Goal: Task Accomplishment & Management: Use online tool/utility

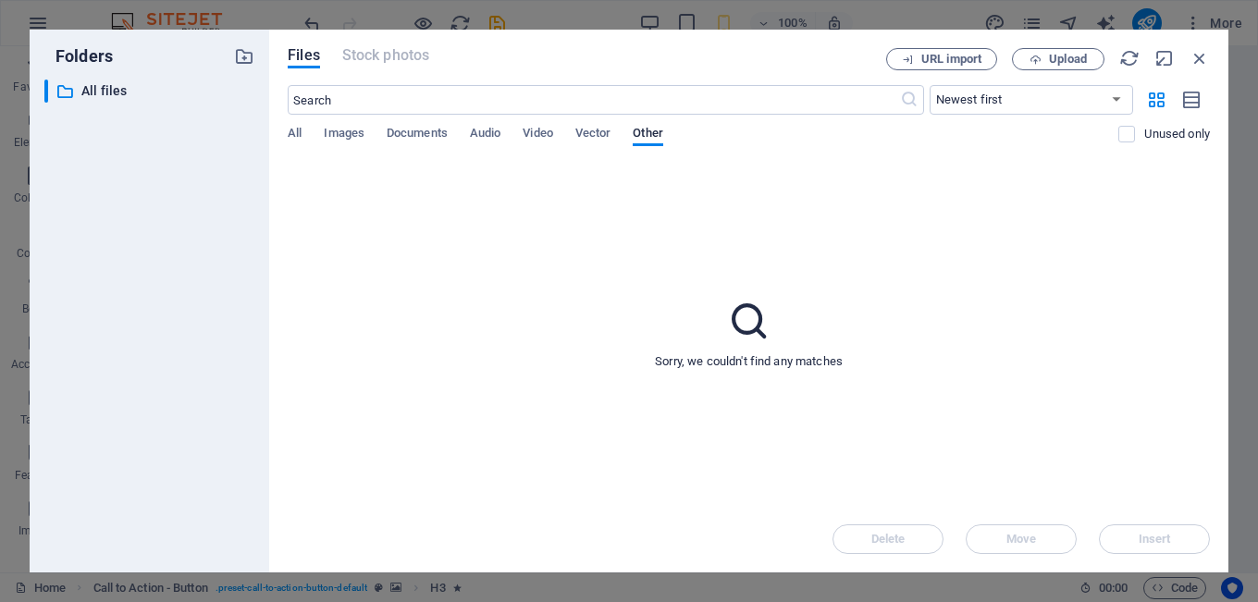
select select "popularity"
click at [1200, 55] on icon "button" at bounding box center [1199, 58] width 20 height 20
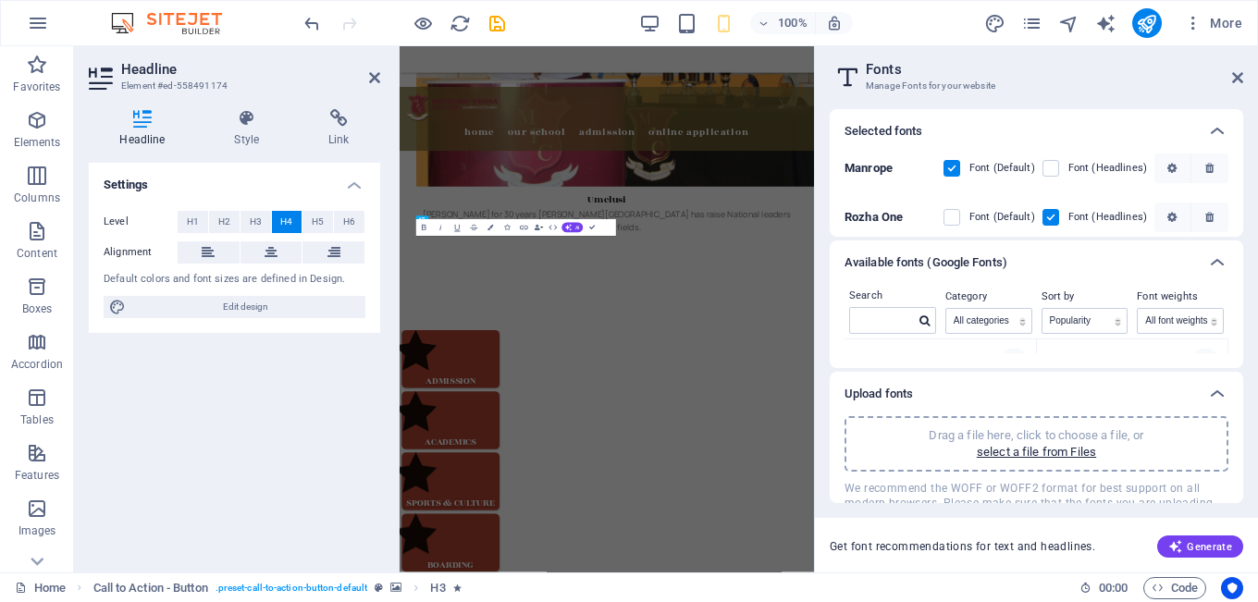
scroll to position [1315, 0]
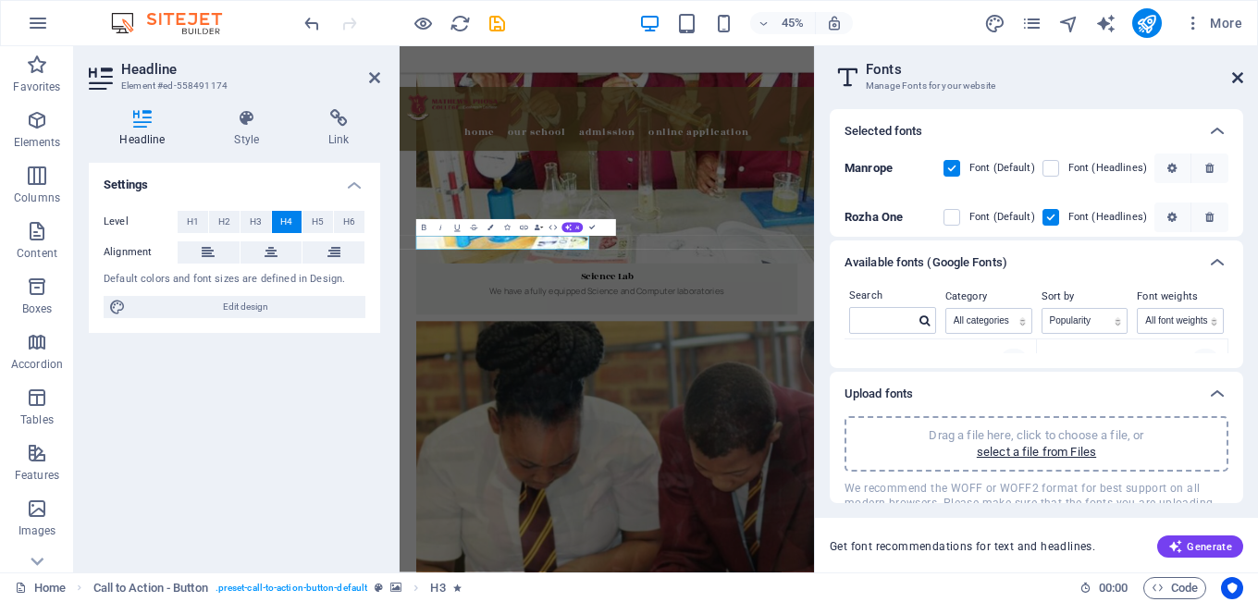
click at [1234, 77] on icon at bounding box center [1237, 77] width 11 height 15
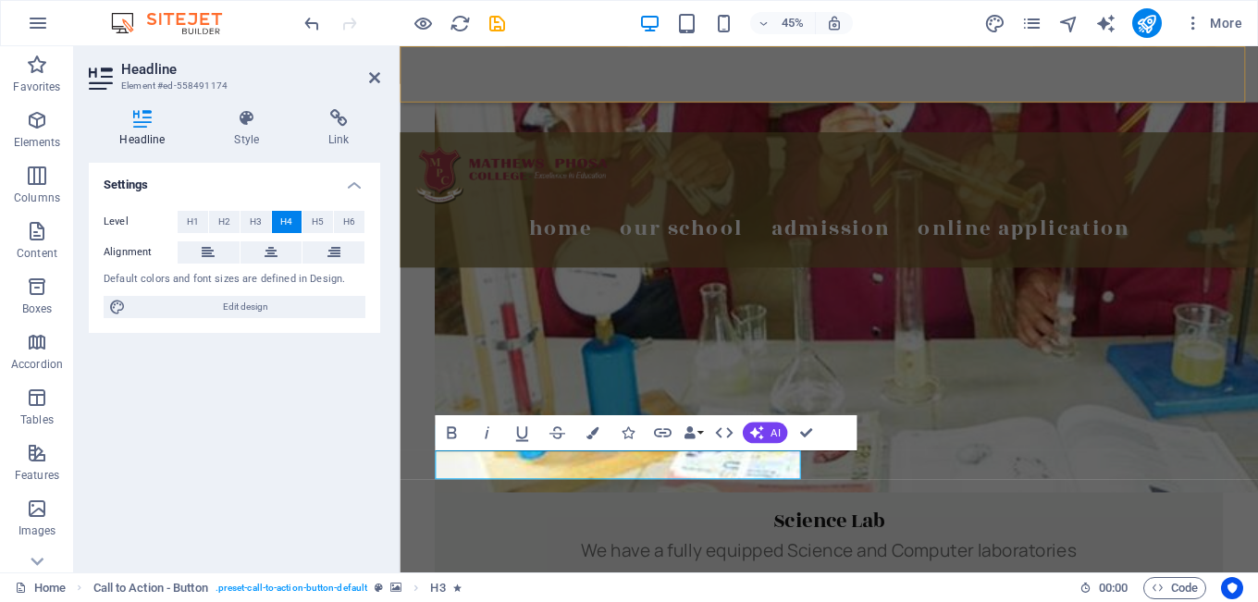
scroll to position [1311, 0]
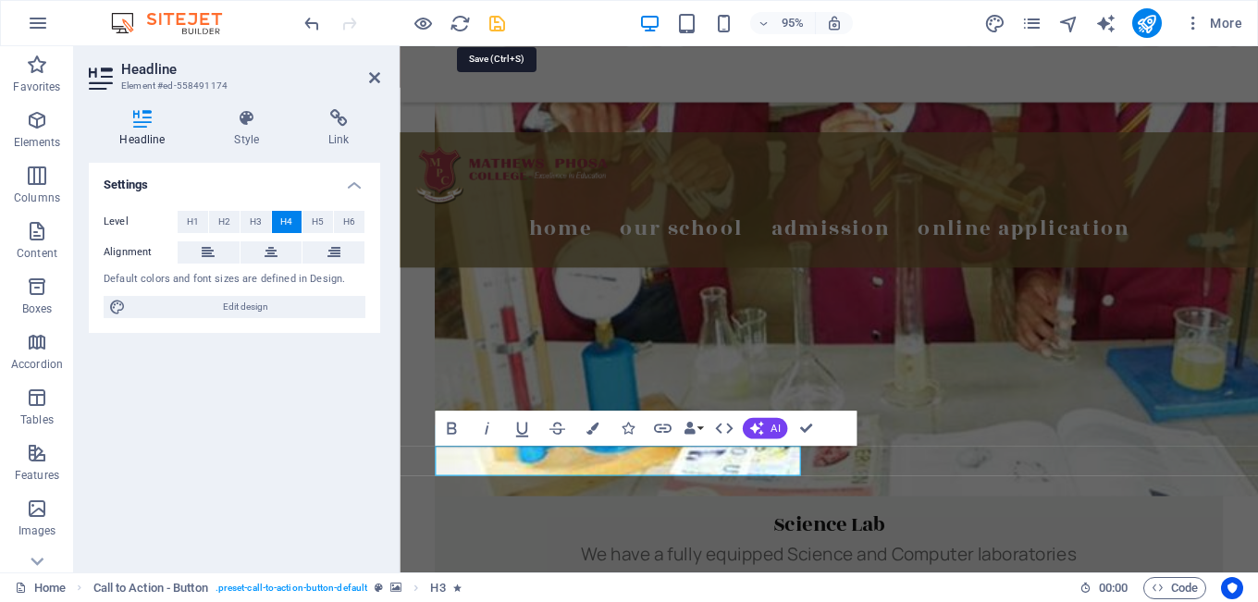
click at [495, 24] on icon "save" at bounding box center [496, 23] width 21 height 21
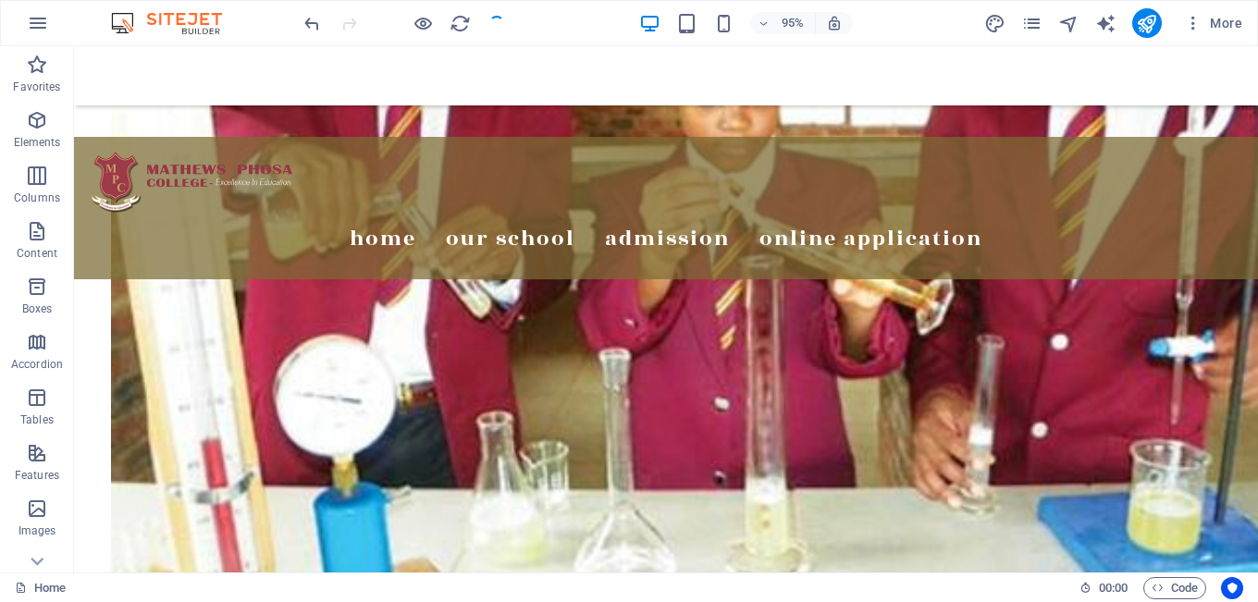
scroll to position [1321, 0]
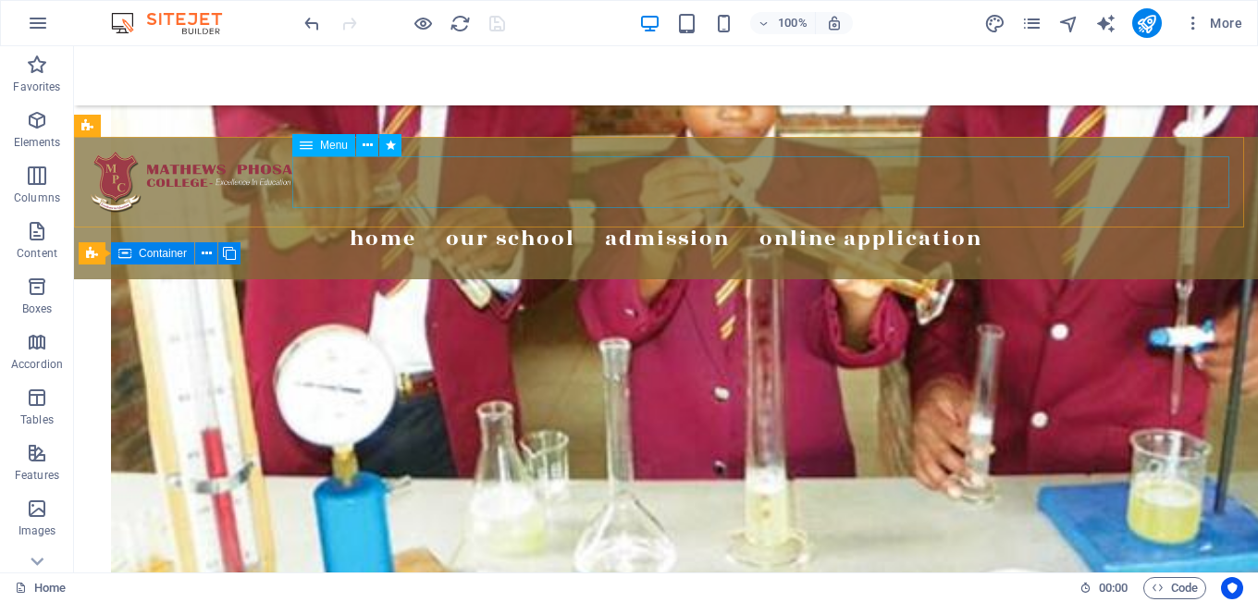
click at [469, 213] on nav "Home Our School Director's Massege Our Story Our Vision Our Mission Admission A…" at bounding box center [666, 239] width 1154 height 52
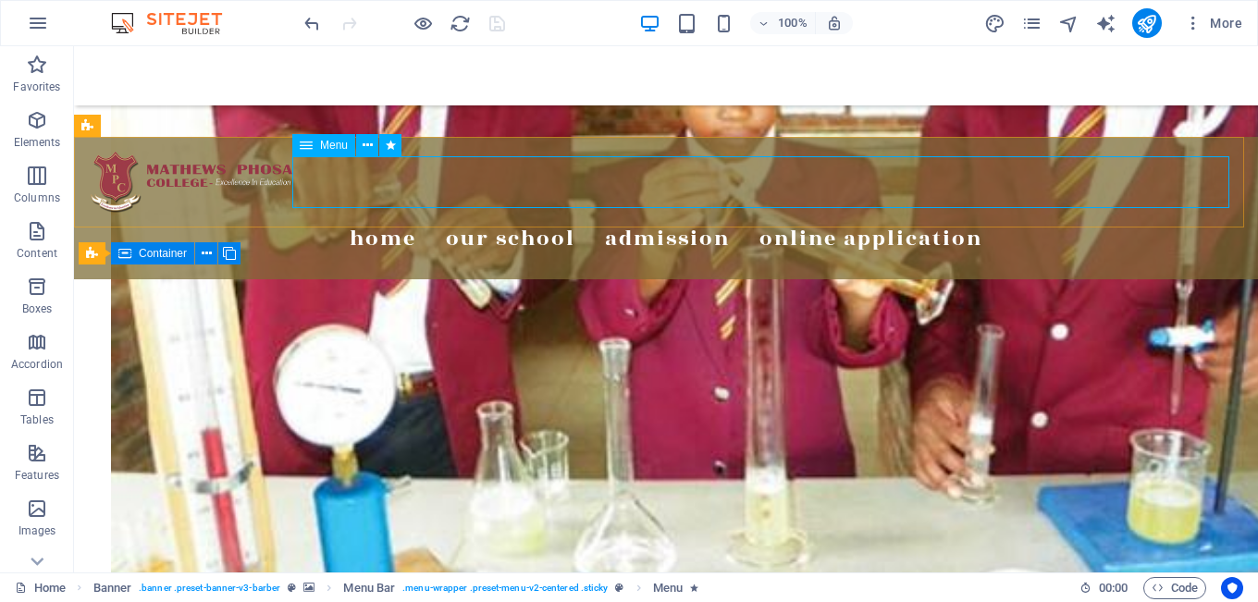
click at [489, 213] on nav "Home Our School Director's Massege Our Story Our Vision Our Mission Admission A…" at bounding box center [666, 239] width 1154 height 52
select select "3"
select select
select select "1"
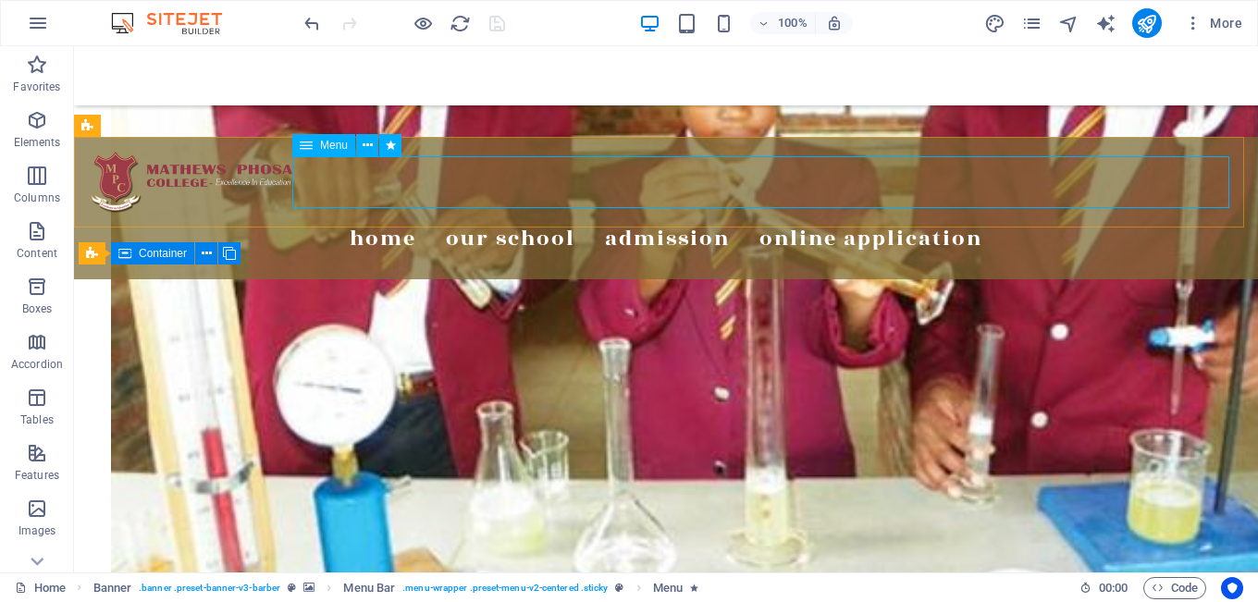
select select
select select "3"
select select
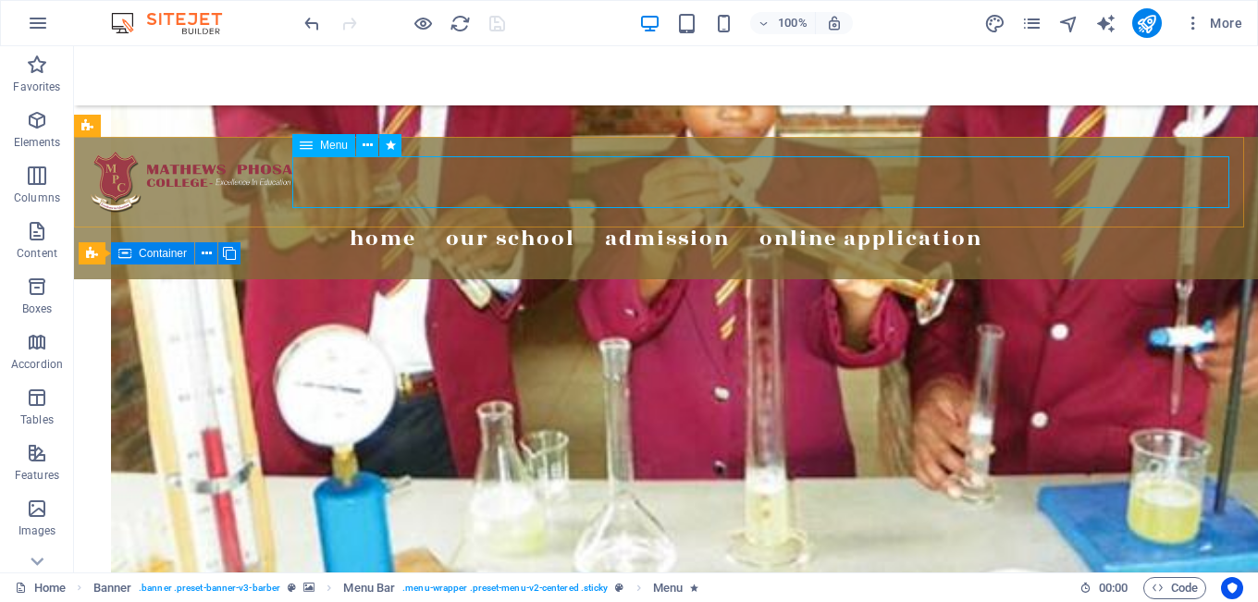
select select
select select "3"
select select
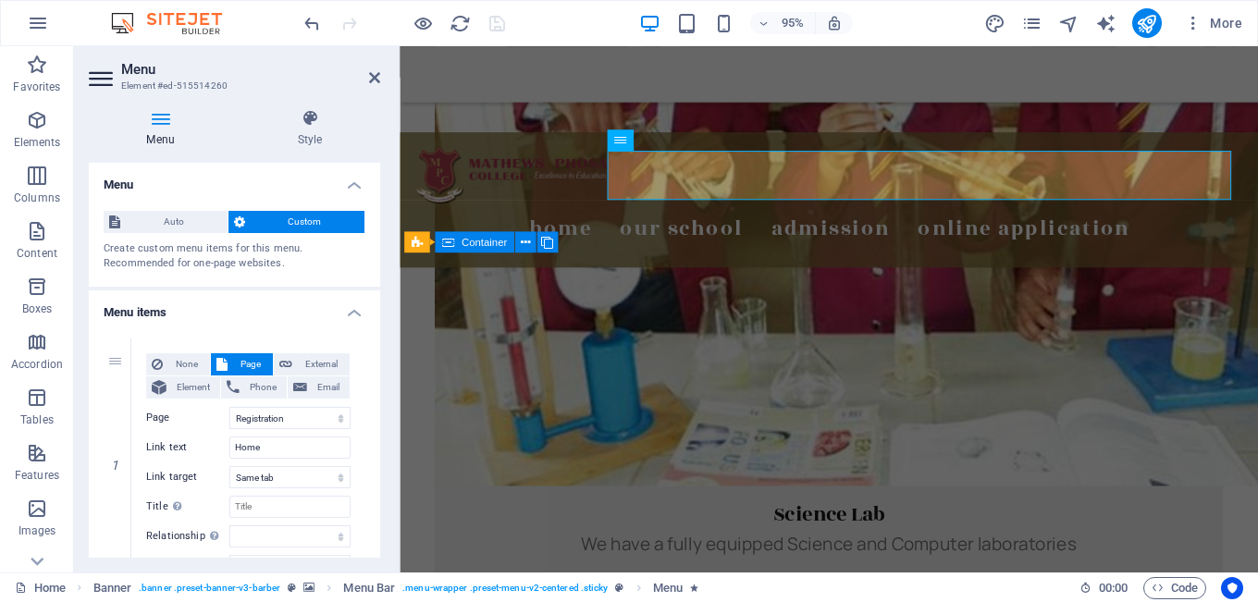
scroll to position [1311, 0]
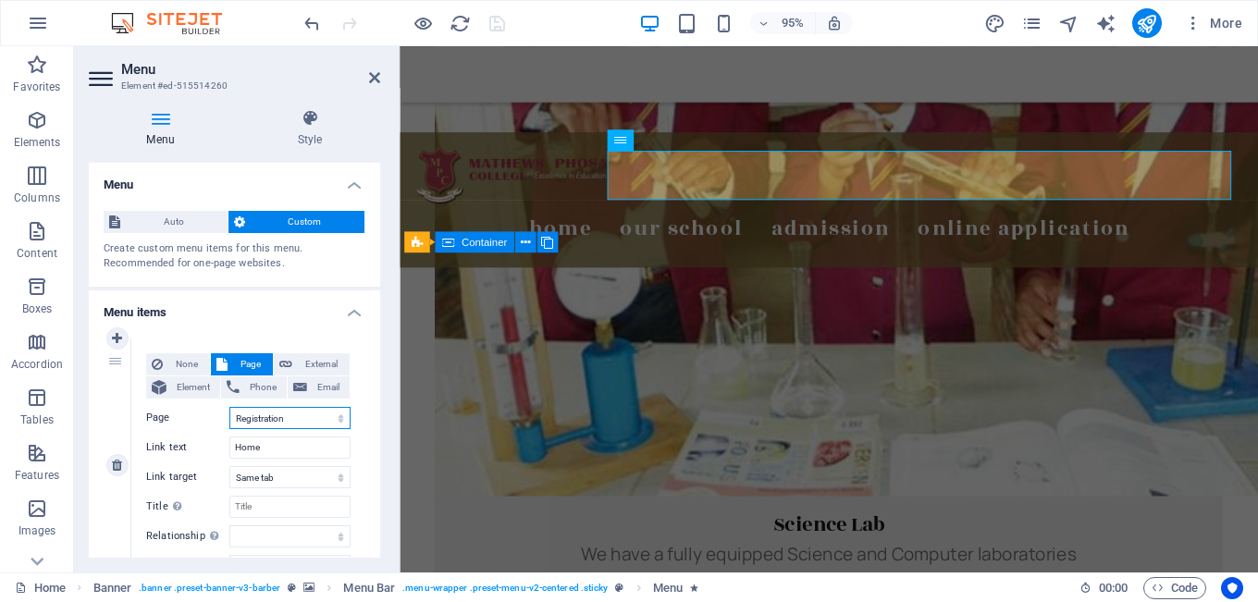
click at [297, 423] on select "Home Our School Contact Us Registration School Hostel School Facilites Legal No…" at bounding box center [289, 418] width 121 height 22
select select "0"
click at [229, 407] on select "Home Our School Contact Us Registration School Hostel School Facilites Legal No…" at bounding box center [289, 418] width 121 height 22
select select
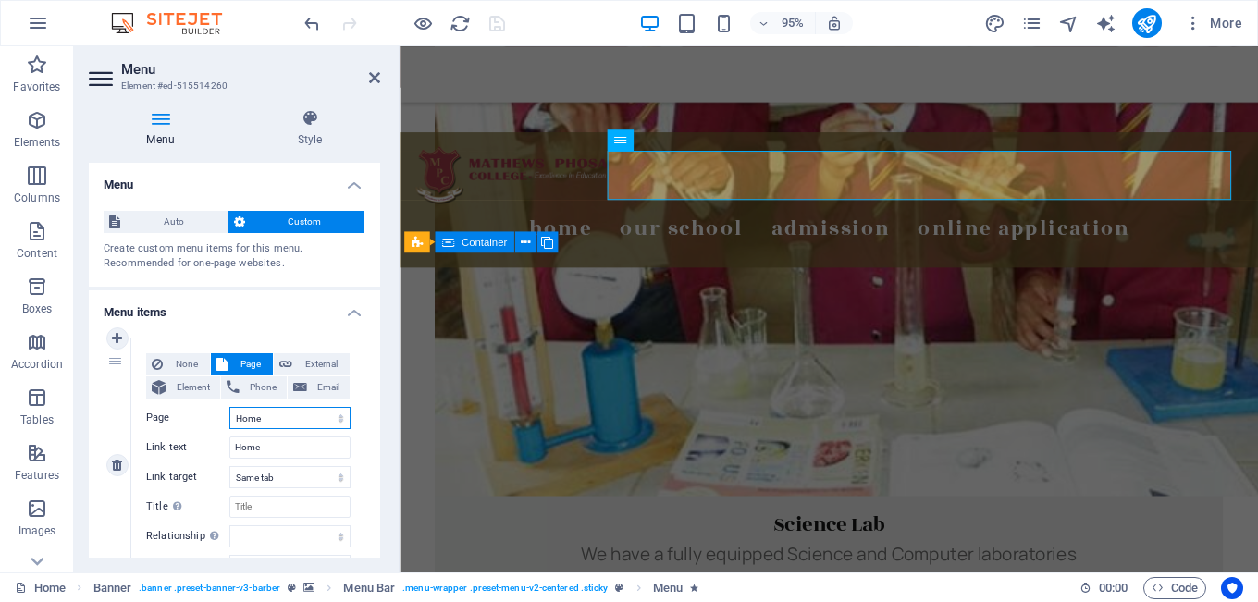
select select
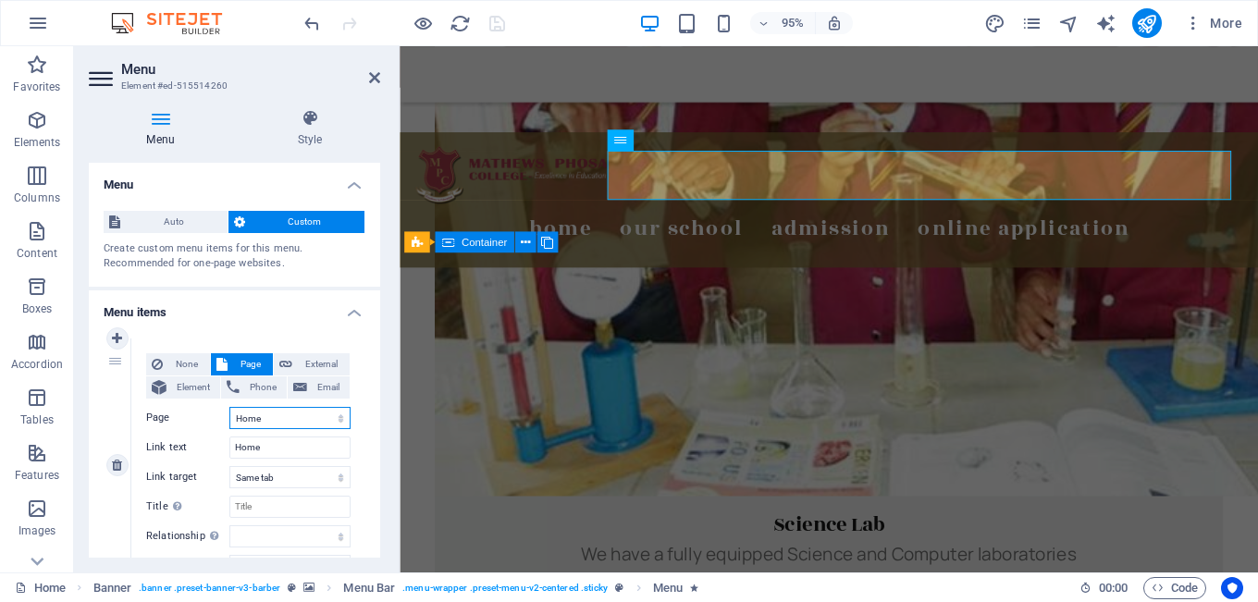
select select
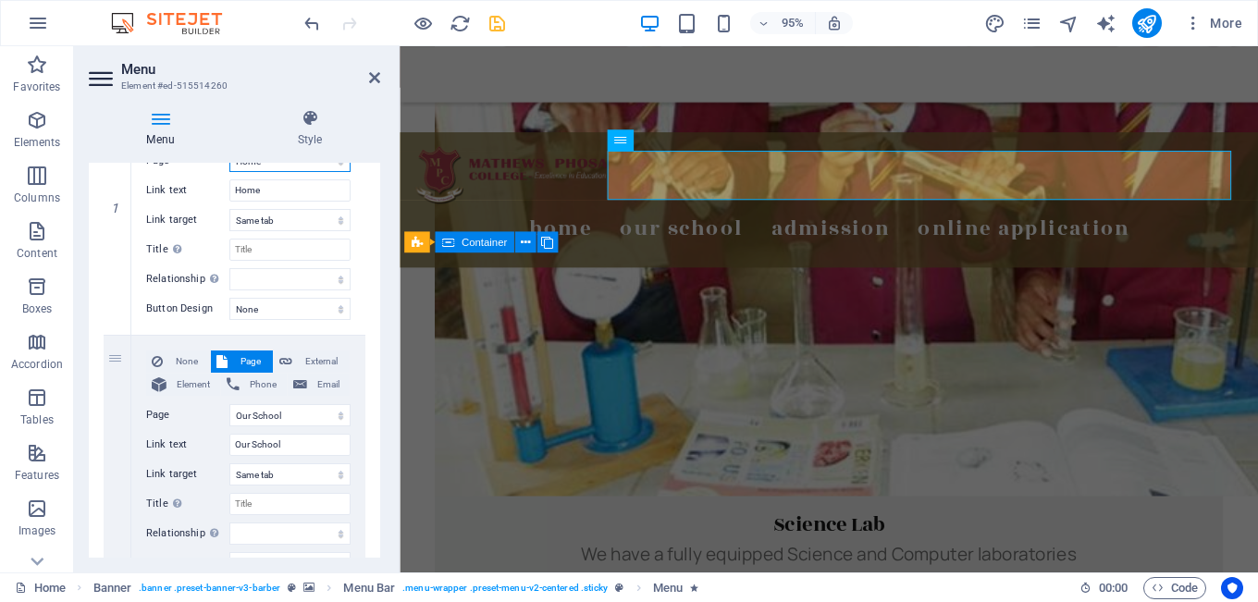
scroll to position [275, 0]
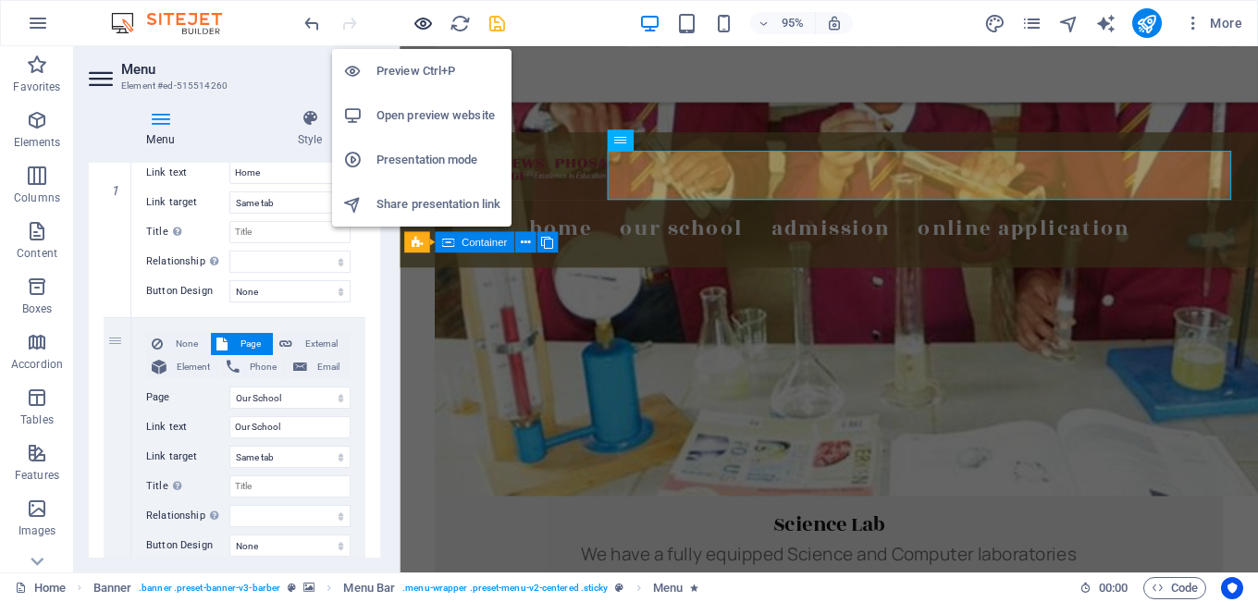
click at [424, 19] on icon "button" at bounding box center [422, 23] width 21 height 21
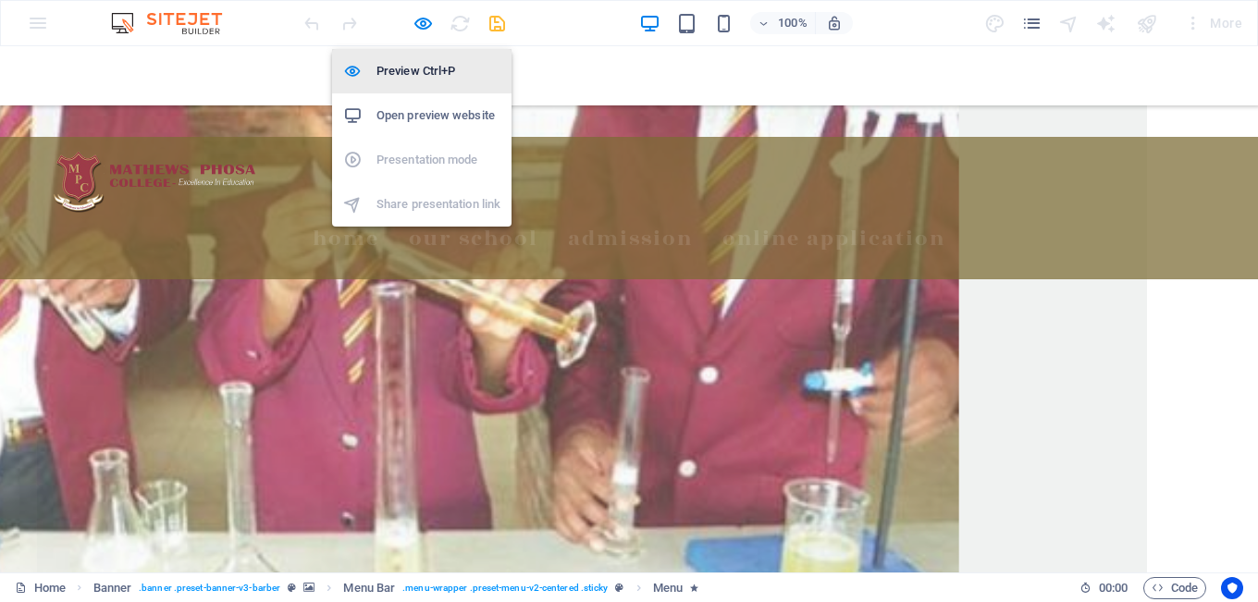
scroll to position [1325, 0]
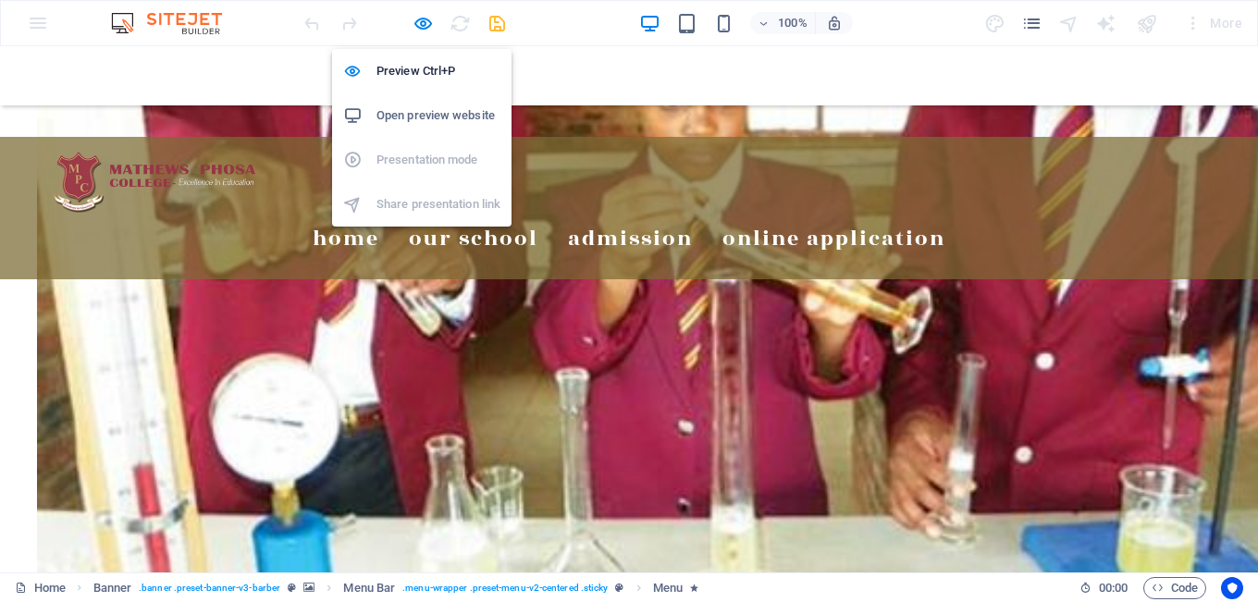
click at [426, 106] on h6 "Open preview website" at bounding box center [438, 115] width 124 height 22
click at [415, 21] on icon "button" at bounding box center [422, 23] width 21 height 21
select select
select select "1"
select select
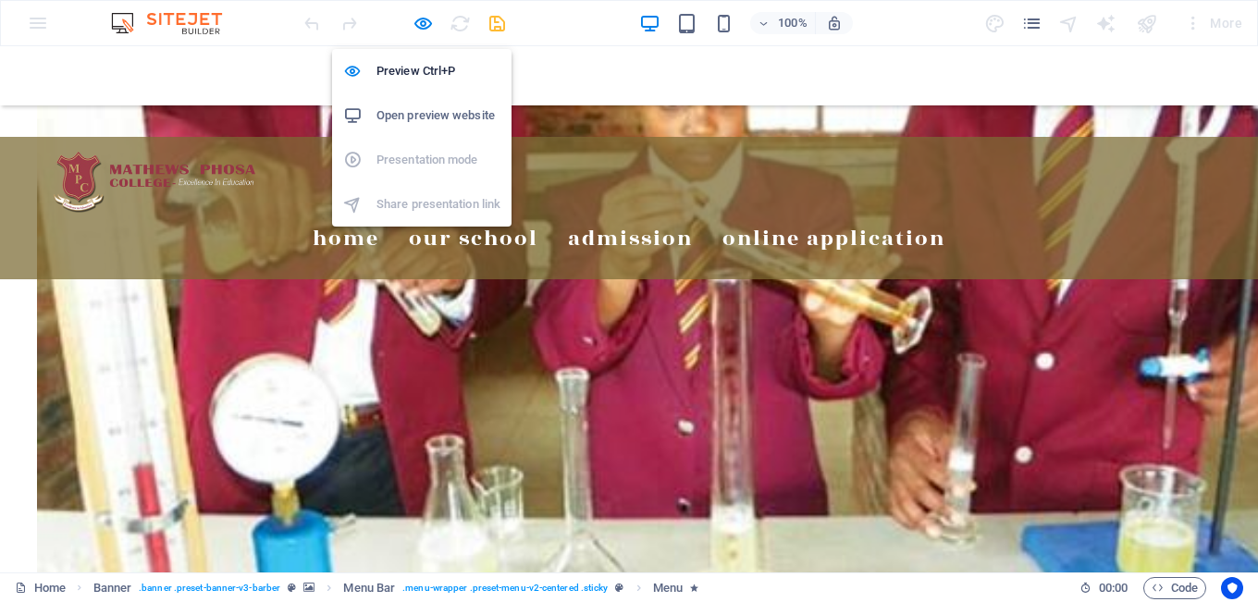
select select
select select "3"
select select
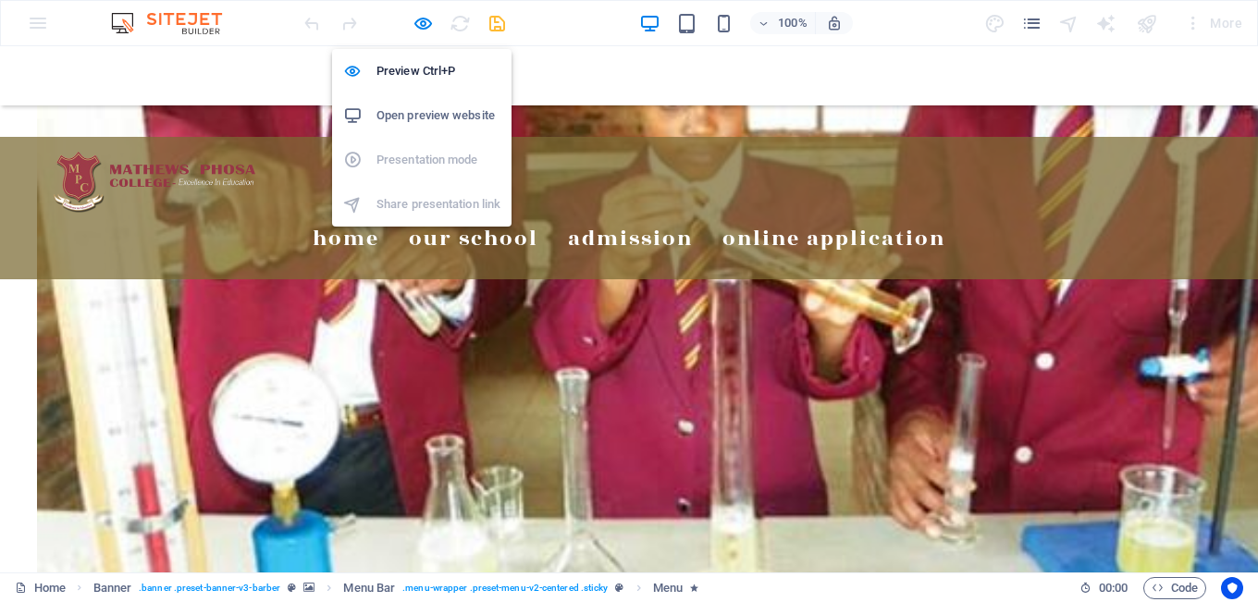
select select "3"
select select
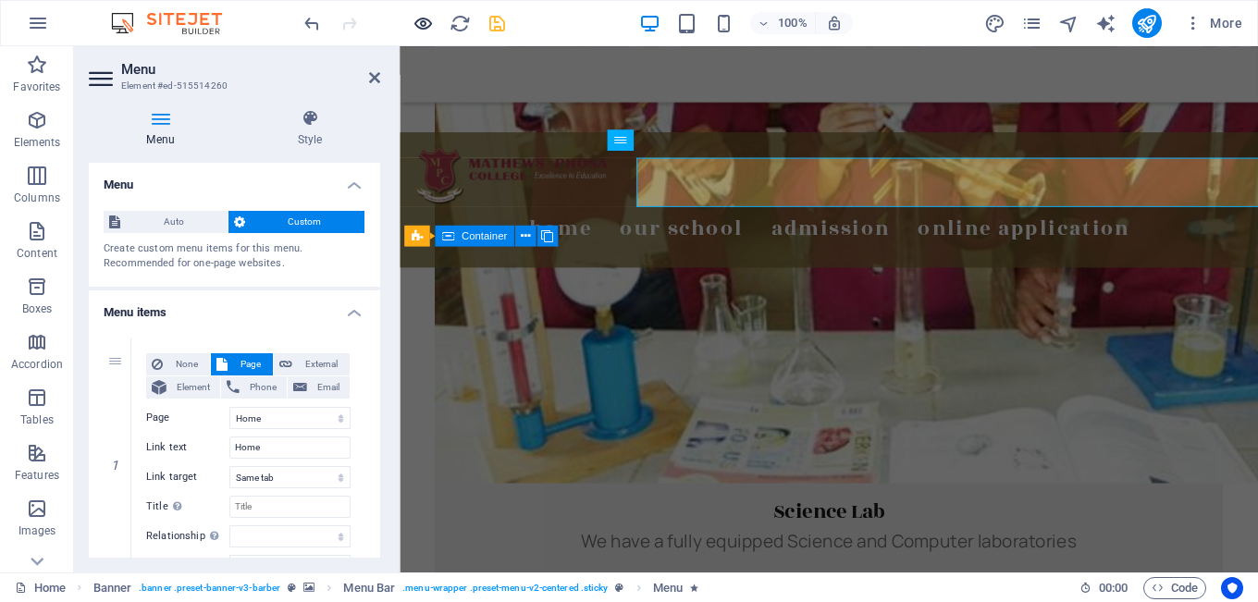
scroll to position [1318, 0]
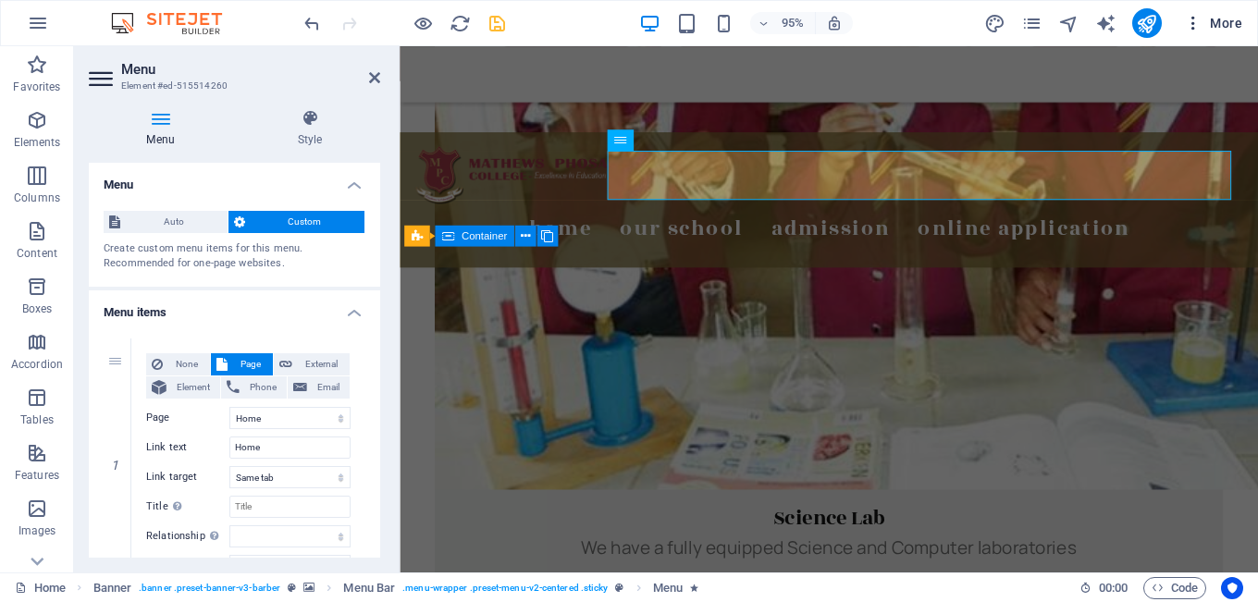
click at [1193, 31] on icon "button" at bounding box center [1193, 23] width 18 height 18
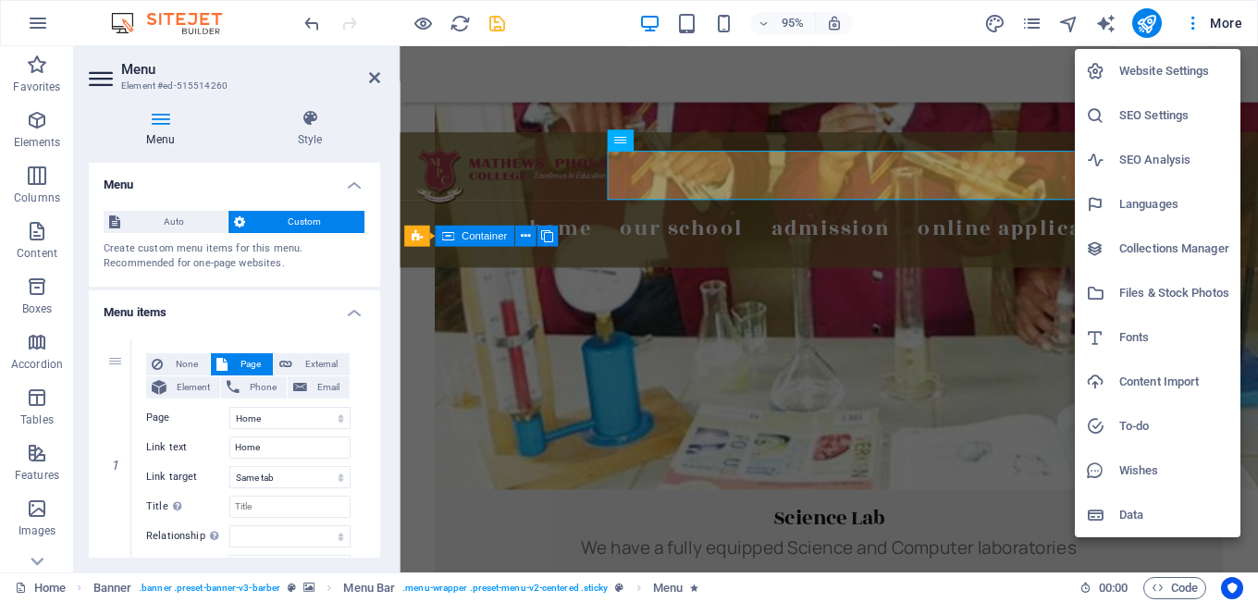
click at [994, 20] on div at bounding box center [629, 301] width 1258 height 602
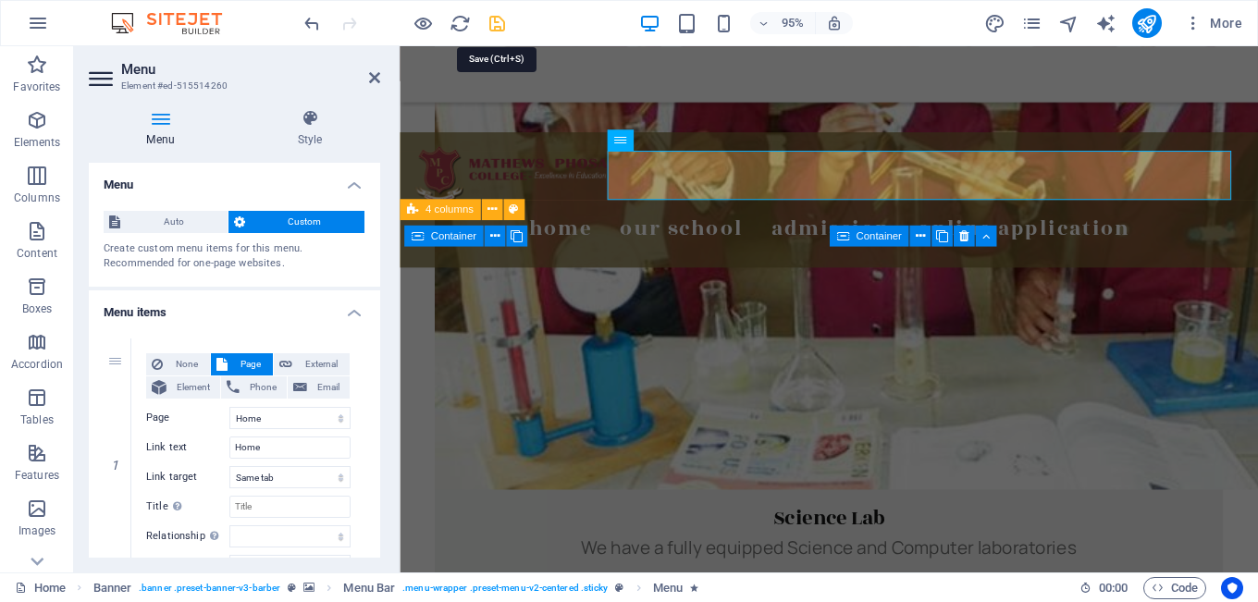
click at [504, 19] on icon "save" at bounding box center [496, 23] width 21 height 21
select select
select select "1"
select select
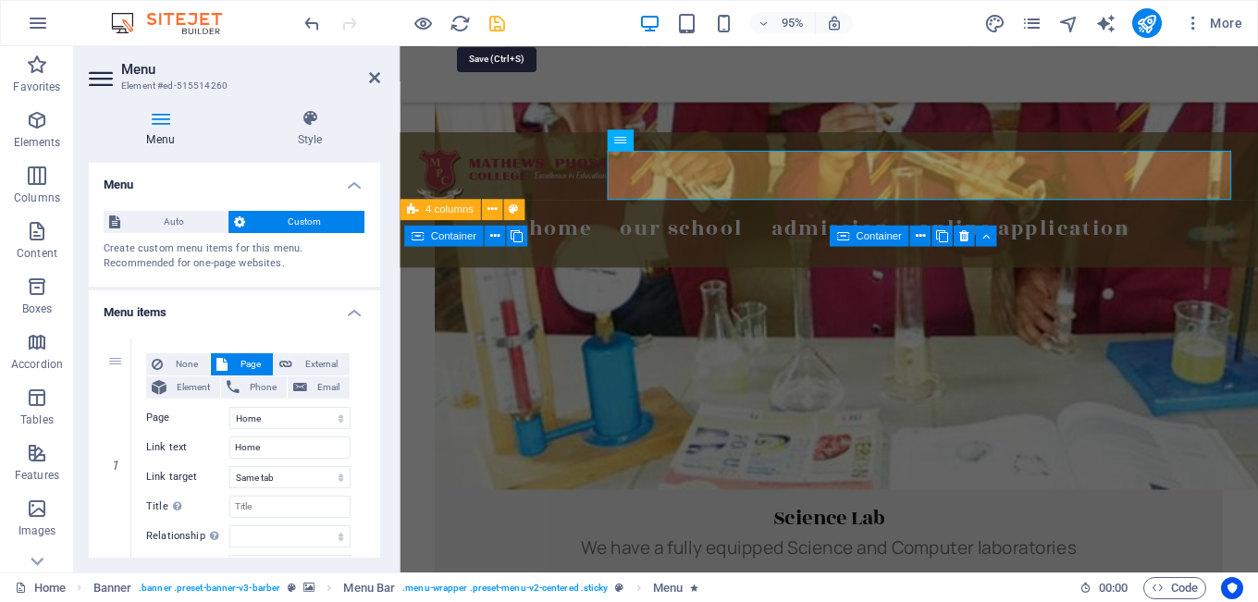
select select "3"
select select
select select "3"
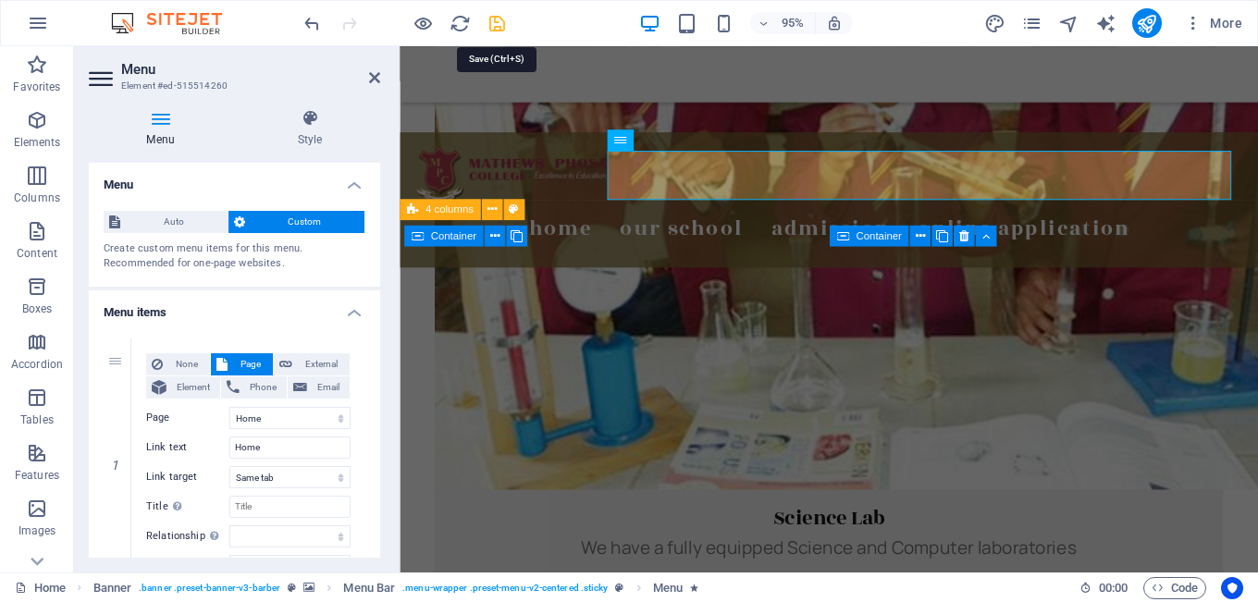
select select
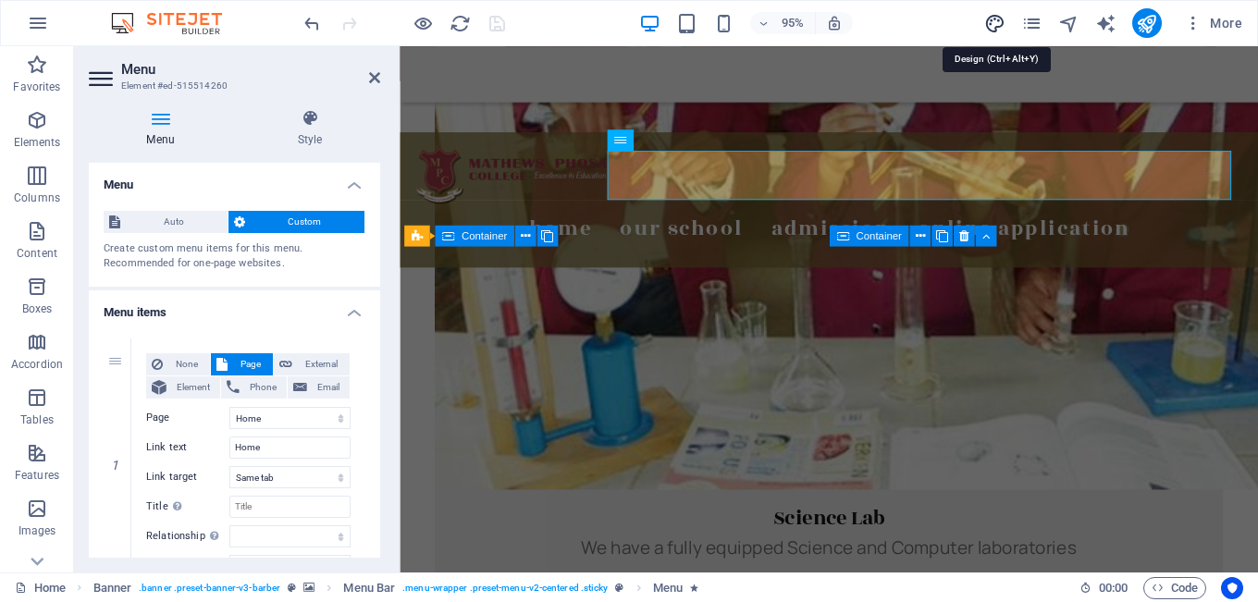
click at [995, 22] on icon "design" at bounding box center [994, 23] width 21 height 21
select select "px"
select select "400"
select select "px"
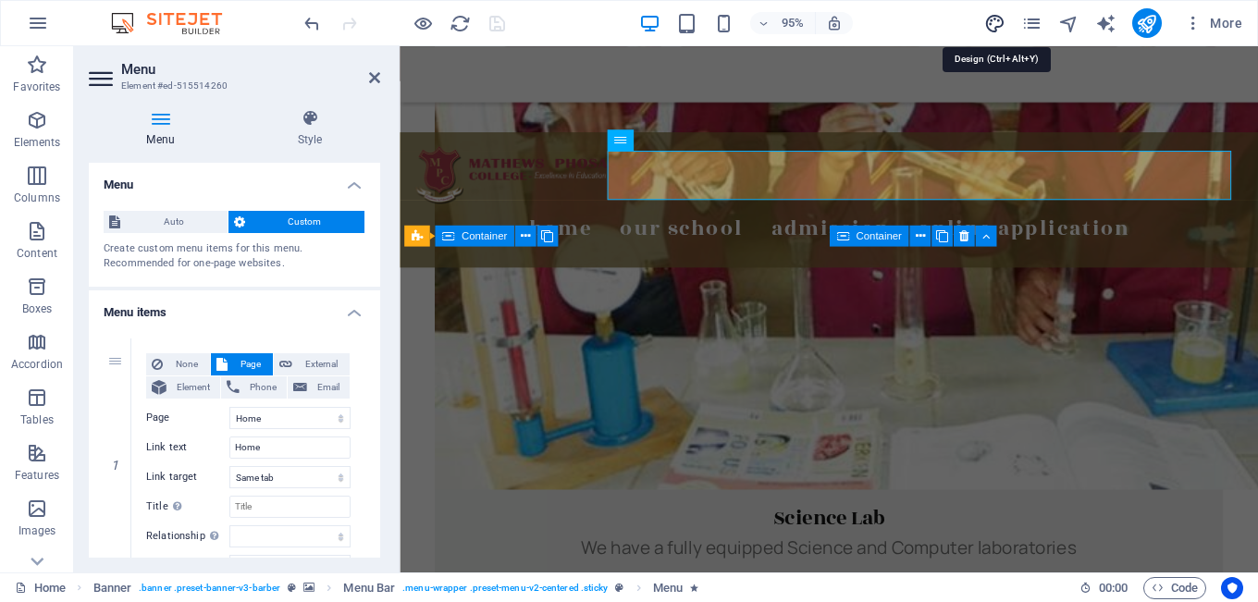
select select "rem"
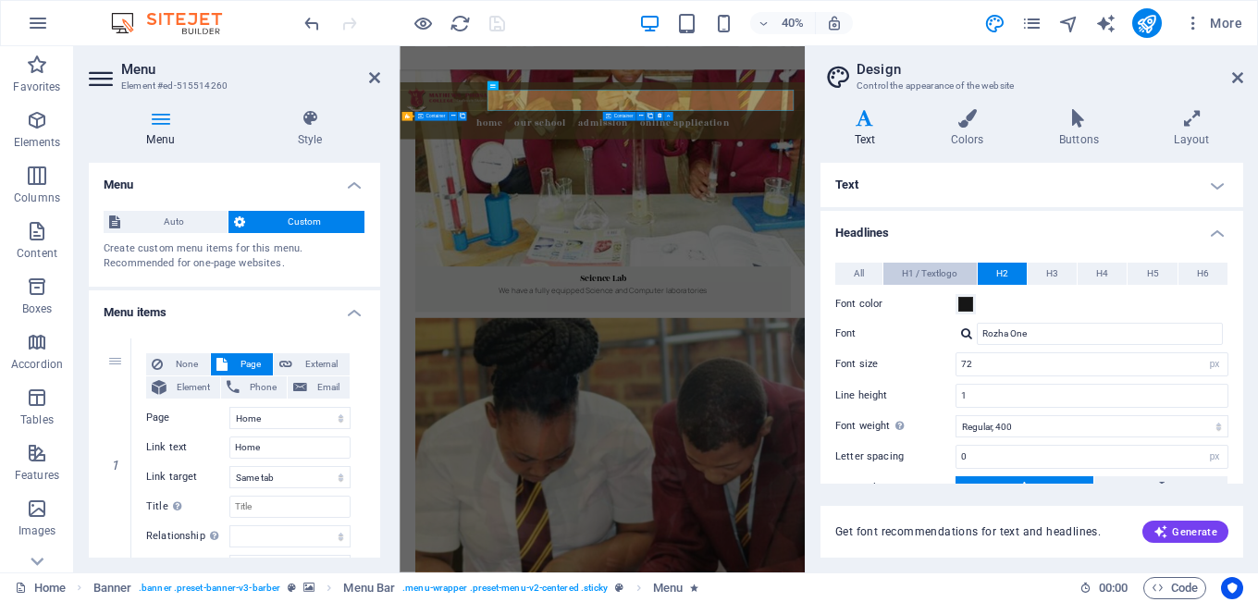
click at [928, 271] on span "H1 / Textlogo" at bounding box center [929, 274] width 55 height 22
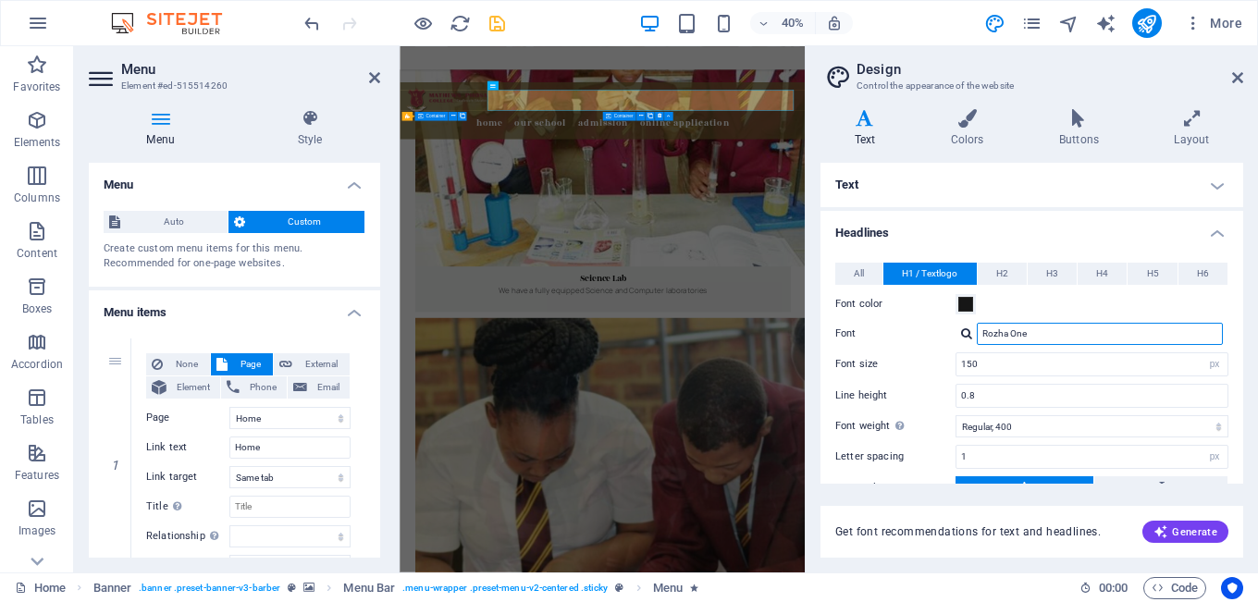
click at [1042, 333] on input "Rozha One" at bounding box center [1099, 334] width 246 height 22
click at [964, 331] on div at bounding box center [966, 333] width 11 height 12
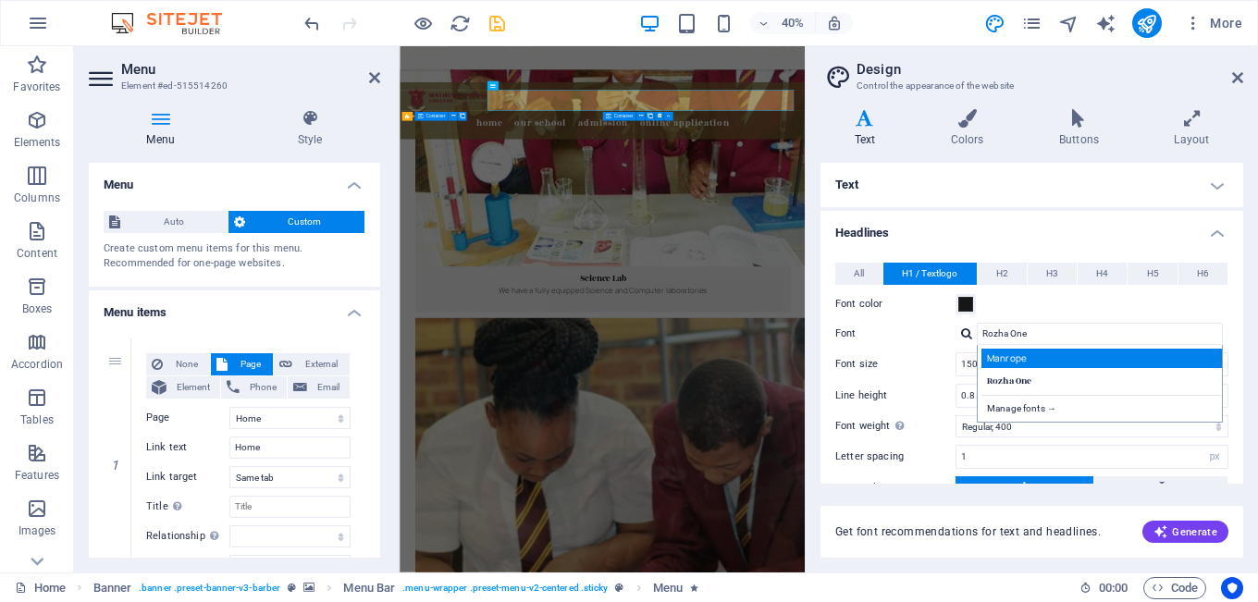
click at [1017, 354] on div "Manrope" at bounding box center [1103, 358] width 244 height 19
type input "Manrope"
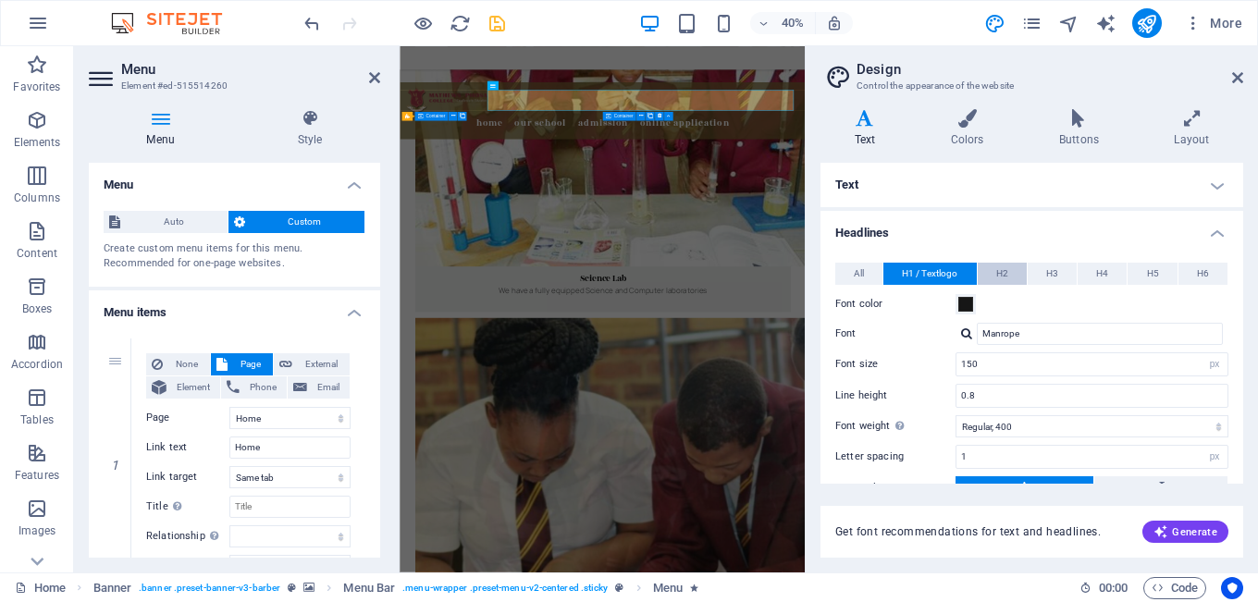
click at [1003, 278] on span "H2" at bounding box center [1002, 274] width 12 height 22
click at [845, 223] on h4 "Headlines" at bounding box center [1031, 227] width 423 height 33
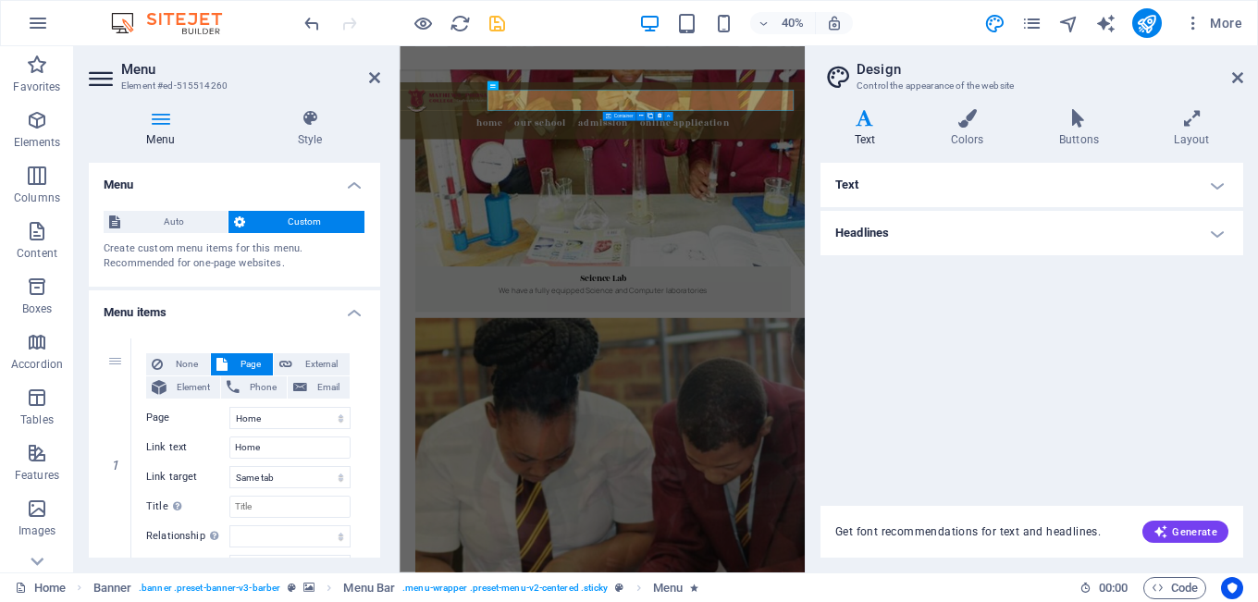
click at [860, 187] on h4 "Text" at bounding box center [1031, 185] width 423 height 44
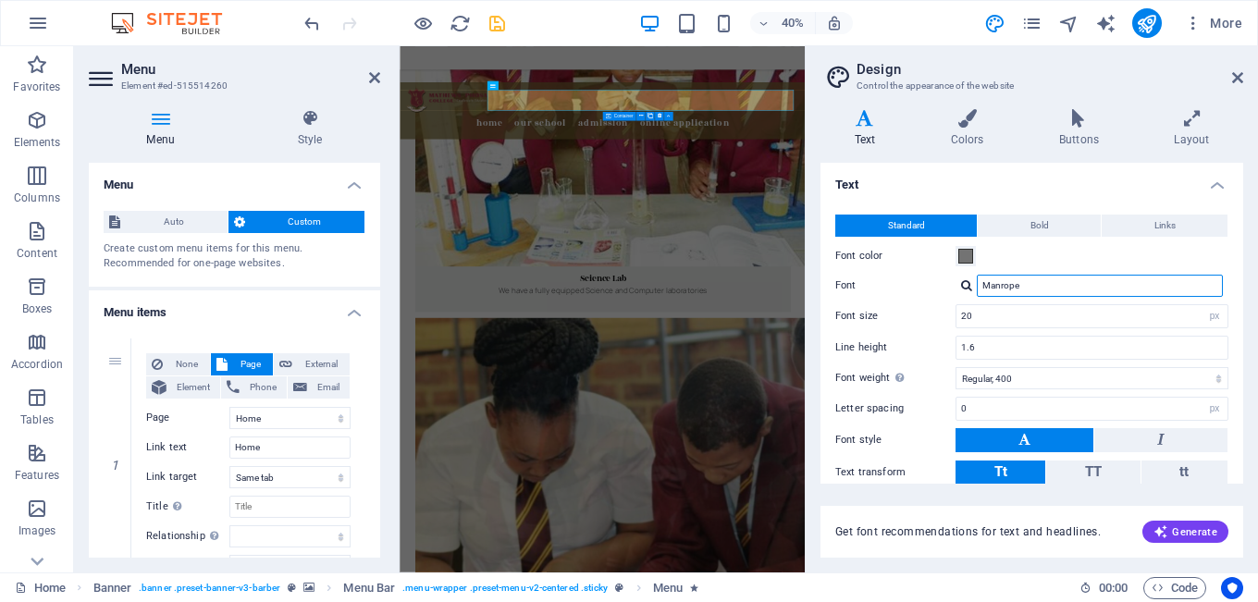
click at [1040, 289] on input "Manrope" at bounding box center [1099, 286] width 246 height 22
click at [964, 283] on div at bounding box center [966, 285] width 11 height 12
click at [968, 280] on div at bounding box center [966, 285] width 11 height 12
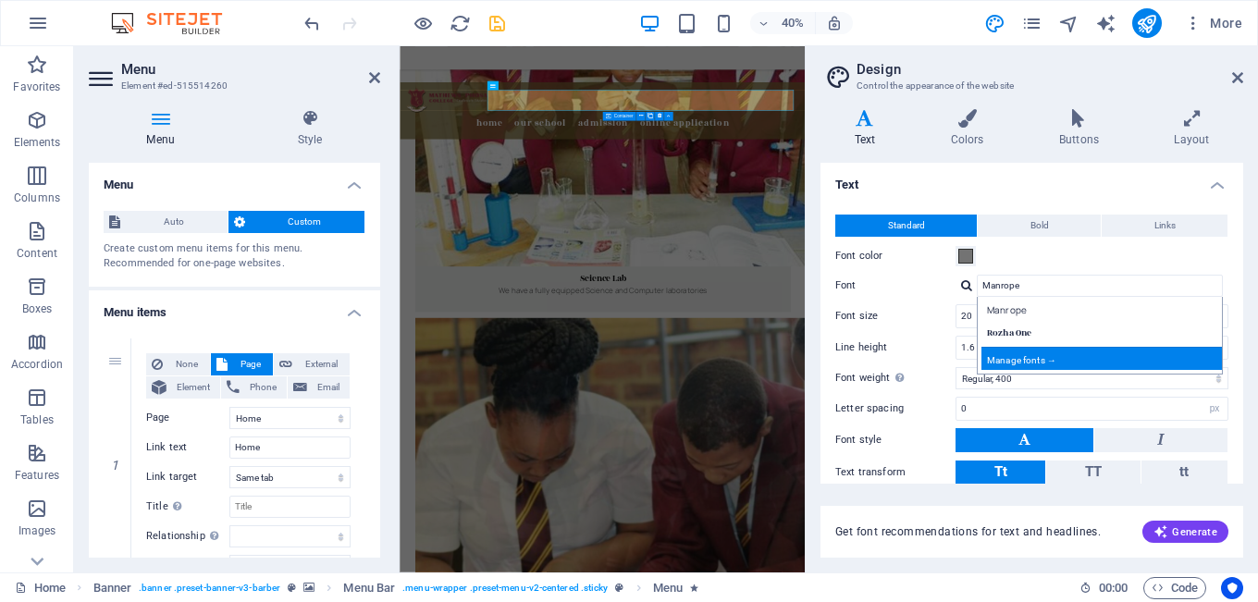
click at [1041, 362] on div "Manage fonts →" at bounding box center [1103, 358] width 244 height 23
select select "popularity"
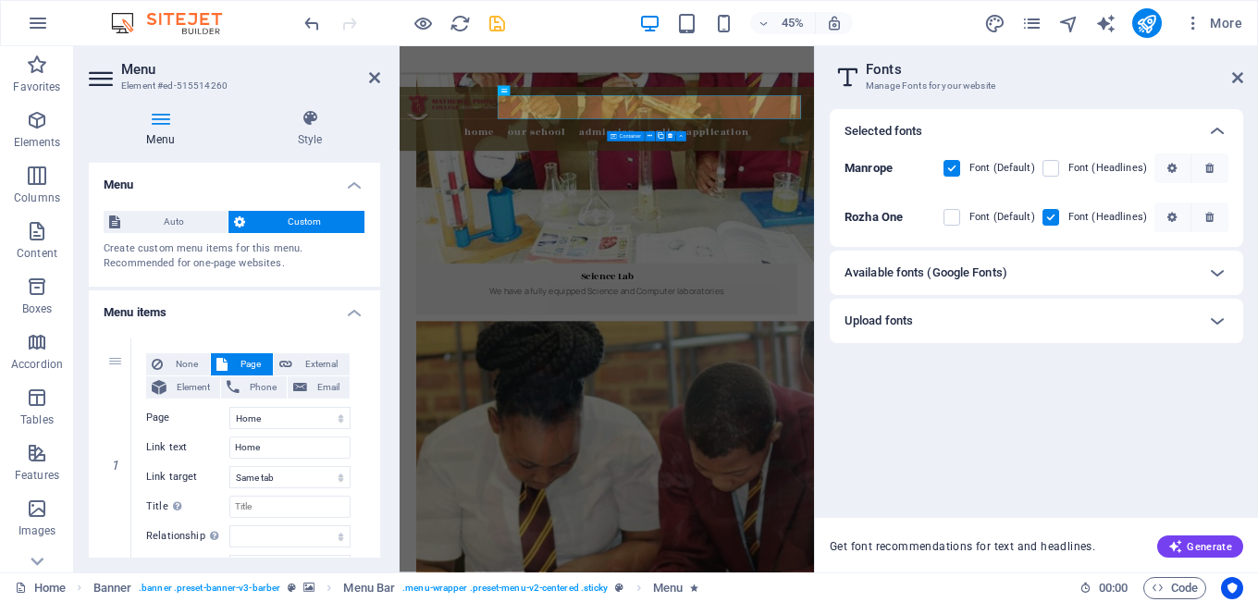
scroll to position [1321, 0]
click at [1219, 271] on icon at bounding box center [1217, 273] width 22 height 22
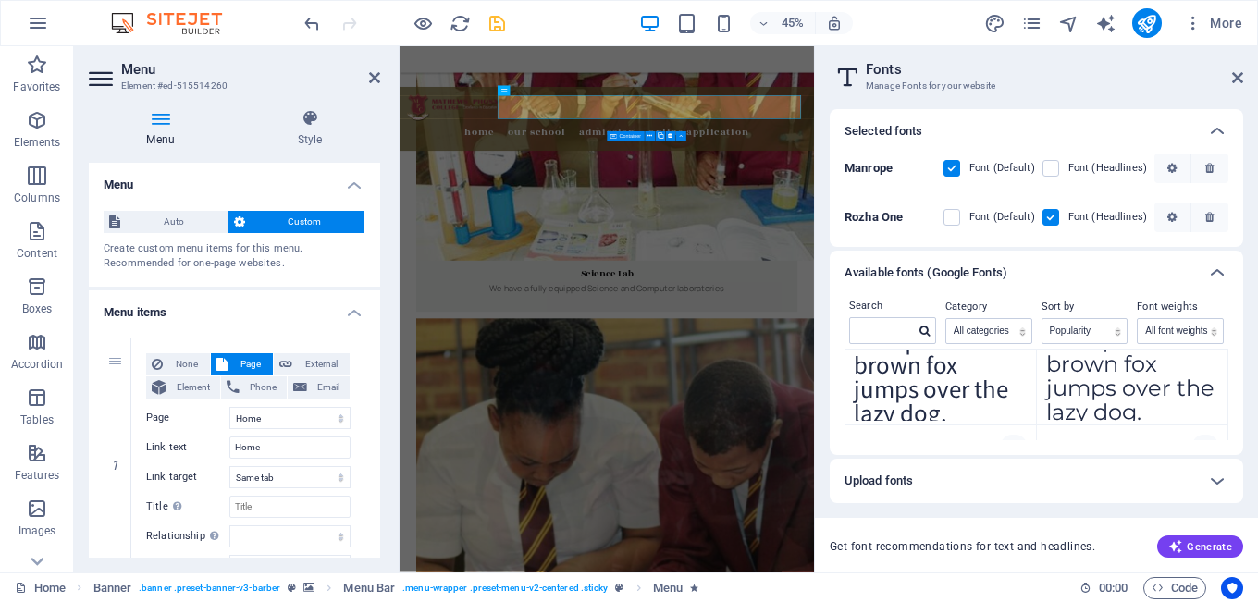
scroll to position [225, 0]
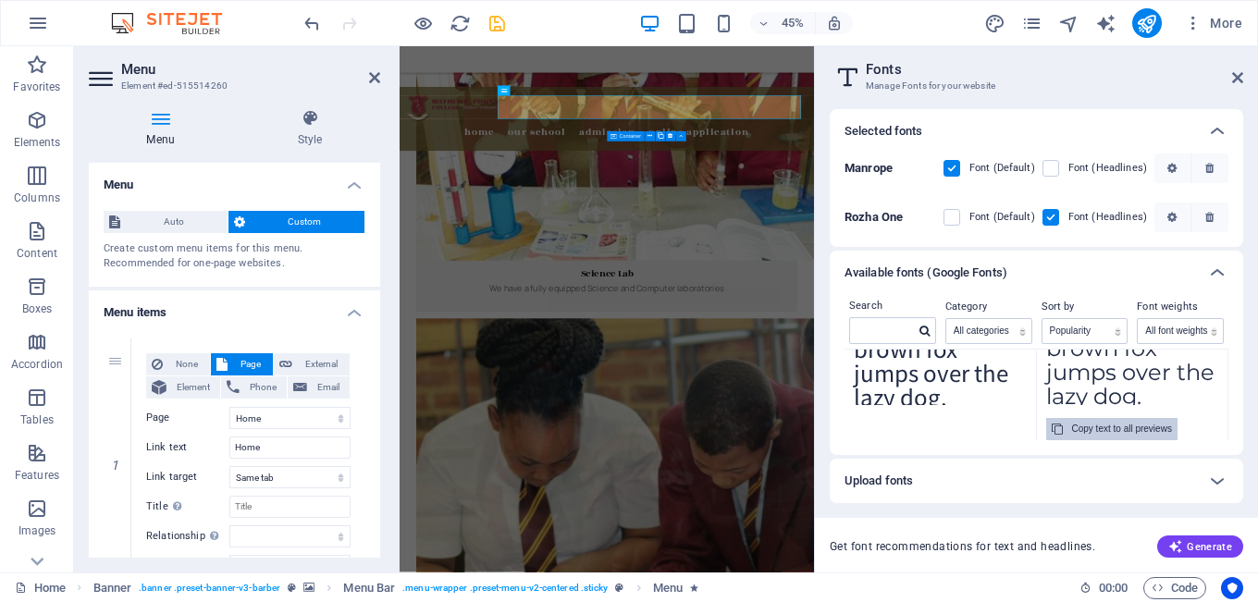
click at [1120, 429] on div "Copy text to all previews" at bounding box center [1122, 429] width 100 height 22
click at [1030, 333] on select "All categories serif display monospace sans-serif handwriting" at bounding box center [988, 331] width 85 height 24
click at [946, 319] on select "All categories serif display monospace sans-serif handwriting" at bounding box center [988, 331] width 85 height 24
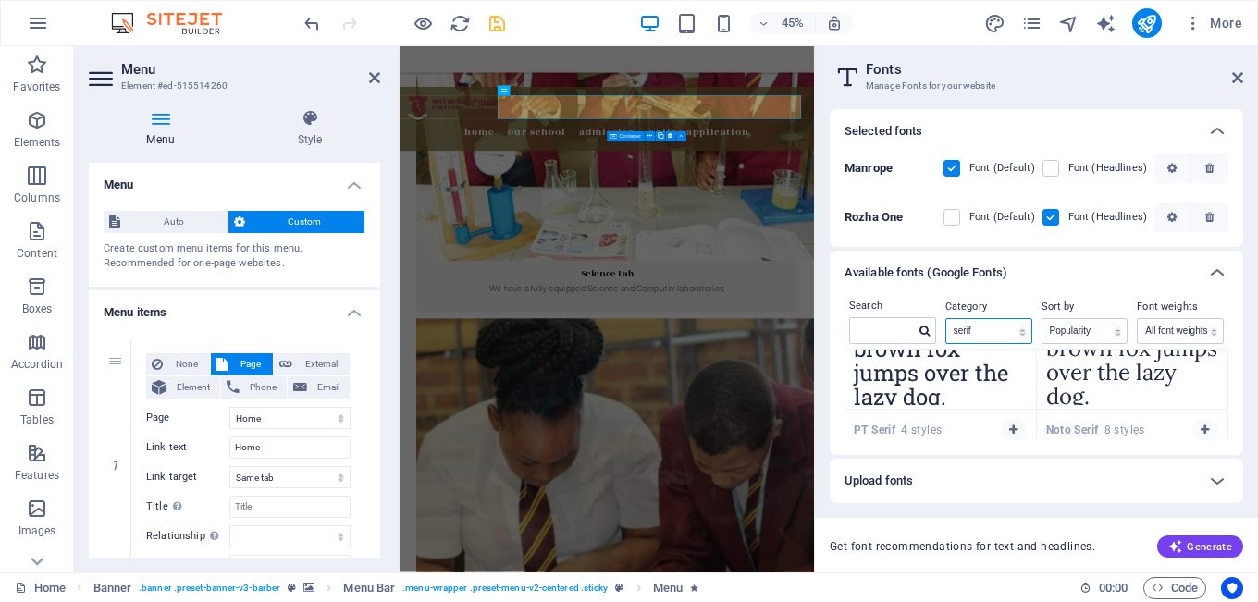
scroll to position [222, 0]
click at [1024, 329] on select "All categories serif display monospace sans-serif handwriting" at bounding box center [988, 331] width 85 height 24
click at [946, 319] on select "All categories serif display monospace sans-serif handwriting" at bounding box center [988, 331] width 85 height 24
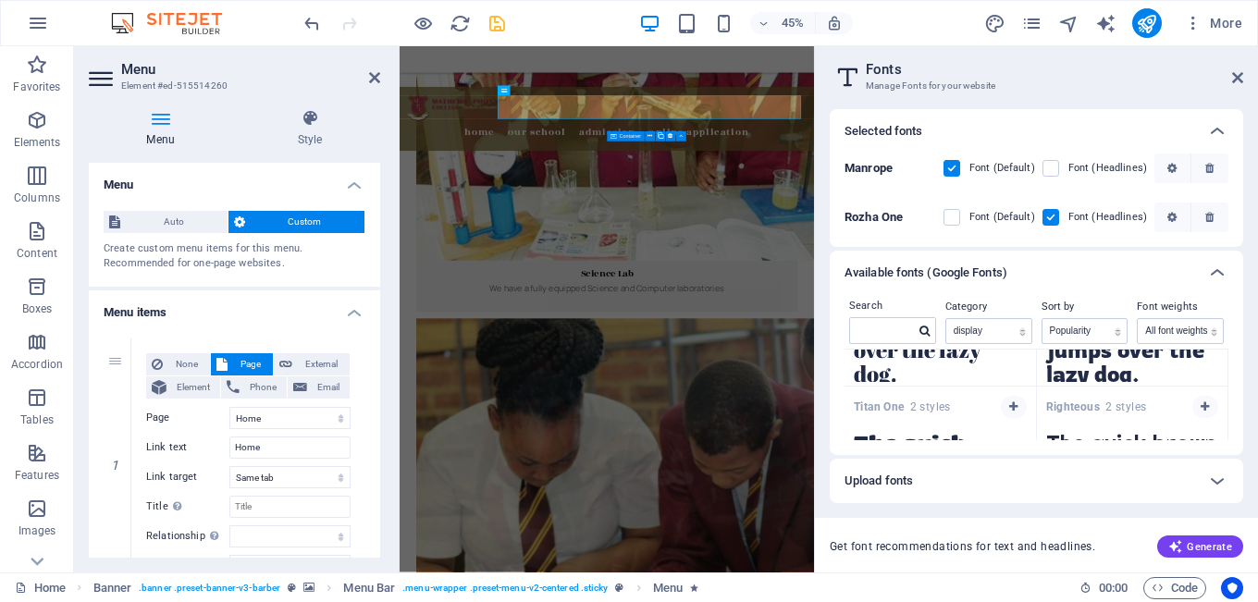
scroll to position [519, 0]
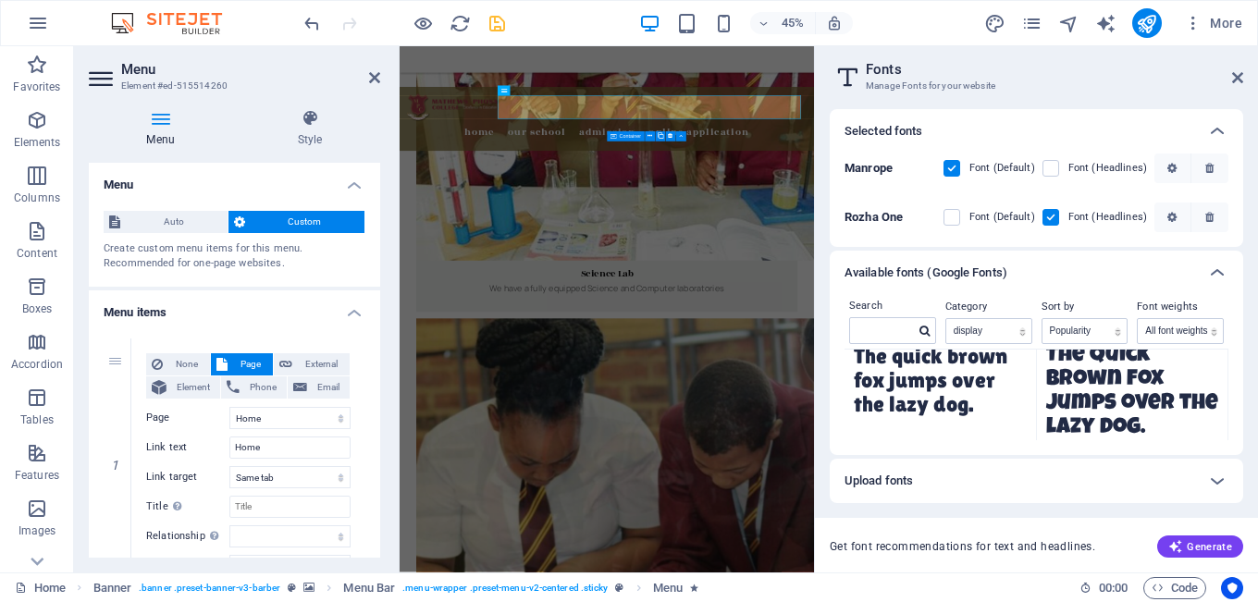
drag, startPoint x: 1228, startPoint y: 369, endPoint x: 1226, endPoint y: 350, distance: 18.6
click at [1226, 350] on div "Search Category All categories serif display monospace sans-serif handwriting S…" at bounding box center [1035, 375] width 413 height 160
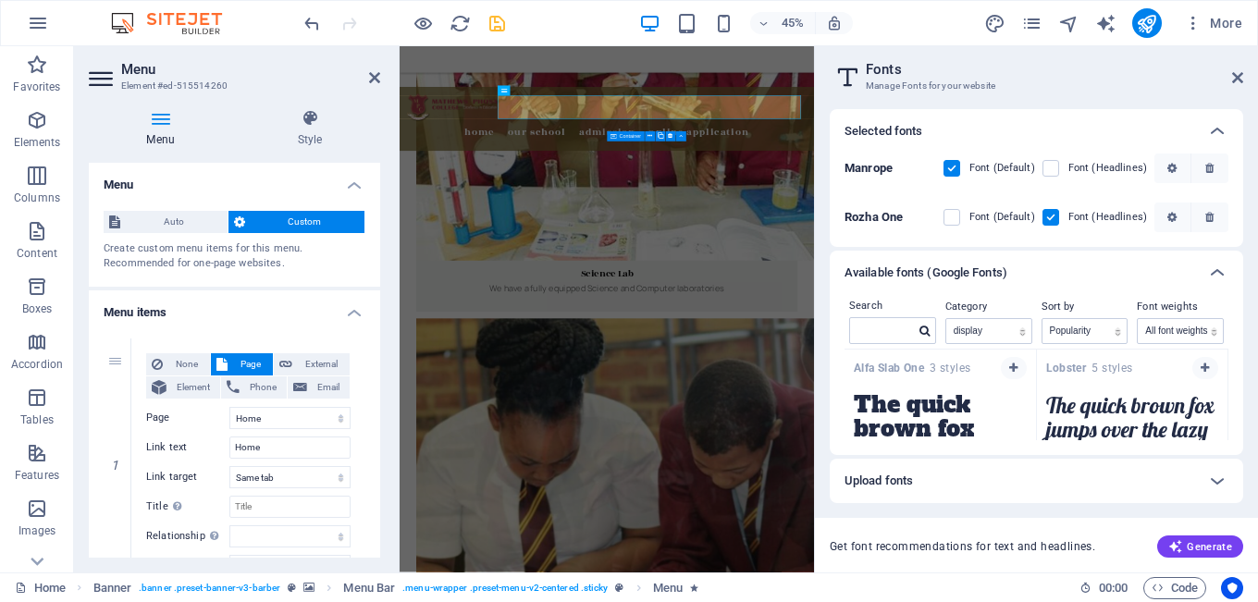
scroll to position [0, 0]
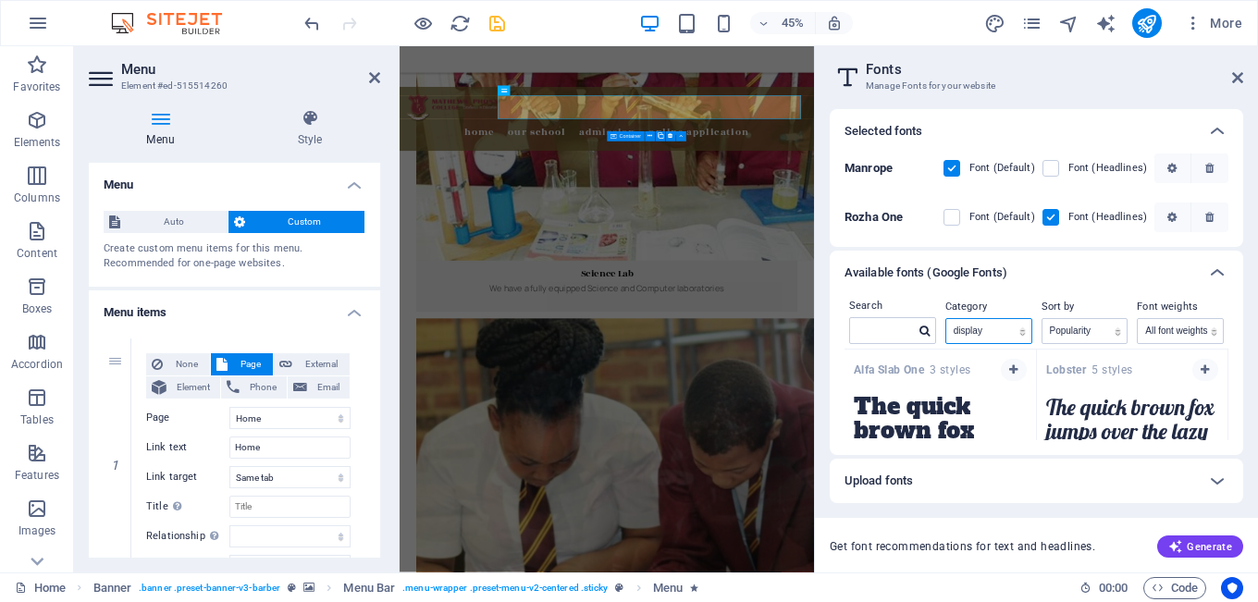
click at [1025, 335] on select "All categories serif display monospace sans-serif handwriting" at bounding box center [988, 331] width 85 height 24
click at [946, 319] on select "All categories serif display monospace sans-serif handwriting" at bounding box center [988, 331] width 85 height 24
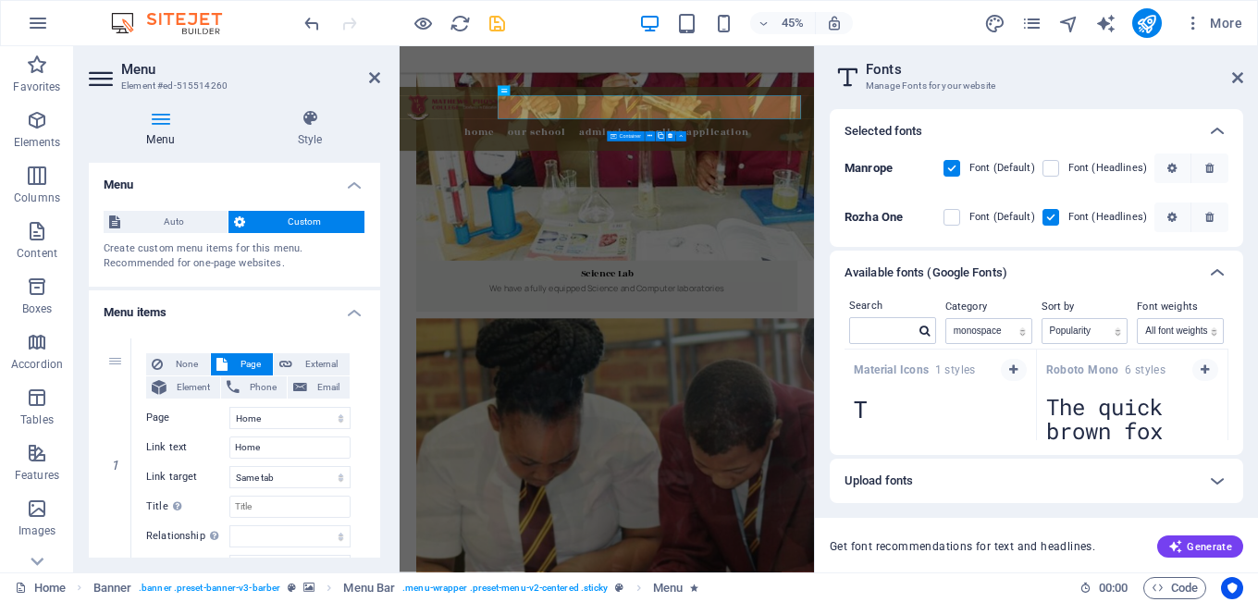
click at [903, 368] on strong "Material Icons" at bounding box center [893, 369] width 81 height 13
click at [979, 334] on select "All categories serif display monospace sans-serif handwriting" at bounding box center [988, 331] width 85 height 24
select select "allCatgories"
click at [946, 319] on select "All categories serif display monospace sans-serif handwriting" at bounding box center [988, 331] width 85 height 24
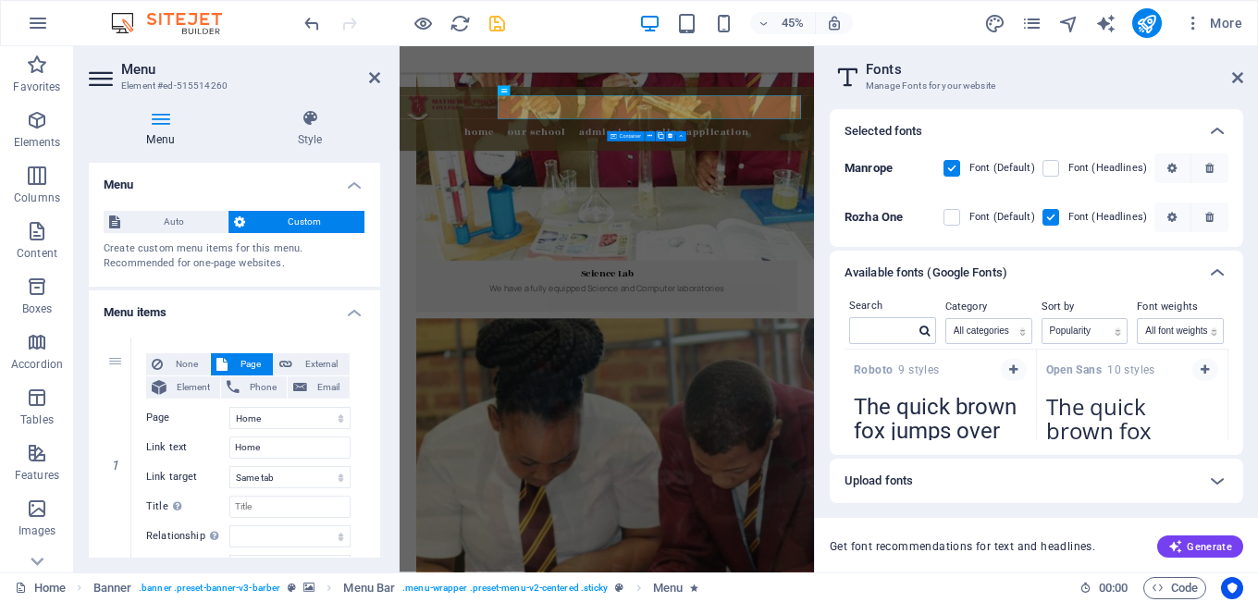
drag, startPoint x: 1228, startPoint y: 355, endPoint x: 1228, endPoint y: 366, distance: 11.1
click at [1228, 366] on div "Search Category All categories serif display monospace sans-serif handwriting S…" at bounding box center [1035, 375] width 413 height 160
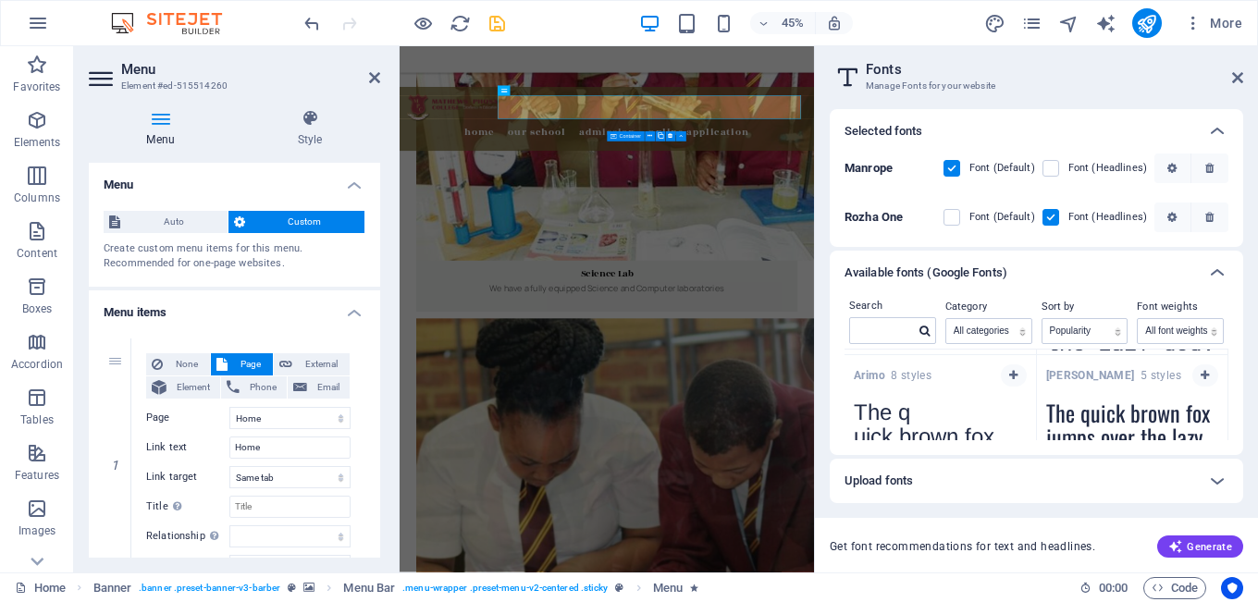
scroll to position [715, 0]
type textarea "The quick brown fox jumps over the lazy dog."
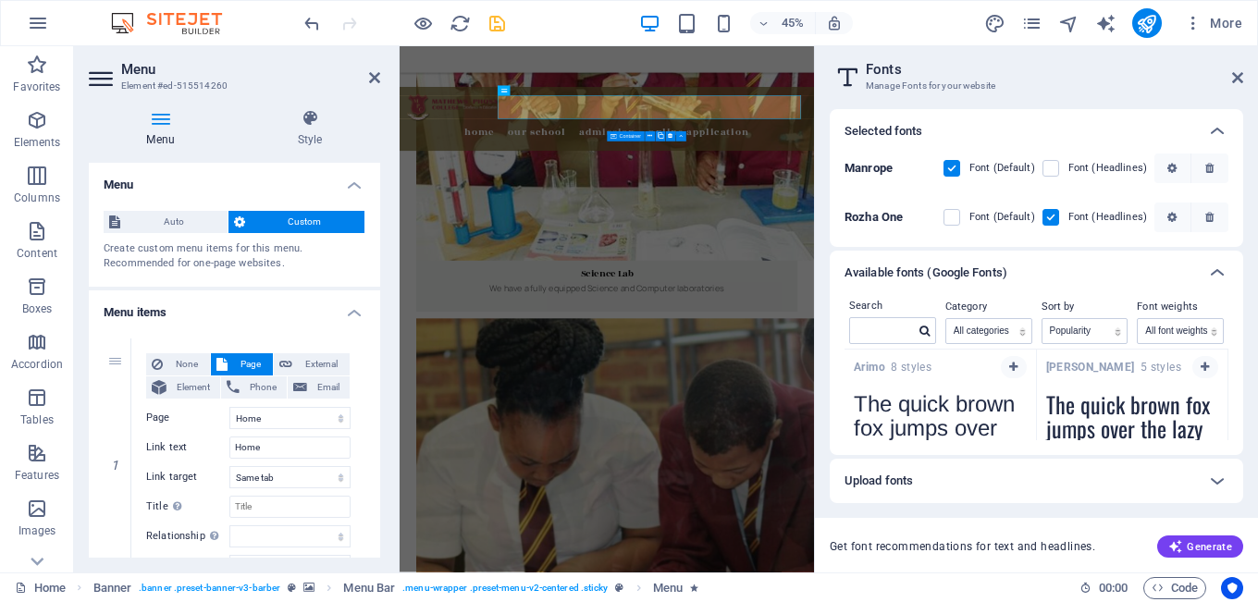
click at [914, 369] on span "Arimo 8 styles" at bounding box center [892, 367] width 78 height 15
click at [1086, 329] on select "Name Category Popularity" at bounding box center [1084, 331] width 85 height 24
click at [1183, 330] on select "All font weights 100 100italic 200 200italic 300 300italic 500 500italic 600 60…" at bounding box center [1179, 331] width 85 height 24
click at [1216, 270] on icon at bounding box center [1217, 273] width 22 height 22
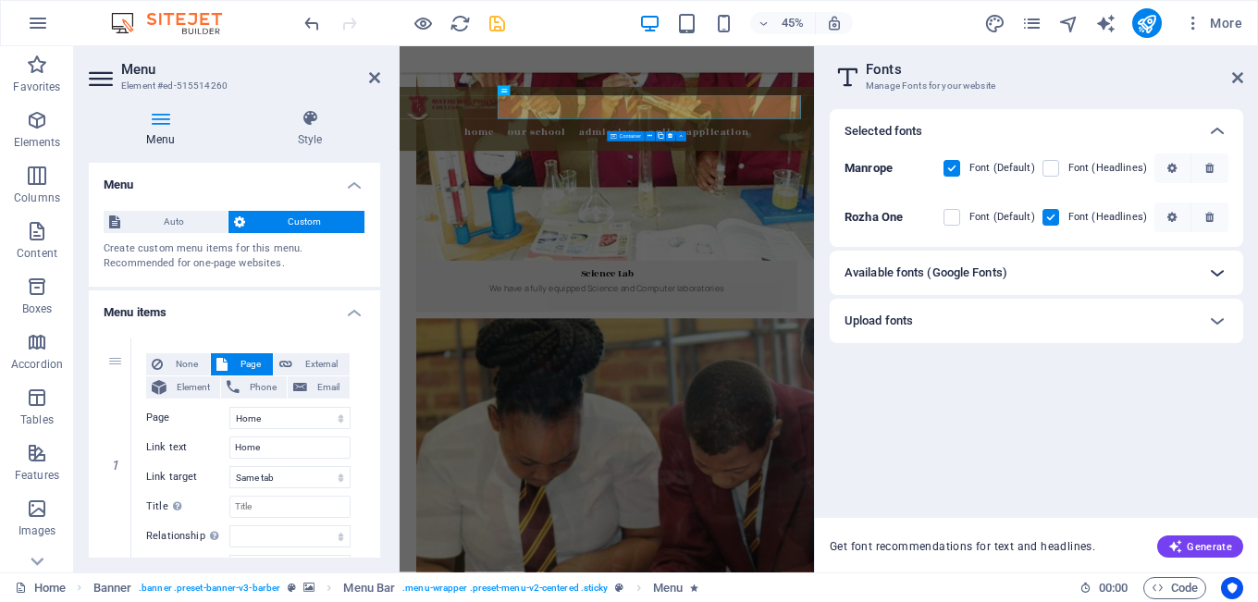
scroll to position [0, 0]
click at [895, 220] on b "Rozha One" at bounding box center [873, 217] width 58 height 14
click at [1220, 129] on icon at bounding box center [1217, 131] width 22 height 22
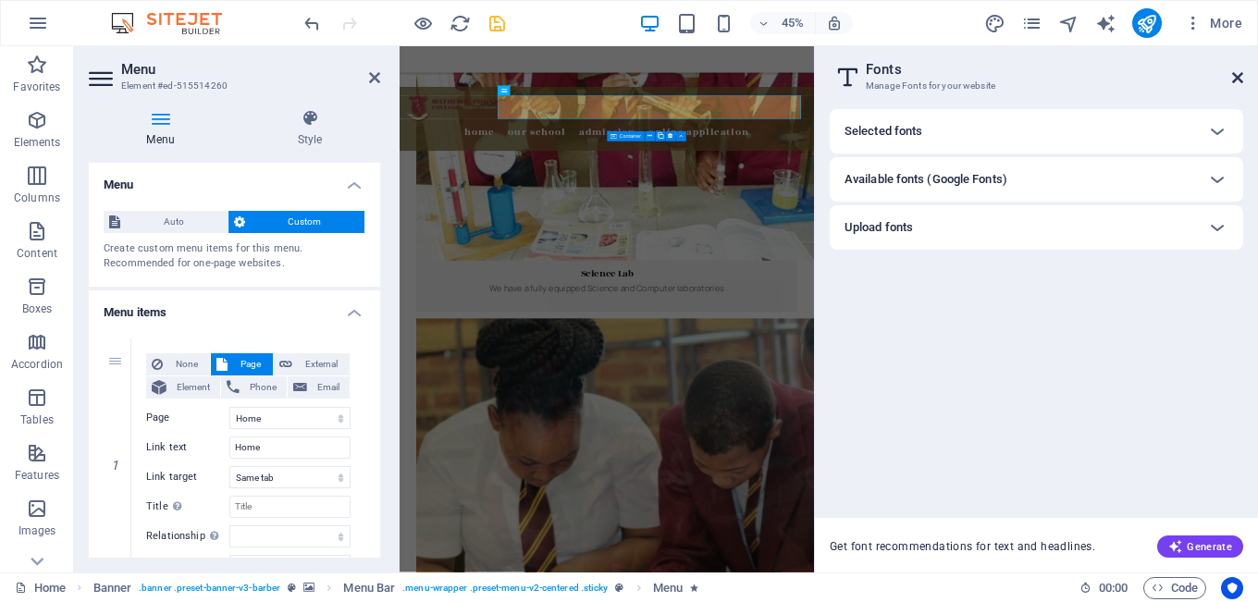
click at [1241, 75] on icon at bounding box center [1237, 77] width 11 height 15
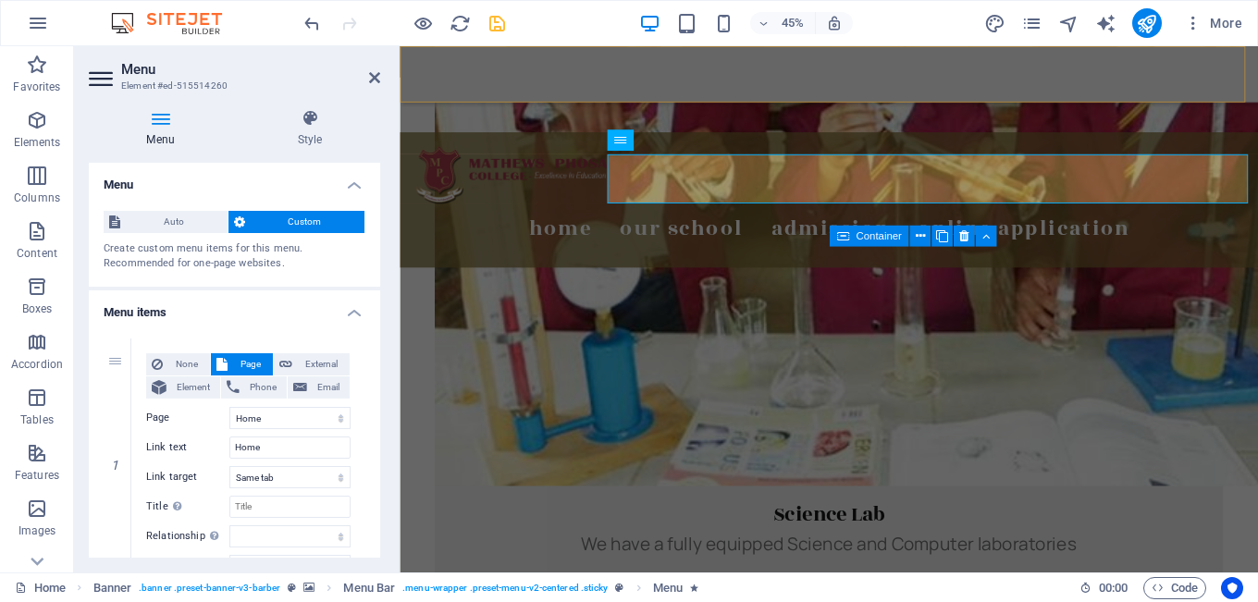
scroll to position [1318, 0]
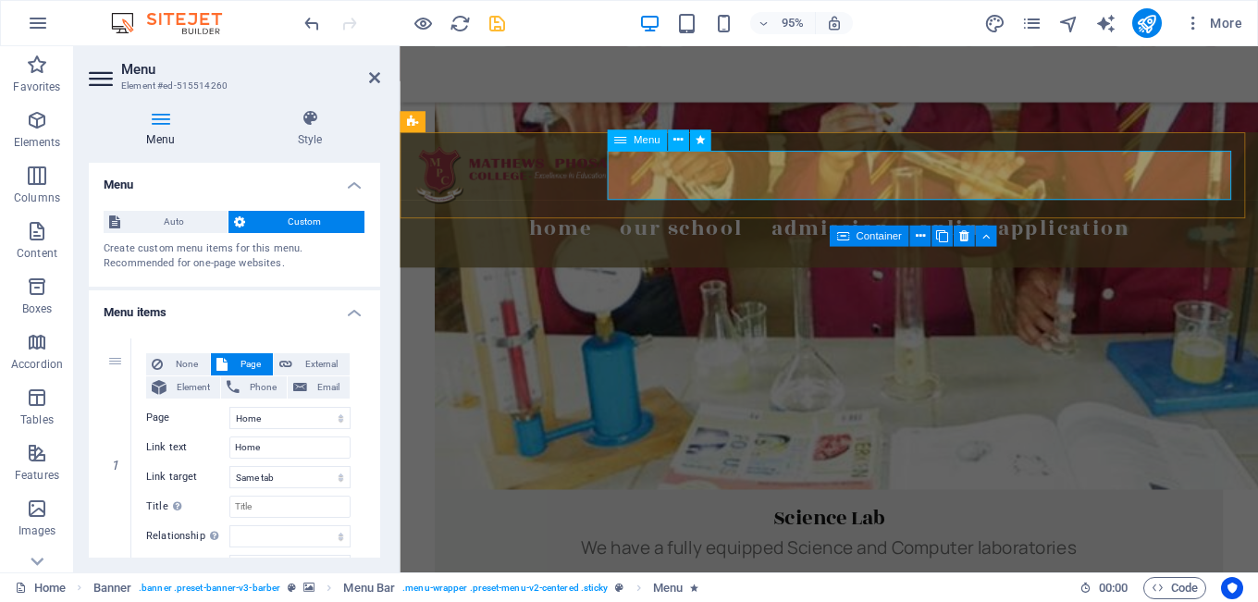
click at [761, 213] on nav "Home Our School Director's Massege Our Story Our Vision Our Mission Admission A…" at bounding box center [851, 239] width 874 height 52
click at [744, 213] on nav "Home Our School Director's Massege Our Story Our Vision Our Mission Admission A…" at bounding box center [851, 239] width 874 height 52
click at [313, 141] on h4 "Style" at bounding box center [309, 128] width 141 height 39
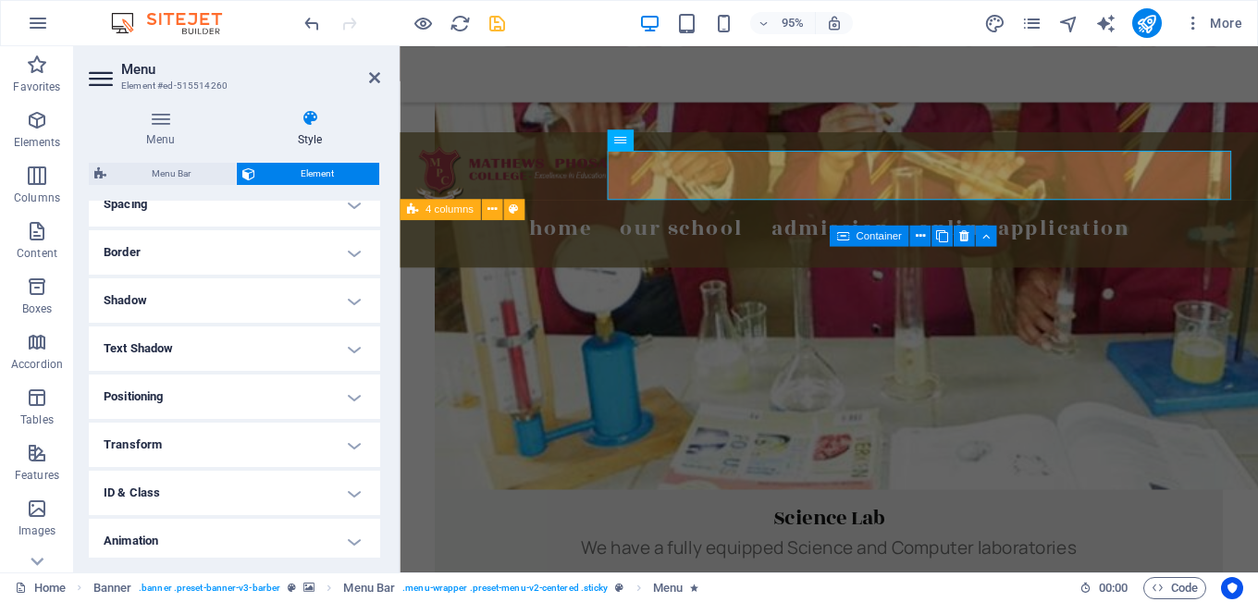
scroll to position [373, 0]
click at [324, 437] on h4 "Transform" at bounding box center [234, 443] width 291 height 44
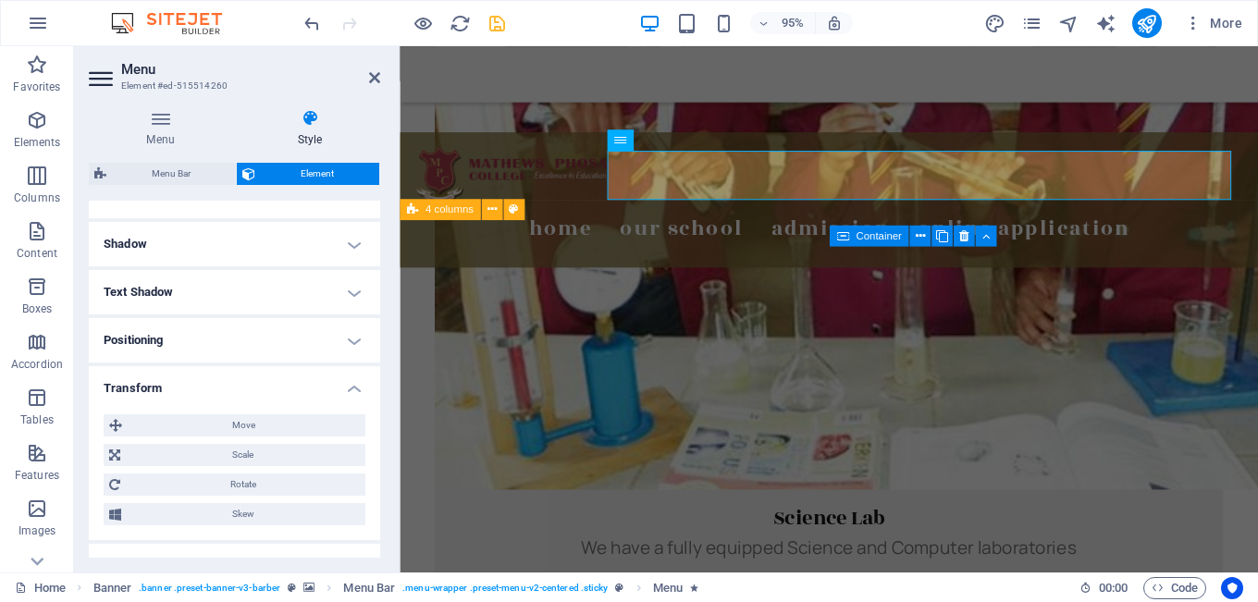
scroll to position [389, 0]
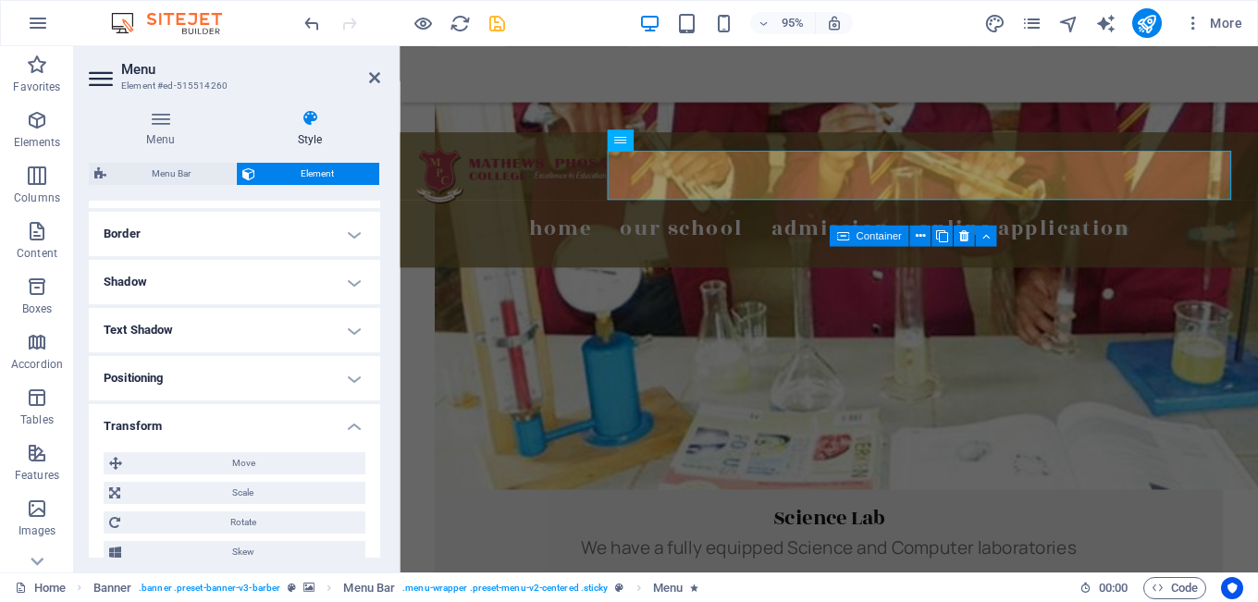
click at [349, 430] on h4 "Transform" at bounding box center [234, 420] width 291 height 33
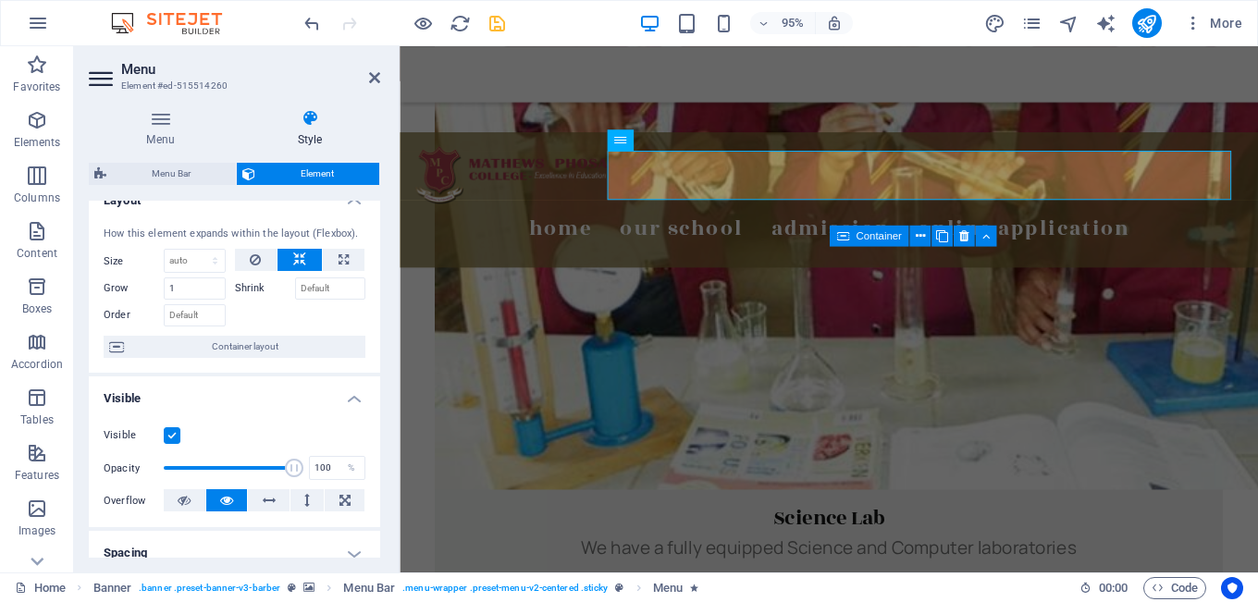
scroll to position [18, 0]
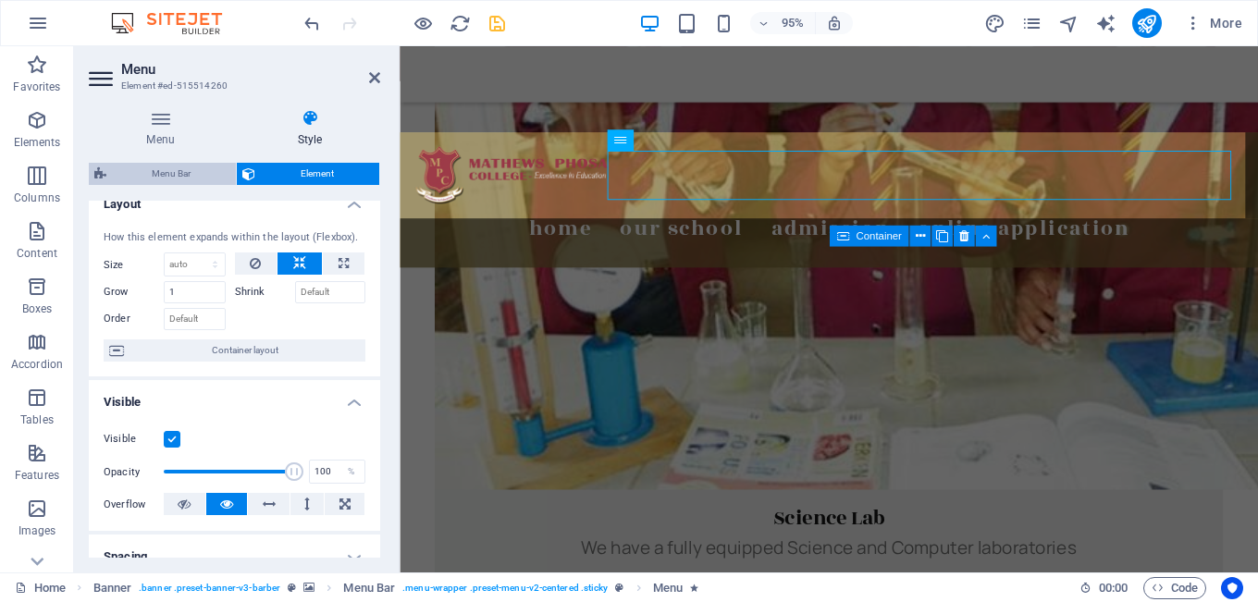
click at [190, 171] on span "Menu Bar" at bounding box center [171, 174] width 118 height 22
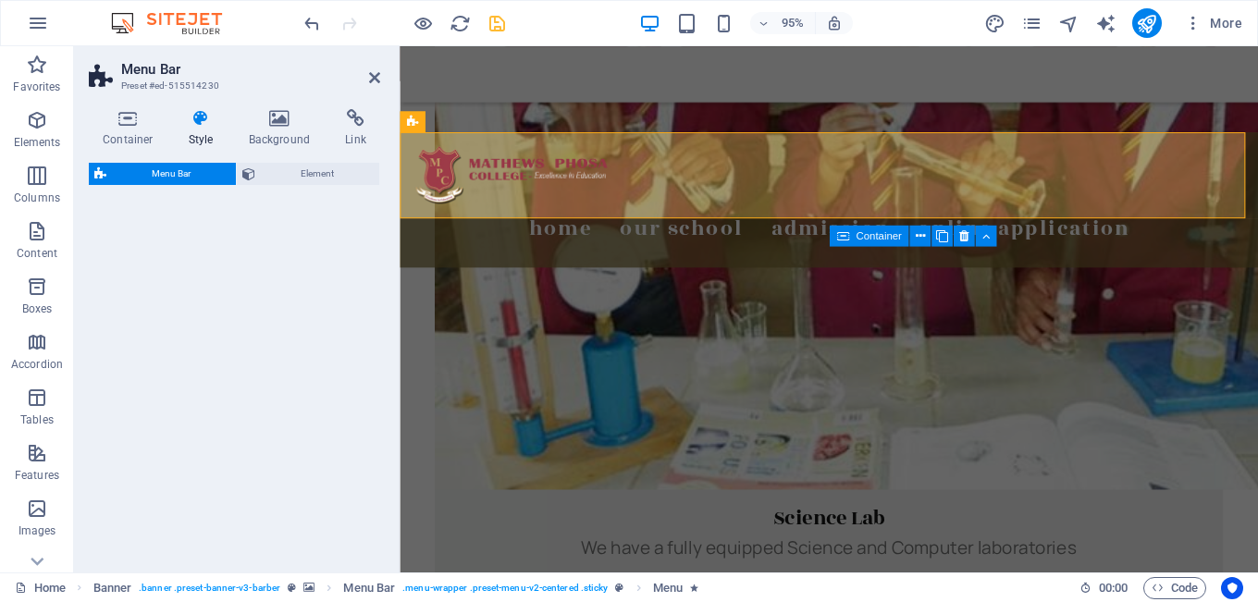
select select "rem"
select select "preset-menu-v2-centered"
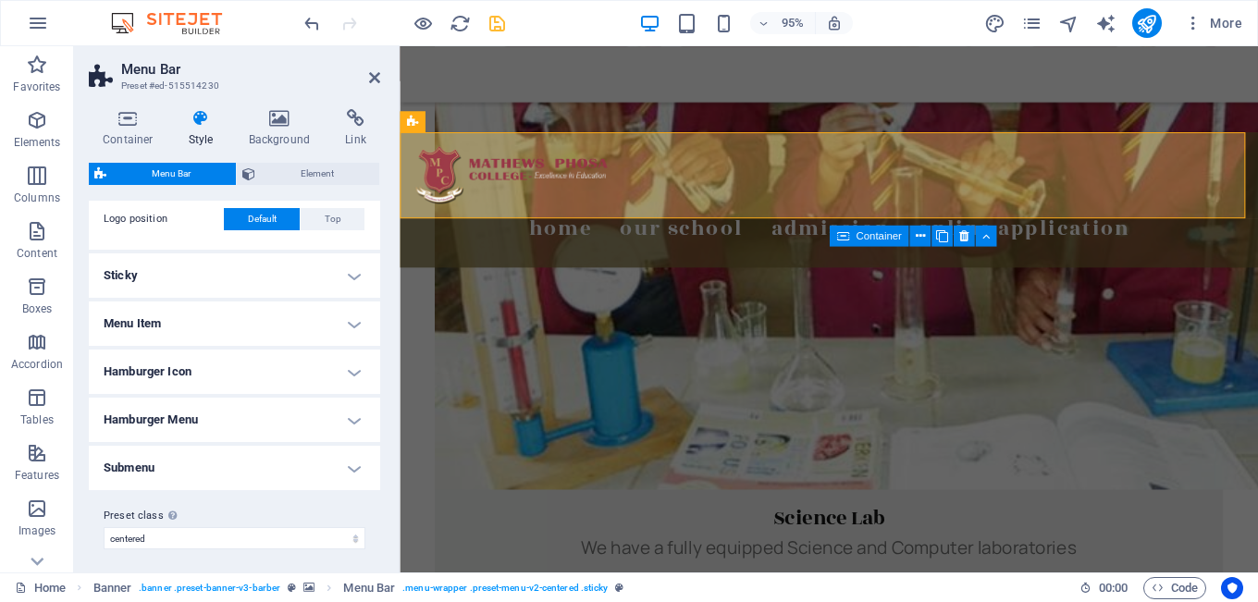
scroll to position [459, 0]
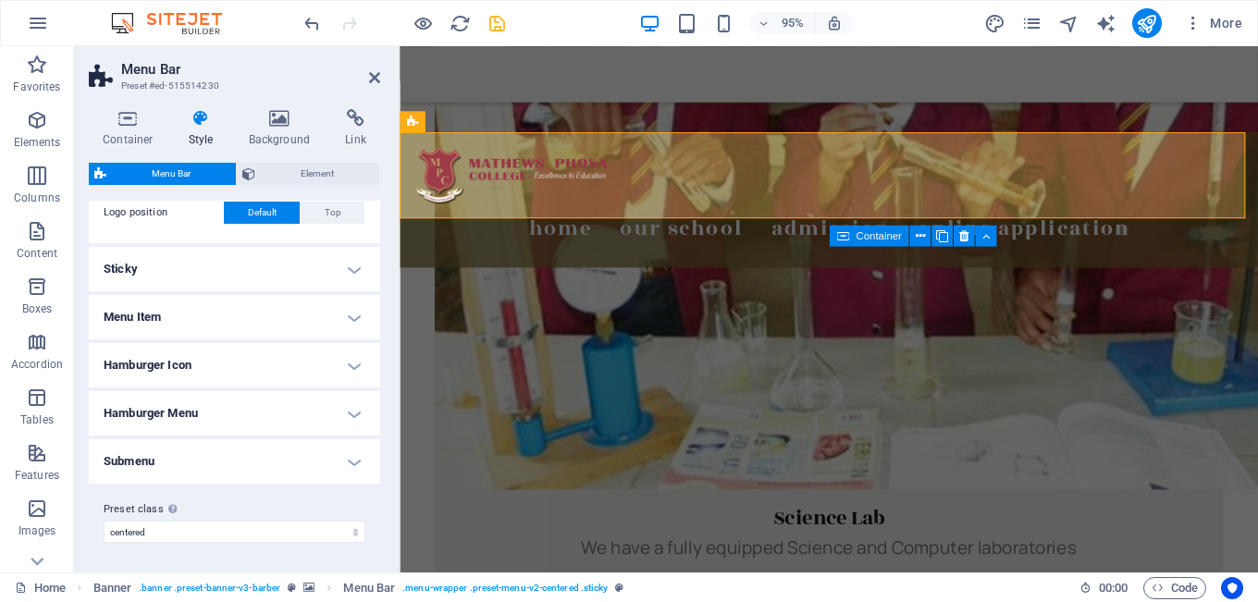
click at [352, 315] on h4 "Menu Item" at bounding box center [234, 317] width 291 height 44
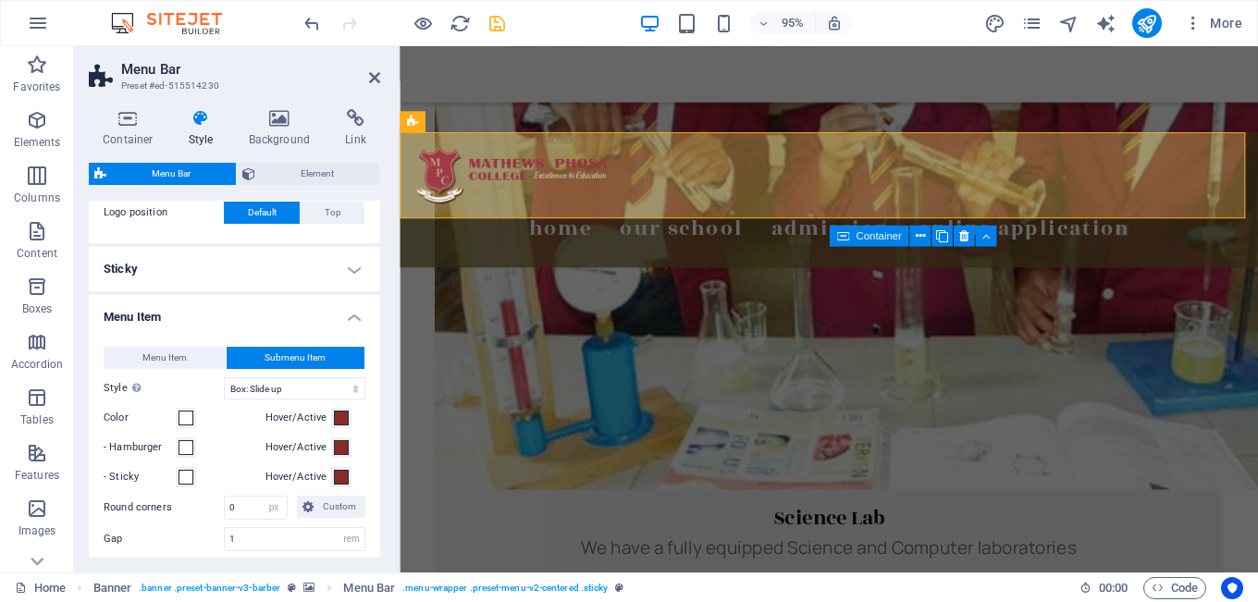
drag, startPoint x: 380, startPoint y: 385, endPoint x: 380, endPoint y: 418, distance: 33.3
click at [380, 418] on div "Container Style Background Link Size Height Default px rem % vh vw Min. height …" at bounding box center [234, 333] width 321 height 478
drag, startPoint x: 375, startPoint y: 417, endPoint x: 375, endPoint y: 438, distance: 21.3
click at [375, 438] on div "Menu Item Submenu Item Style Switch to preview mode and move the mouse over men…" at bounding box center [234, 574] width 299 height 492
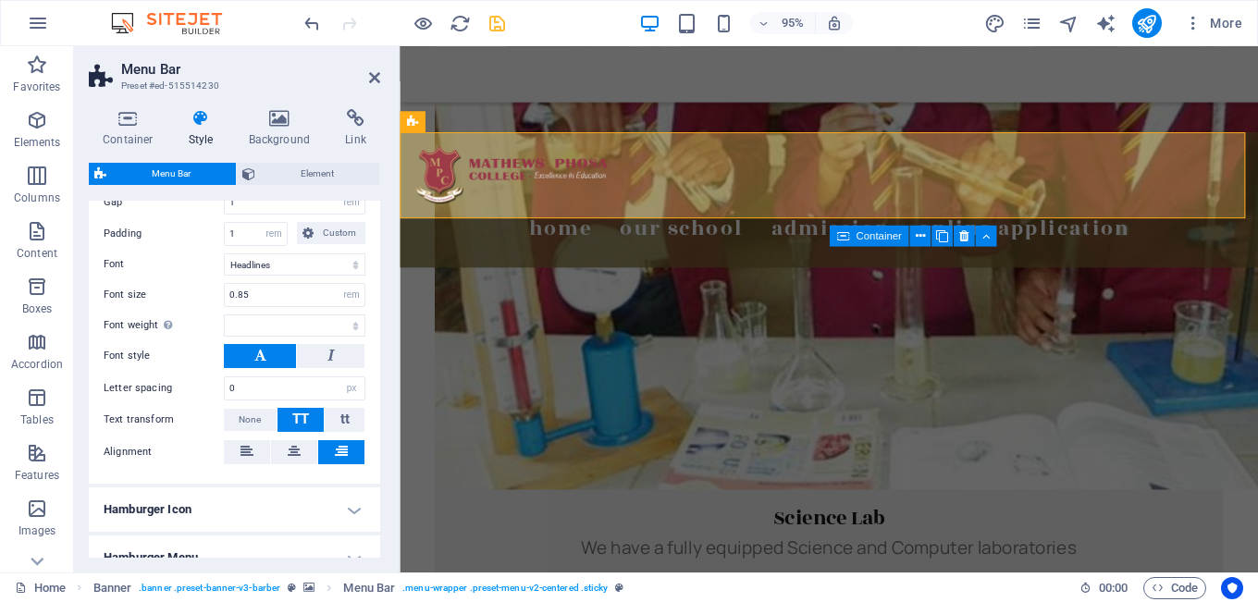
scroll to position [809, 0]
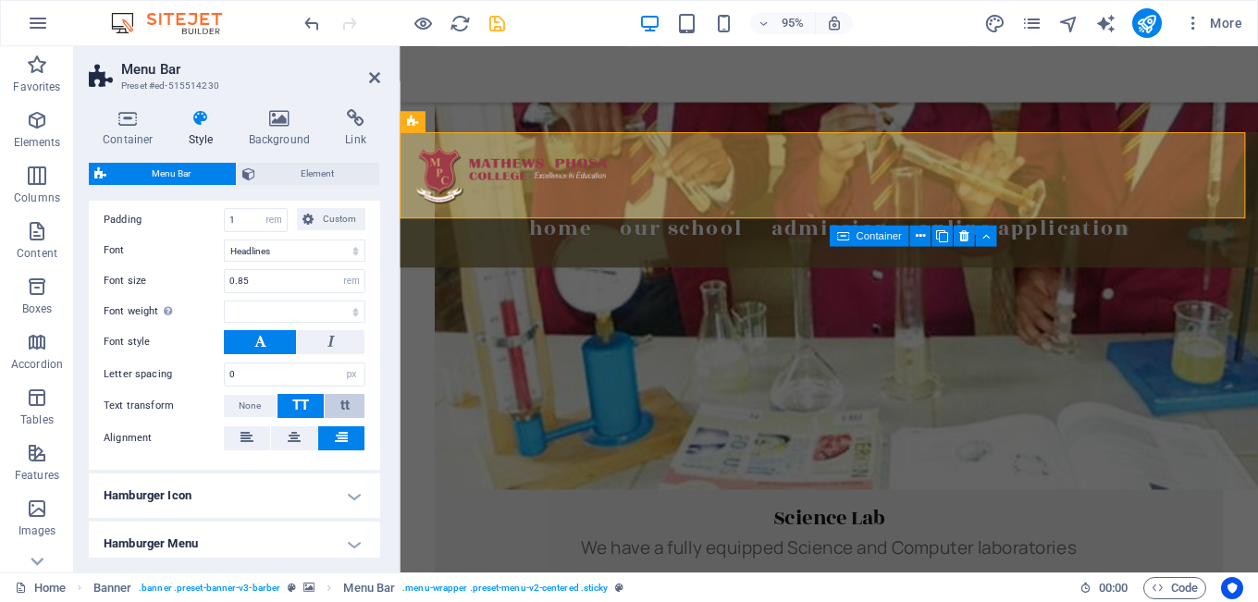
click at [335, 401] on button "tt" at bounding box center [345, 406] width 40 height 24
click at [271, 402] on button "None" at bounding box center [250, 406] width 53 height 22
select select
click at [489, 18] on icon "save" at bounding box center [496, 23] width 21 height 21
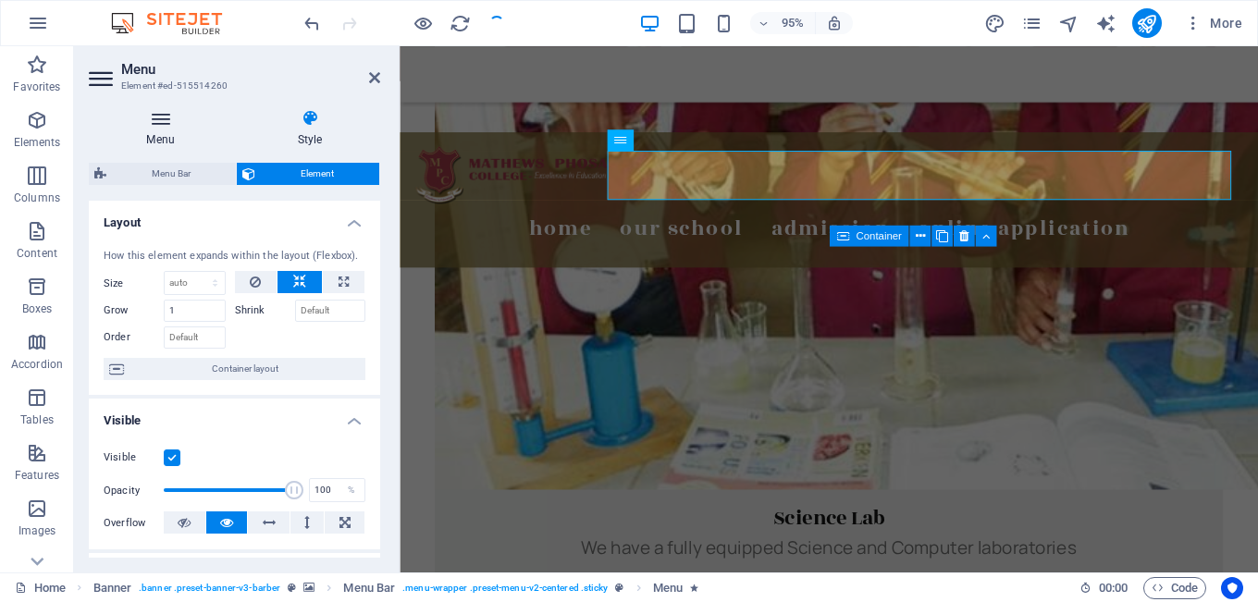
click at [159, 131] on h4 "Menu" at bounding box center [164, 128] width 151 height 39
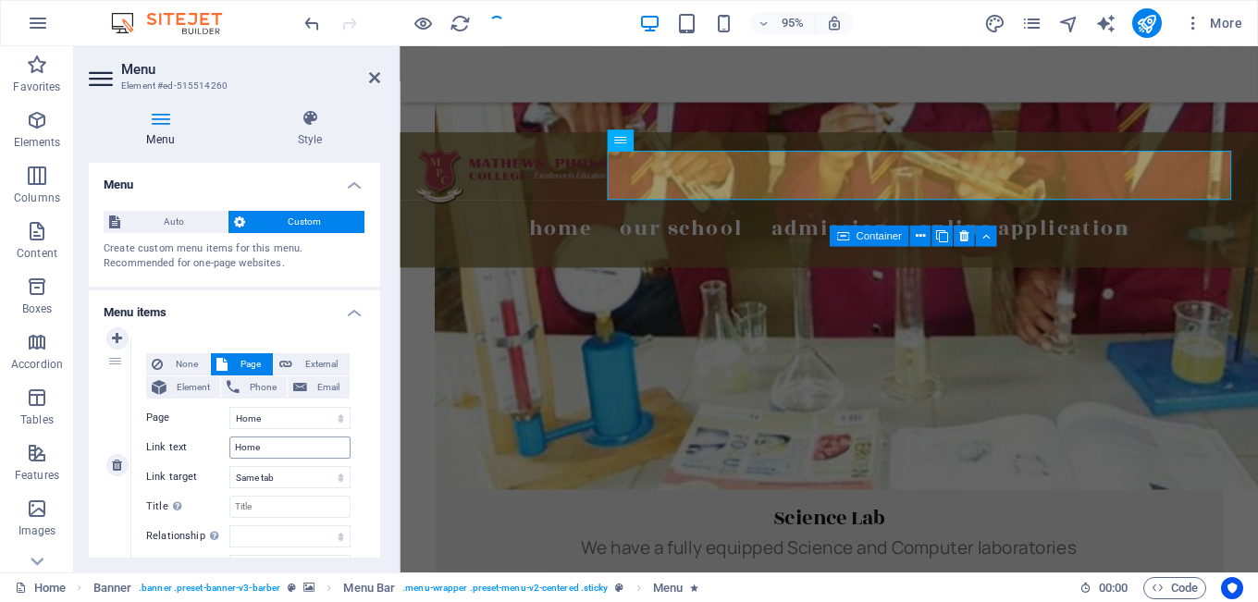
select select "1"
select select "3"
click at [623, 138] on icon at bounding box center [620, 139] width 12 height 21
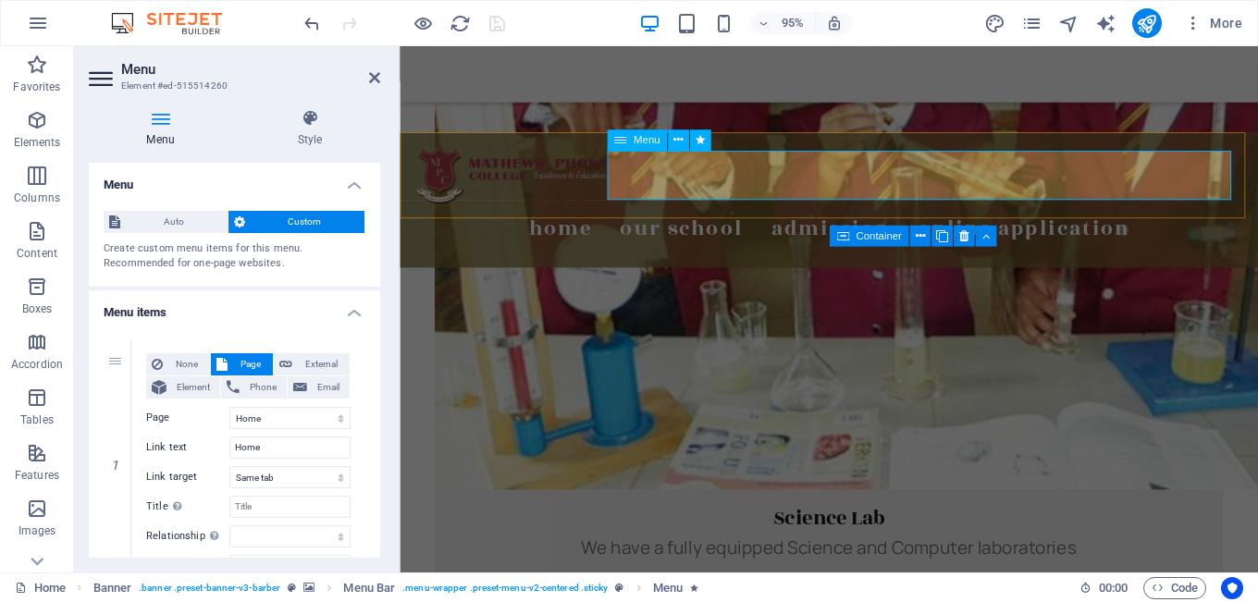
click at [623, 138] on icon at bounding box center [620, 139] width 12 height 21
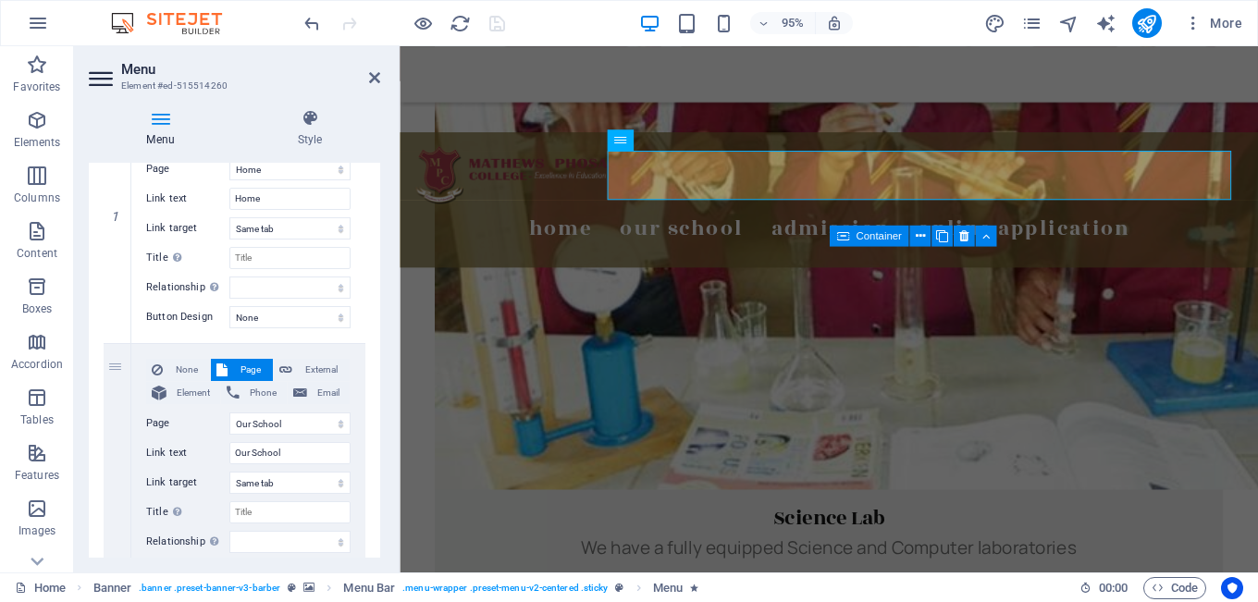
scroll to position [258, 0]
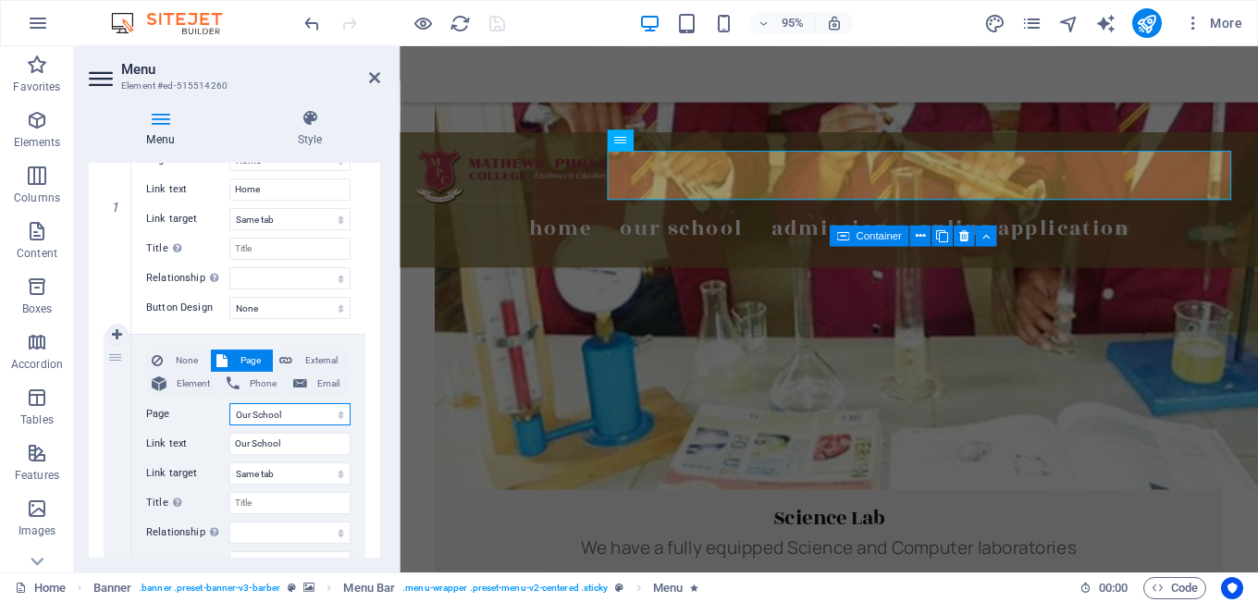
click at [283, 413] on select "Home Our School Contact Us Registration School Hostel School Facilites Legal No…" at bounding box center [289, 414] width 121 height 22
click at [1039, 23] on icon "pages" at bounding box center [1031, 23] width 21 height 21
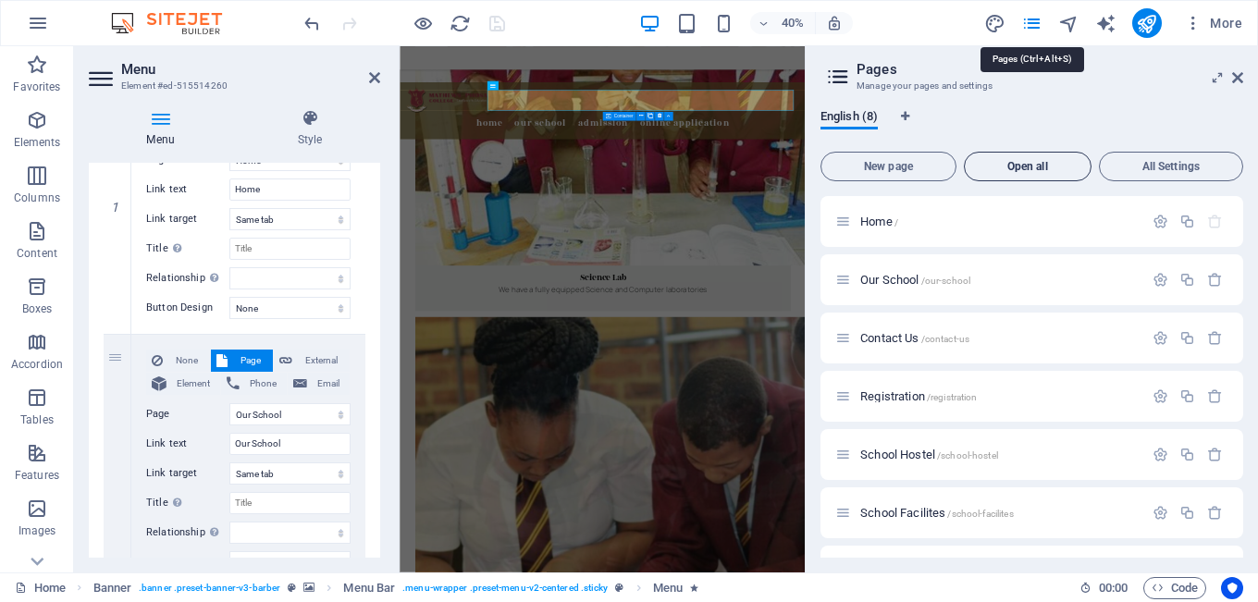
scroll to position [1315, 0]
click at [927, 280] on span "/our-school" at bounding box center [946, 281] width 50 height 10
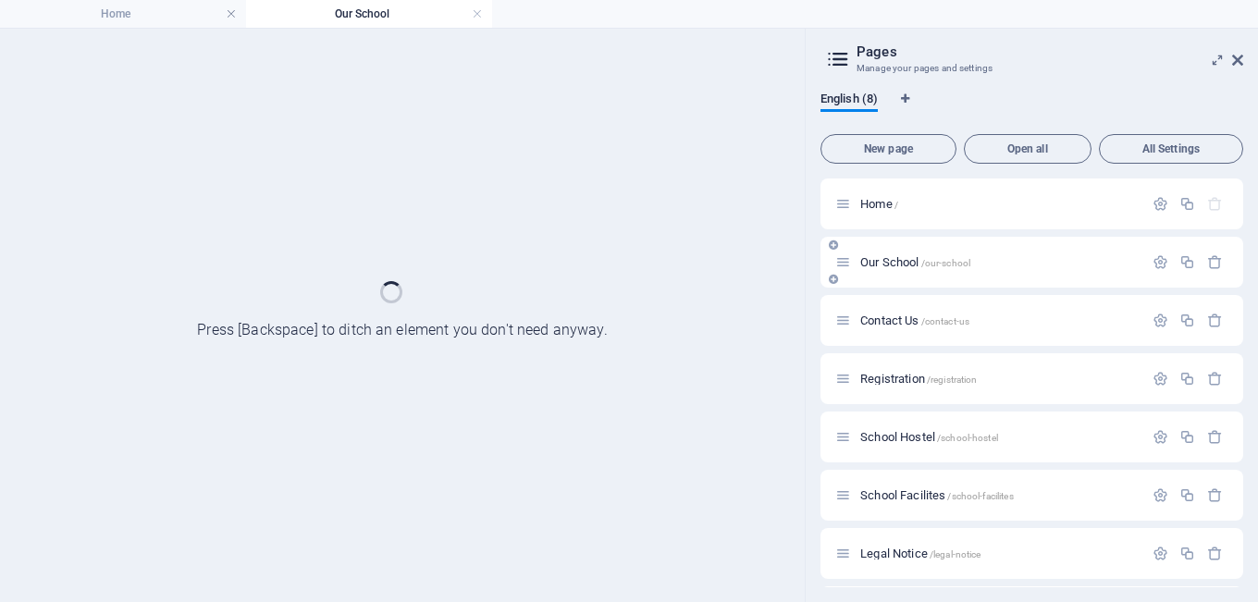
scroll to position [0, 0]
click at [168, 15] on h4 "Home" at bounding box center [123, 14] width 246 height 20
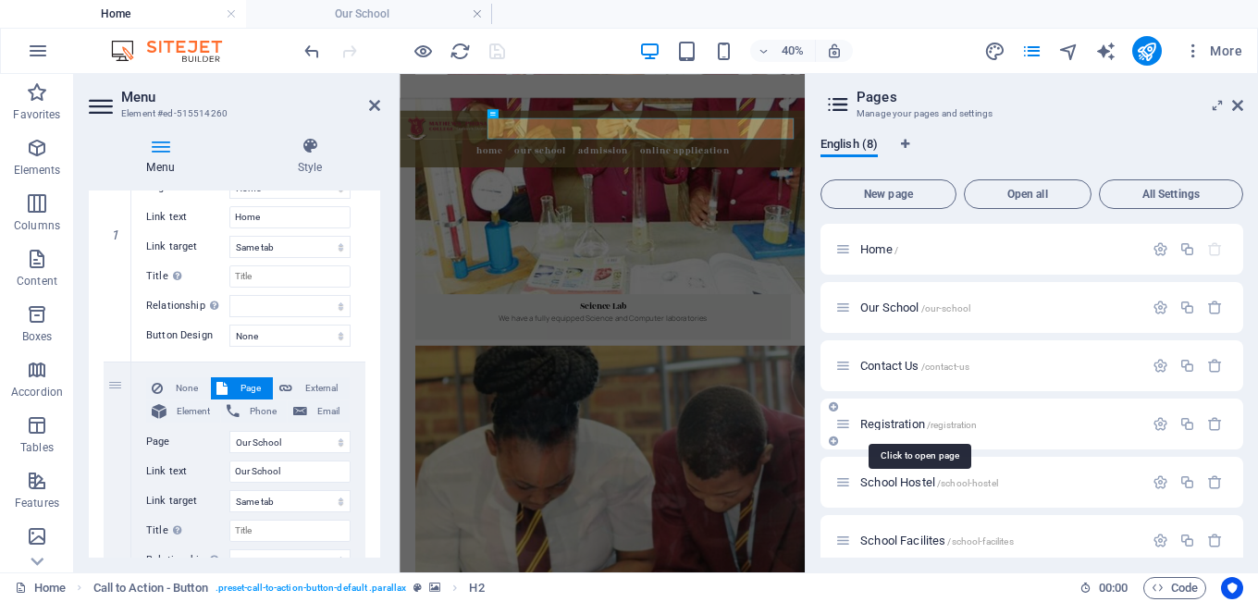
click at [896, 424] on span "Registration /registration" at bounding box center [918, 424] width 117 height 14
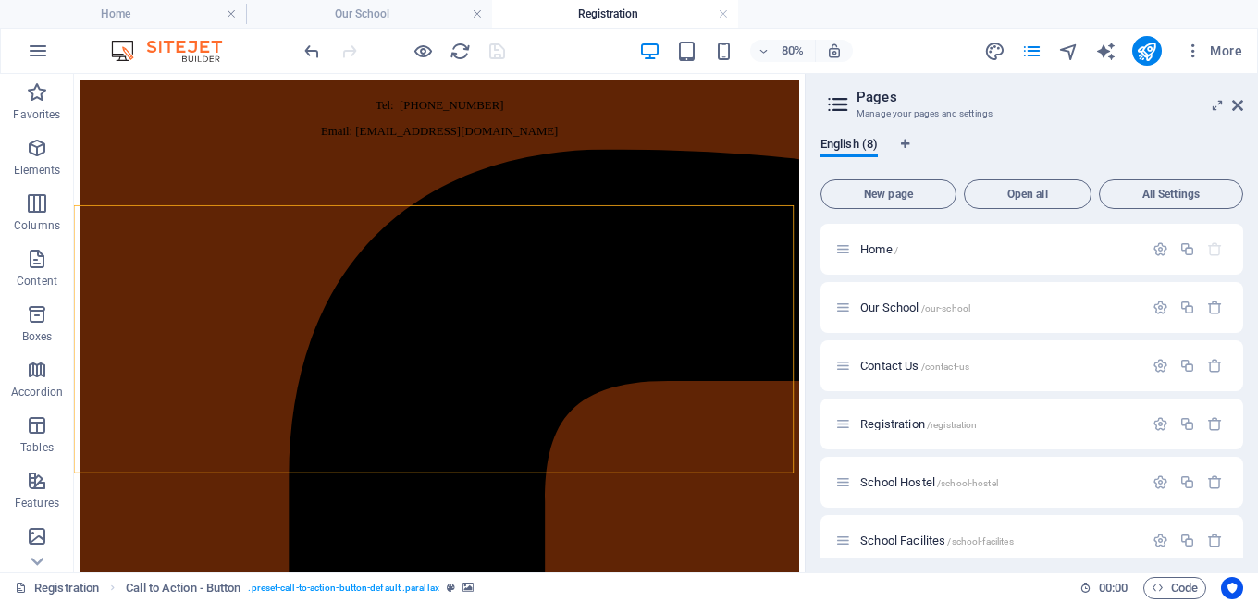
drag, startPoint x: 1244, startPoint y: 445, endPoint x: 1240, endPoint y: 475, distance: 30.7
click at [1240, 475] on div "English (8) New page Open all All Settings Home / Our School /our-school Contac…" at bounding box center [1031, 347] width 452 height 450
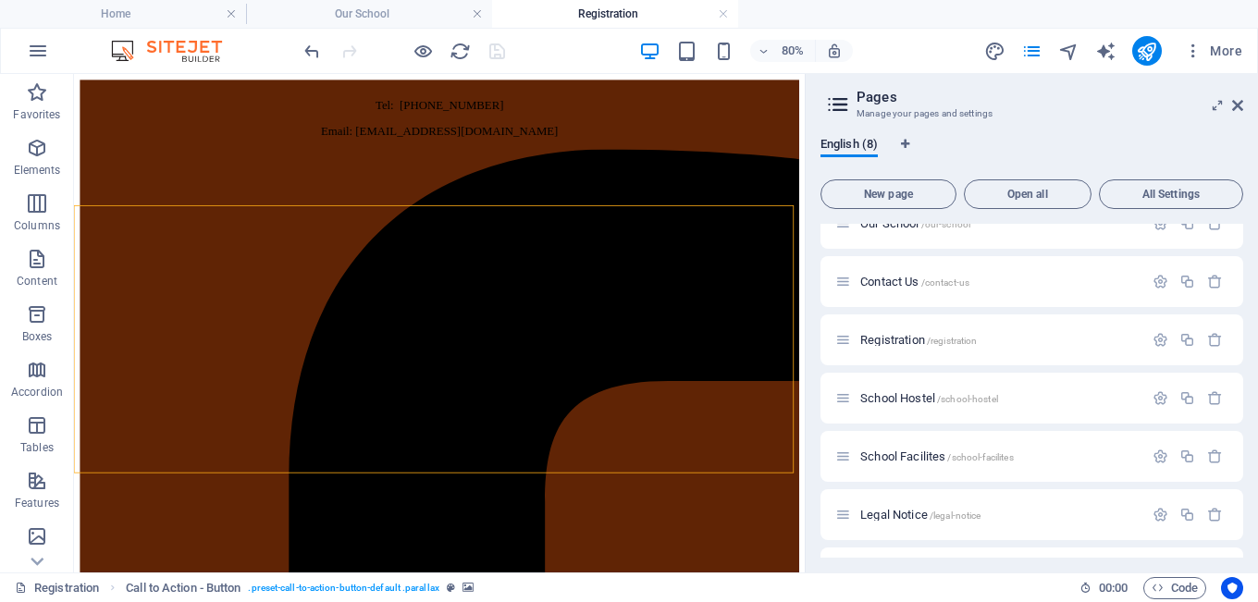
scroll to position [97, 0]
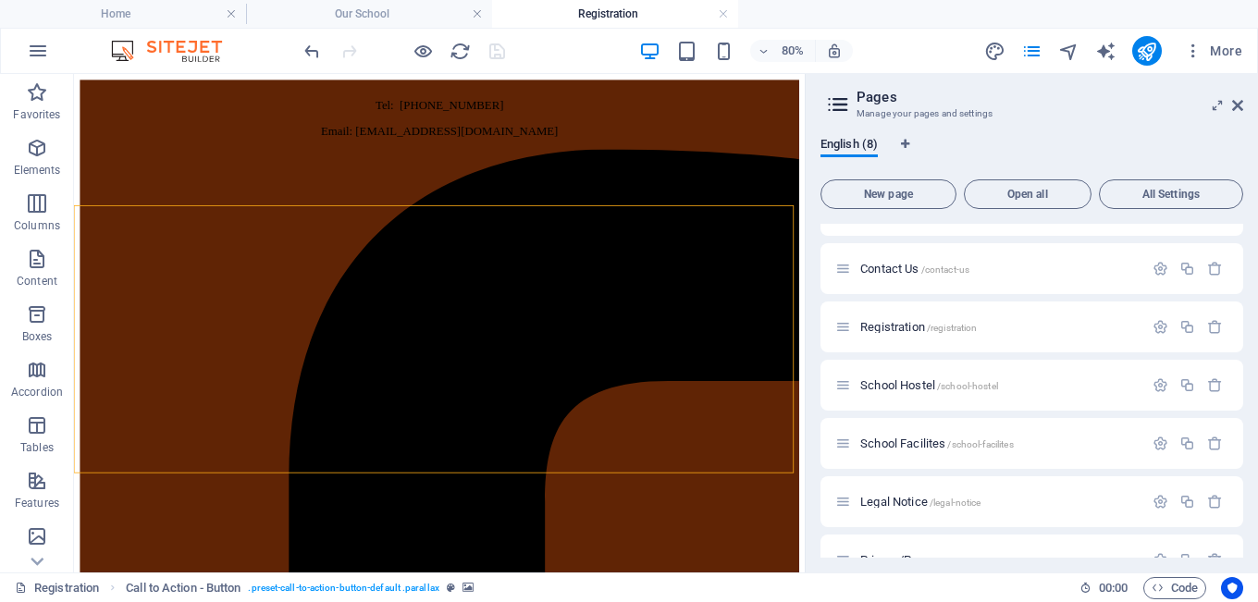
drag, startPoint x: 1243, startPoint y: 510, endPoint x: 1236, endPoint y: 561, distance: 52.2
click at [1236, 561] on div "English (8) New page Open all All Settings Home / Our School /our-school Contac…" at bounding box center [1031, 347] width 452 height 450
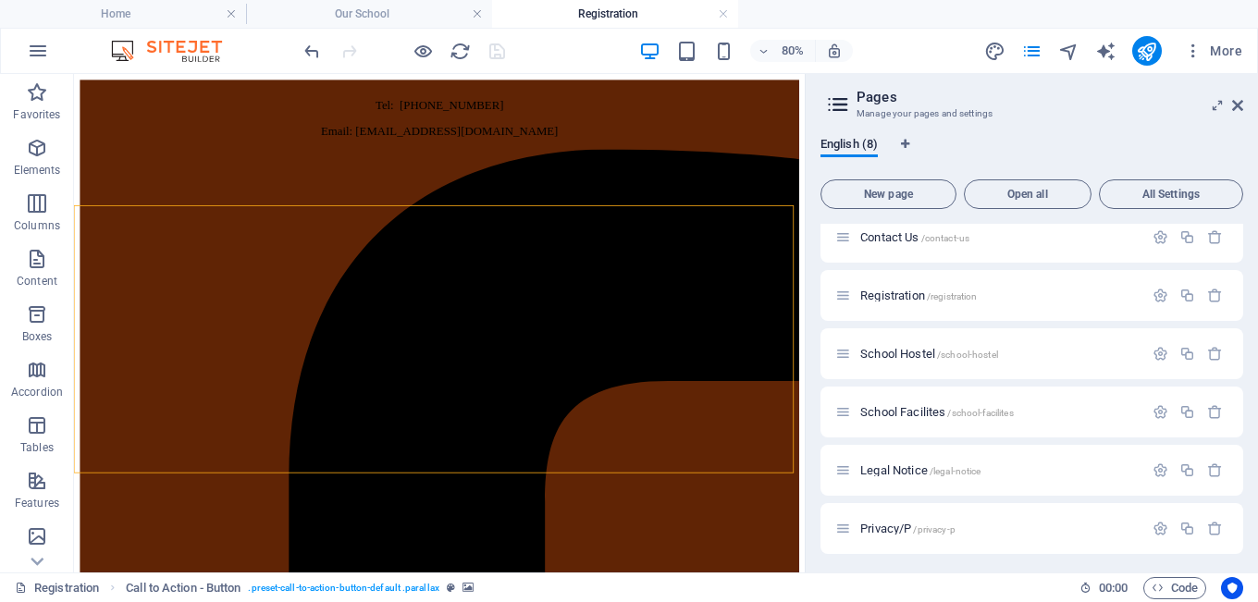
scroll to position [129, 0]
click at [918, 356] on span "School Hostel /school-hostel" at bounding box center [929, 353] width 138 height 14
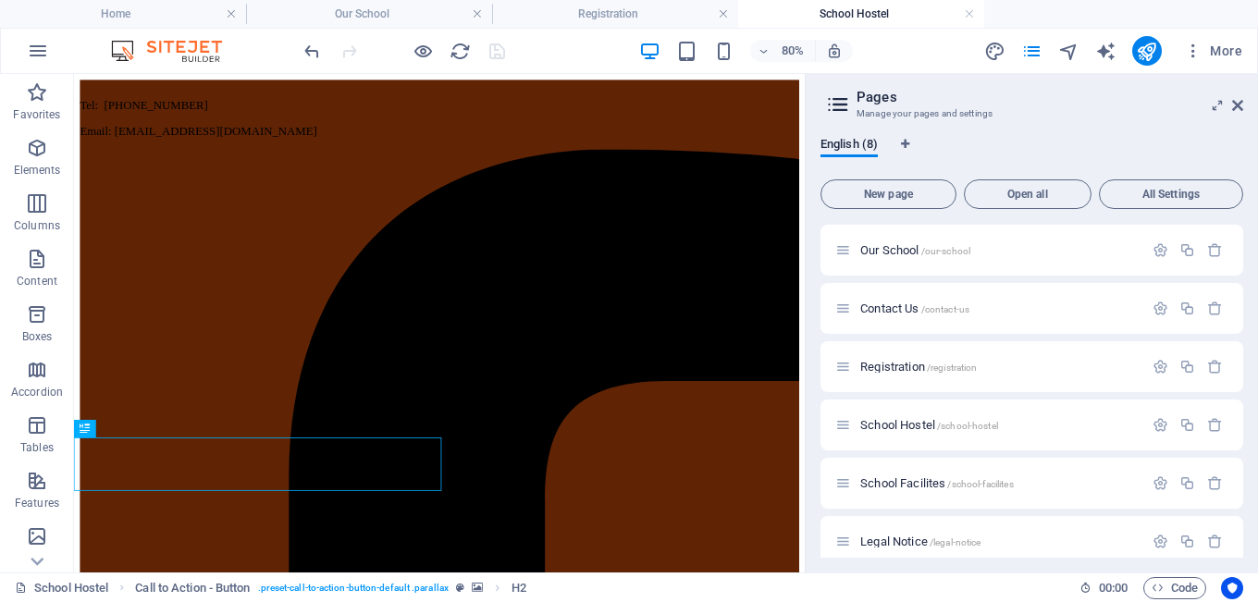
scroll to position [0, 0]
click at [916, 480] on span "School Facilites /school-facilites" at bounding box center [937, 483] width 154 height 14
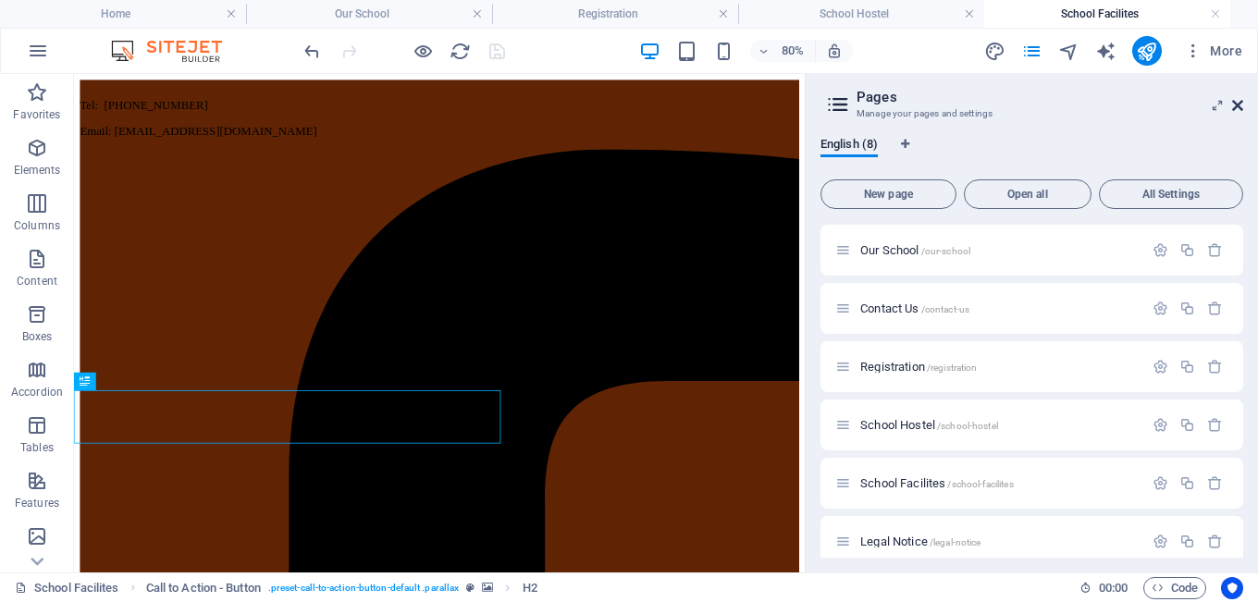
click at [1237, 104] on icon at bounding box center [1237, 105] width 11 height 15
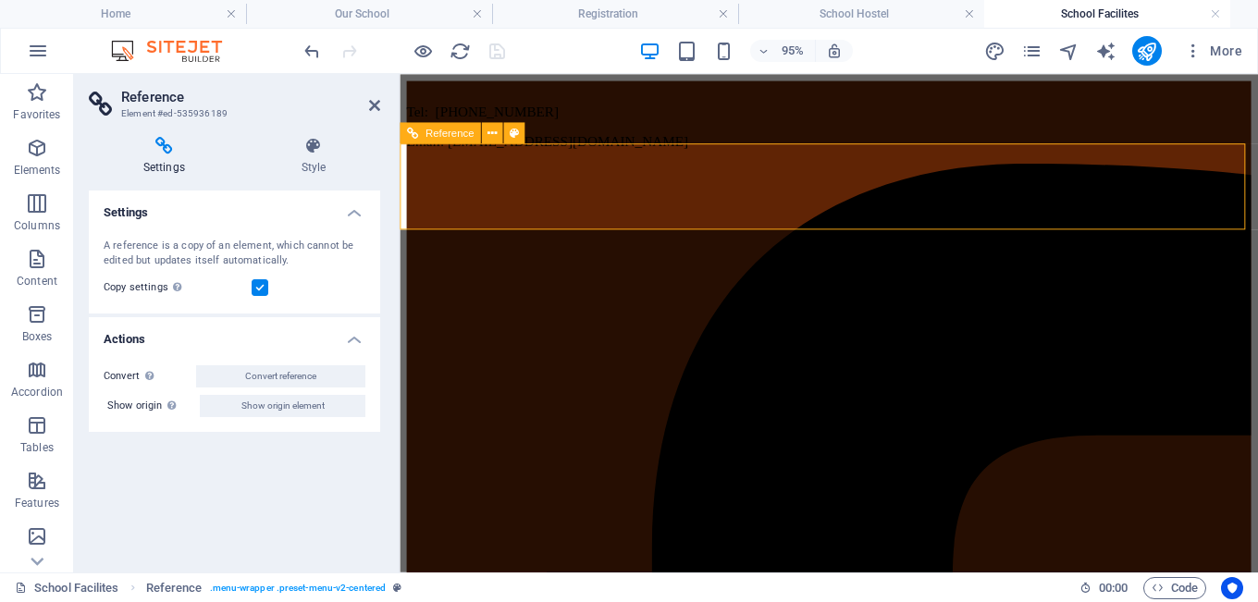
click at [174, 8] on h4 "Home" at bounding box center [123, 14] width 246 height 20
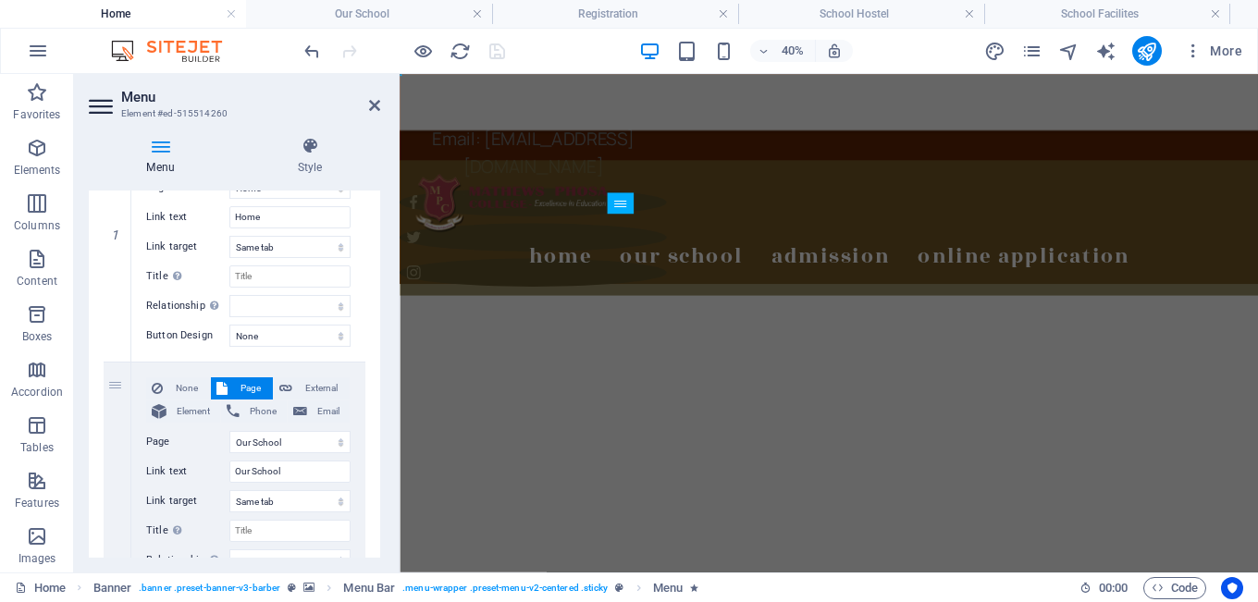
scroll to position [1315, 0]
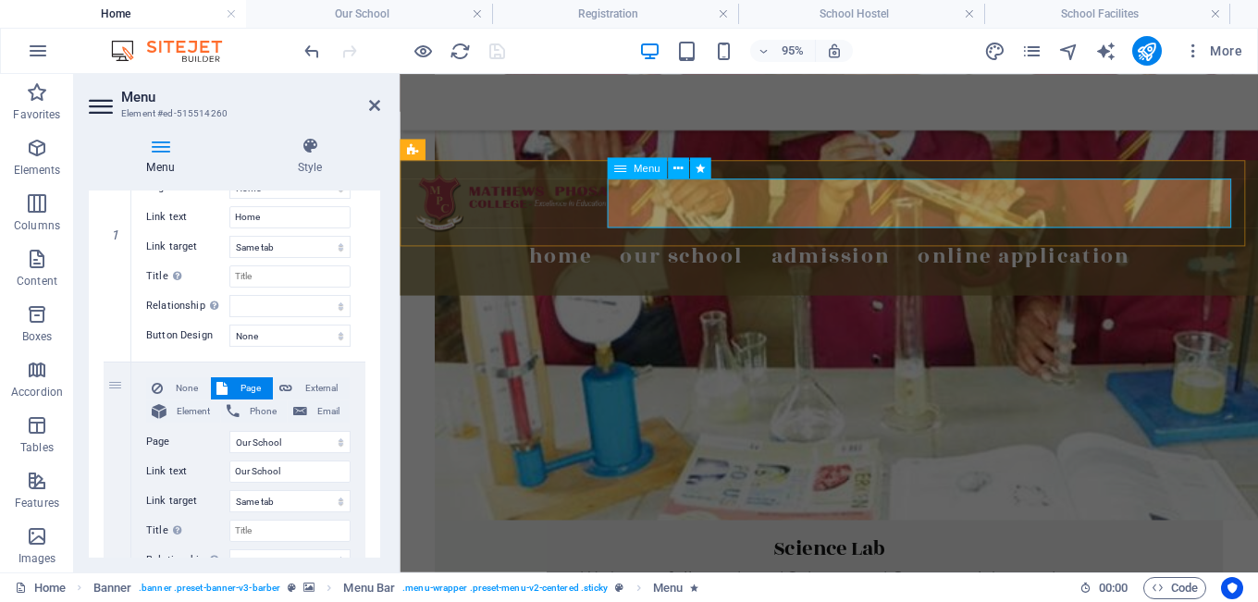
click at [675, 240] on nav "Home Our School Director's Massege Our Story Our Vision Our Mission Admission A…" at bounding box center [851, 266] width 874 height 52
click at [303, 168] on h4 "Style" at bounding box center [309, 156] width 141 height 39
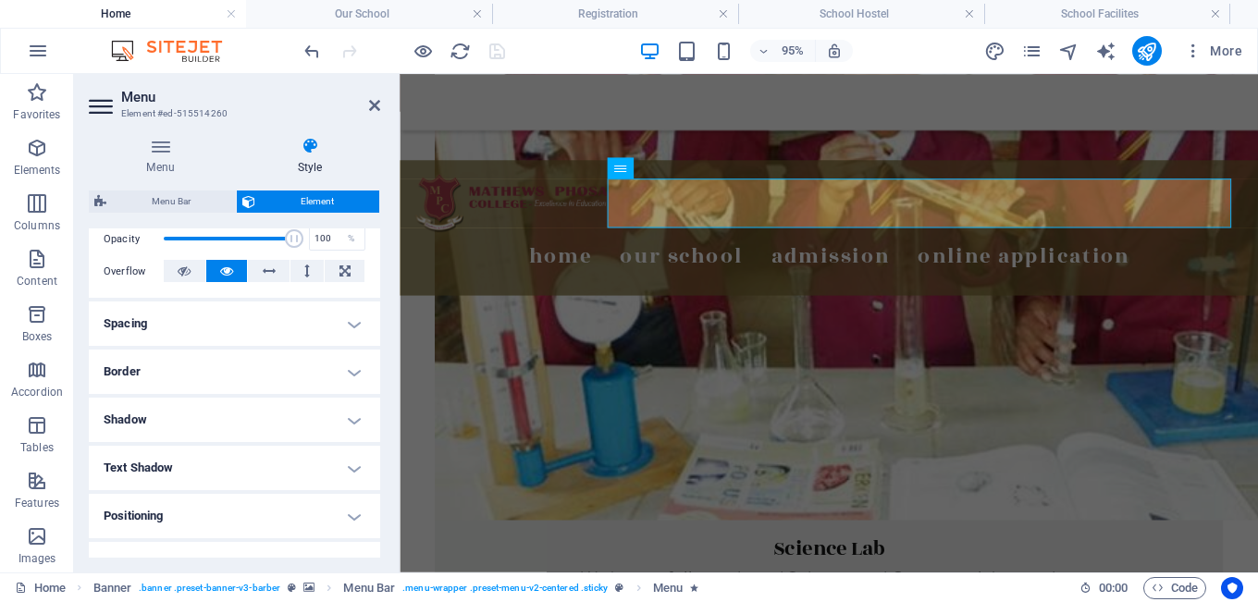
scroll to position [0, 0]
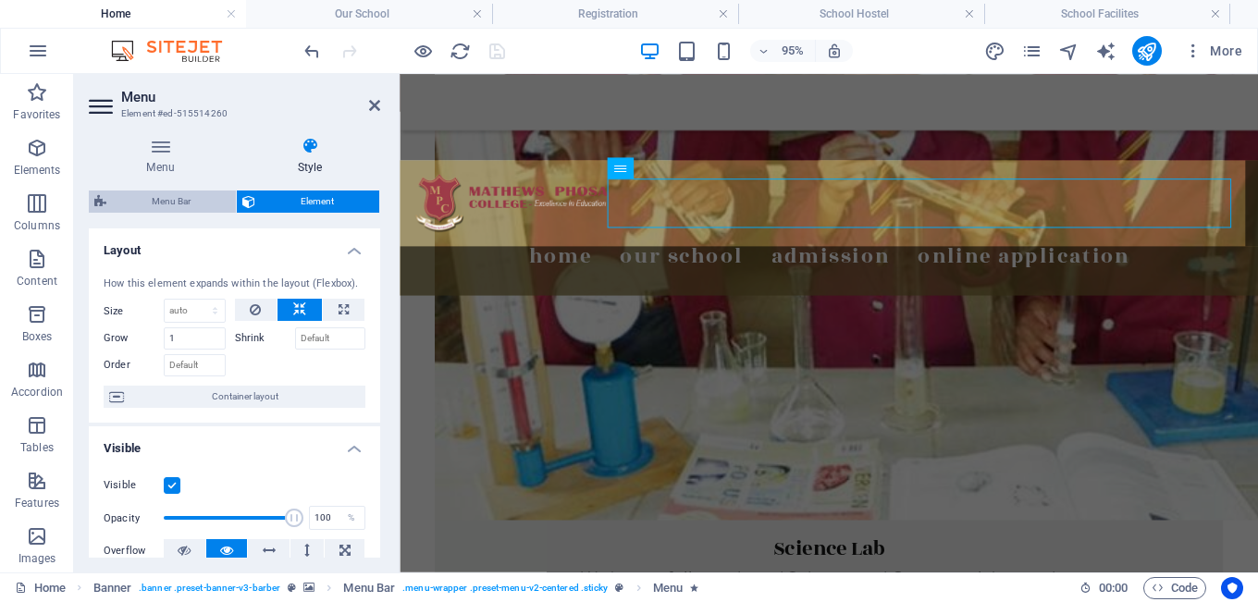
click at [199, 195] on span "Menu Bar" at bounding box center [171, 201] width 118 height 22
select select "rem"
select select "hover_box_bottom"
select select "px"
select select "rem"
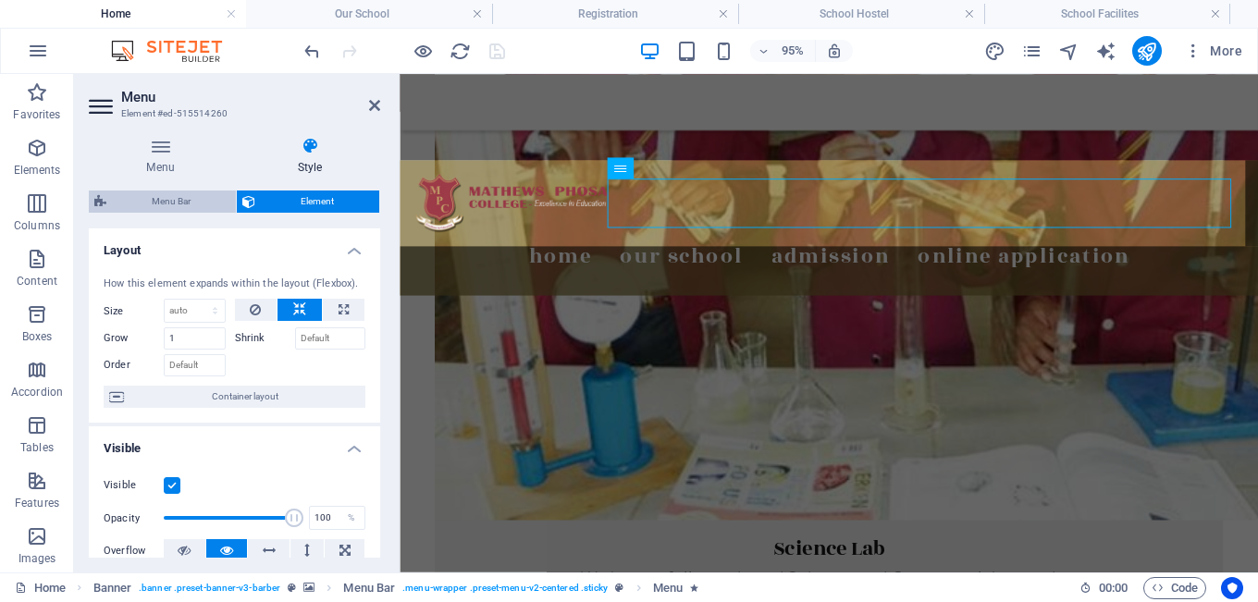
select select "rem"
select select "link-special-font"
select select "rem"
select select
select select "px"
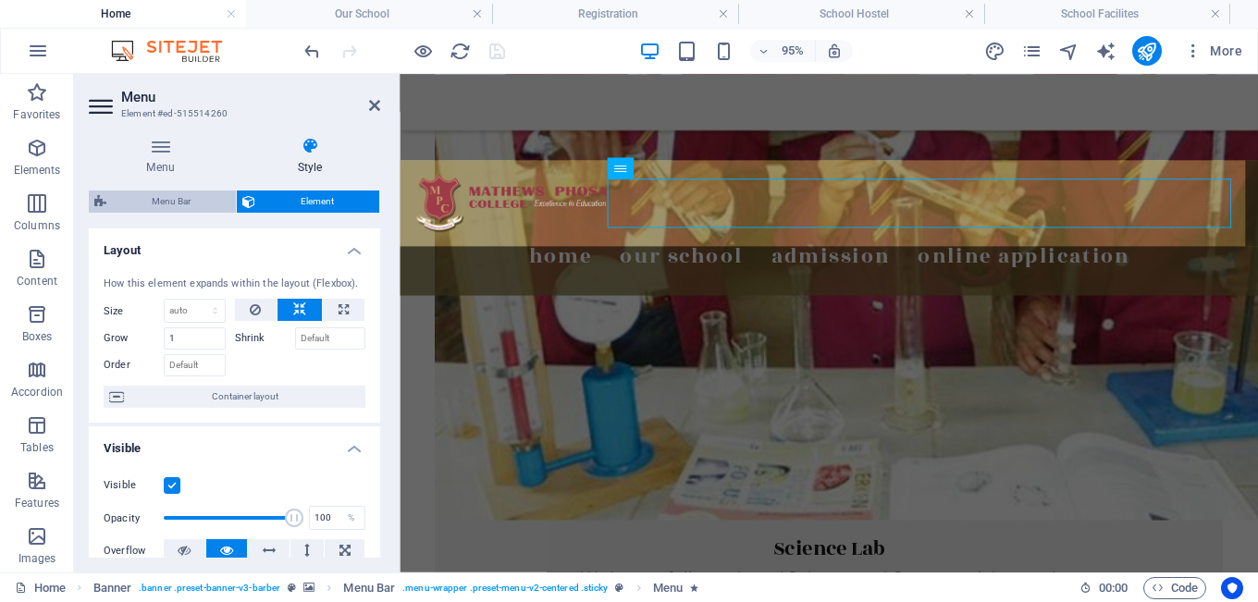
select select "preset-menu-v2-centered"
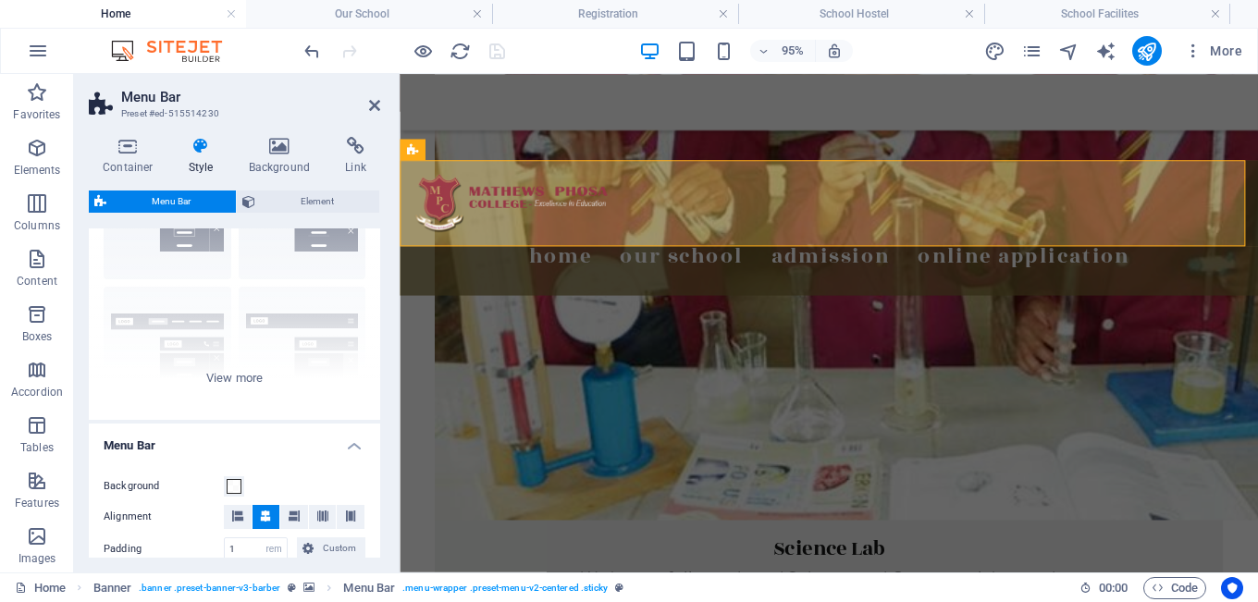
scroll to position [145, 0]
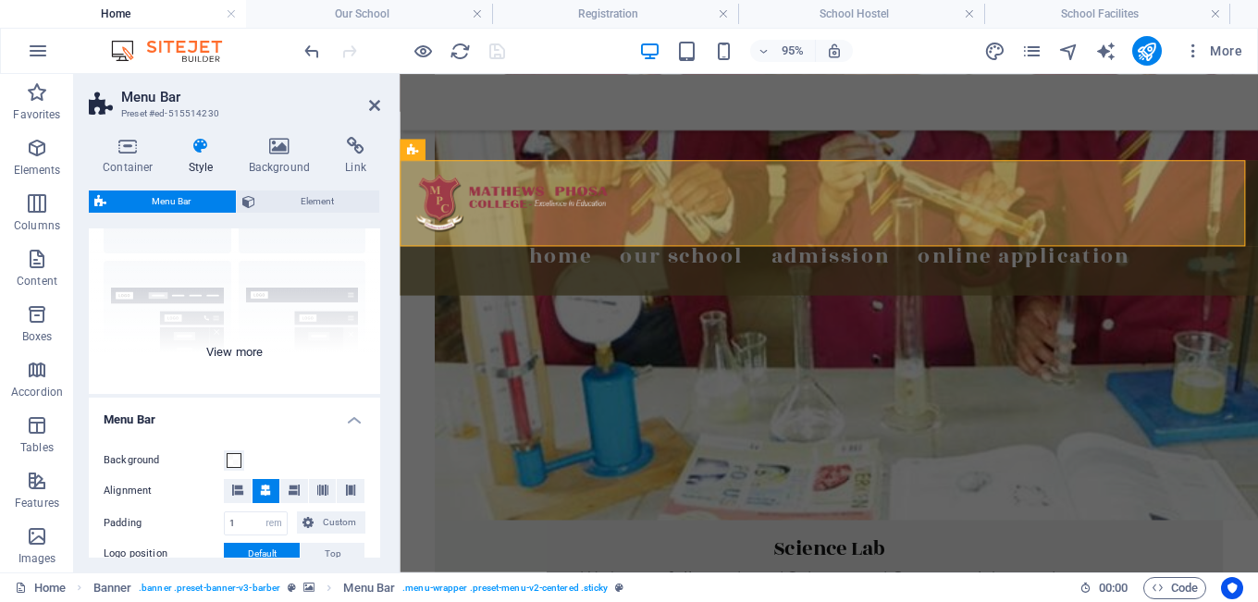
click at [229, 347] on div "Border Centered Default Fixed Loki Trigger Wide XXL" at bounding box center [234, 255] width 291 height 277
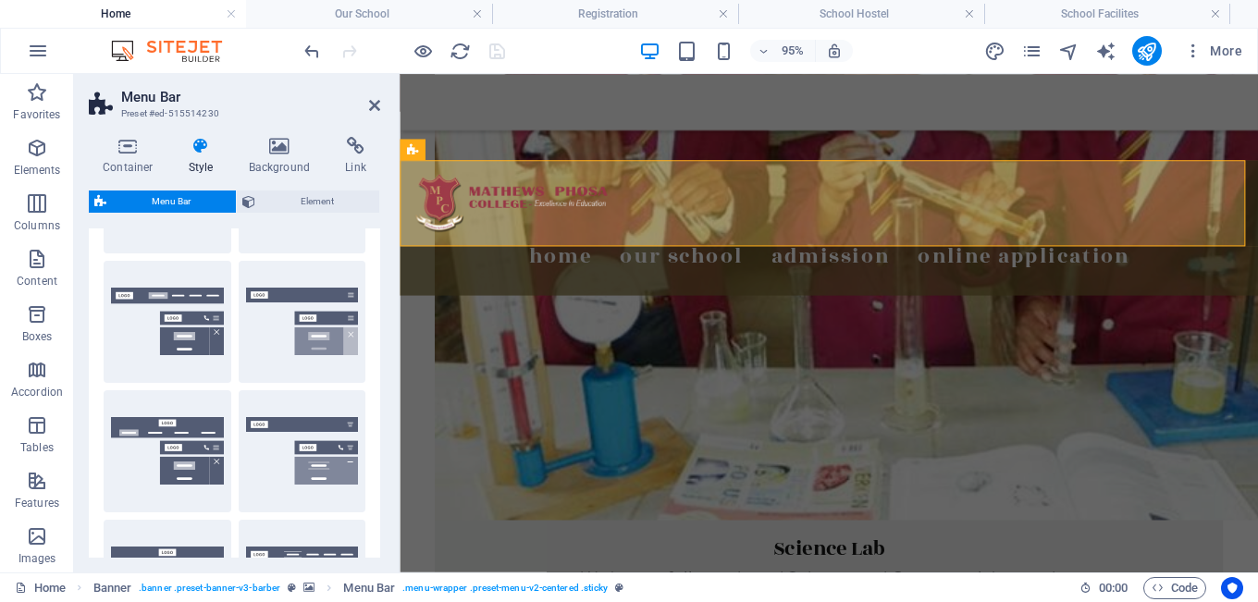
drag, startPoint x: 375, startPoint y: 294, endPoint x: 375, endPoint y: 323, distance: 28.7
click at [375, 323] on div "Border Centered Default Fixed Loki Trigger Wide XXL" at bounding box center [234, 387] width 291 height 540
drag, startPoint x: 375, startPoint y: 322, endPoint x: 375, endPoint y: 343, distance: 21.3
click at [375, 343] on div "Border Centered Default Fixed Loki Trigger Wide XXL" at bounding box center [234, 387] width 291 height 540
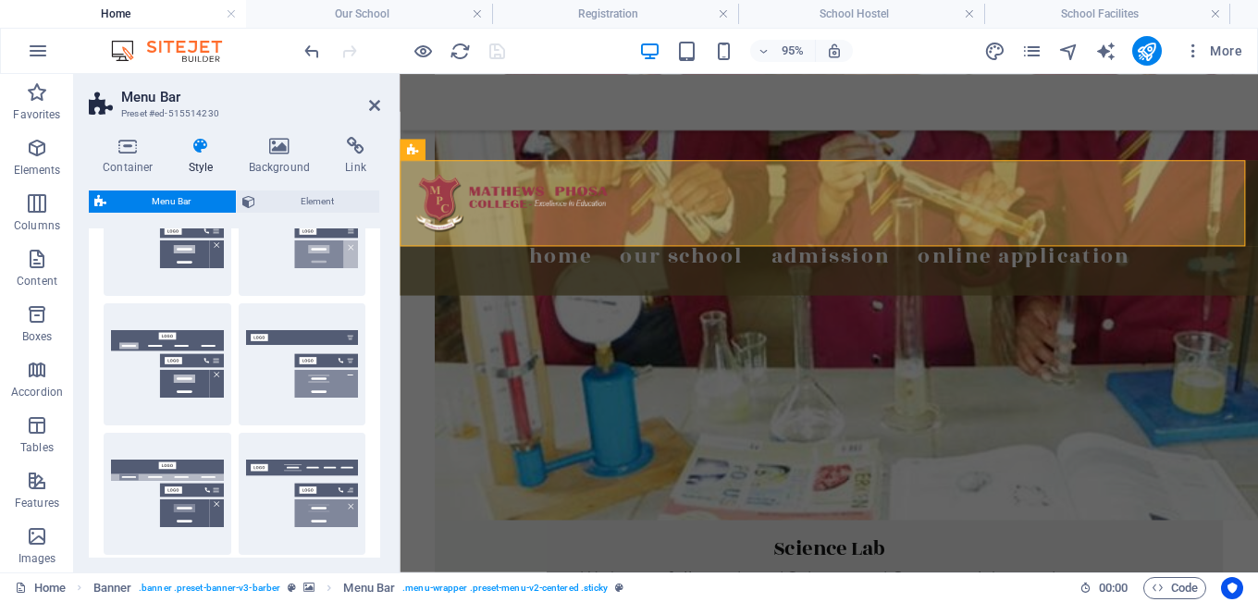
scroll to position [245, 0]
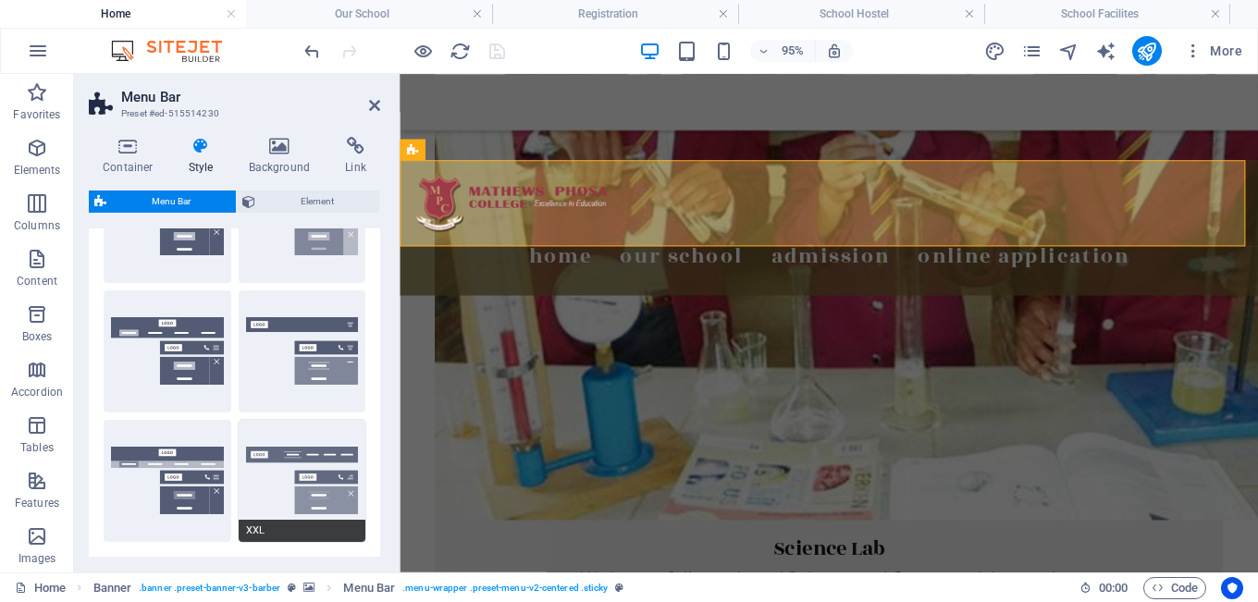
click at [307, 452] on button "XXL" at bounding box center [303, 481] width 128 height 122
select select "hover_border_vertical"
type input "2"
type input "1.5"
type input "0.5"
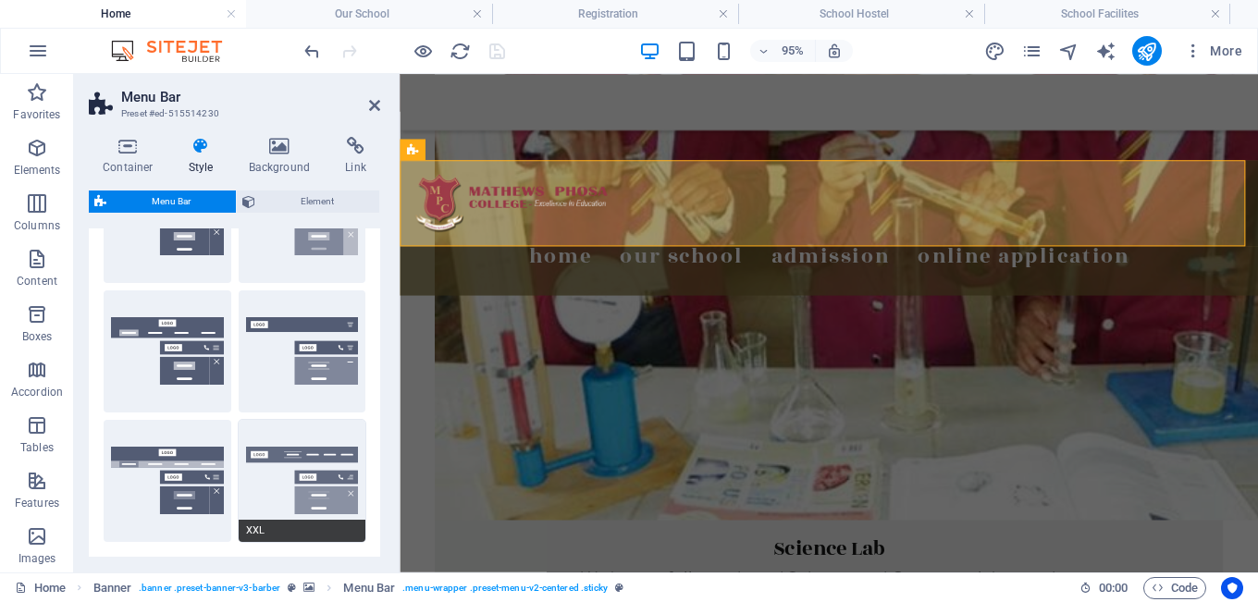
select select "rem"
type input "0.5"
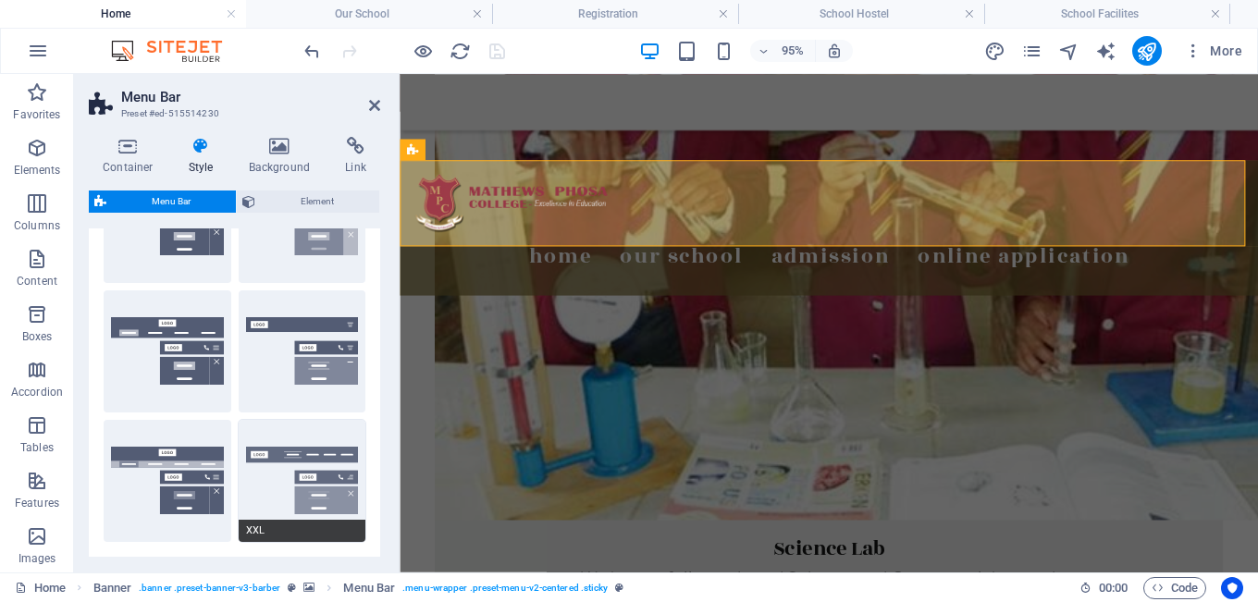
select select "link-special-font"
type input "1.8"
select select "rem"
select select "700"
type input "2"
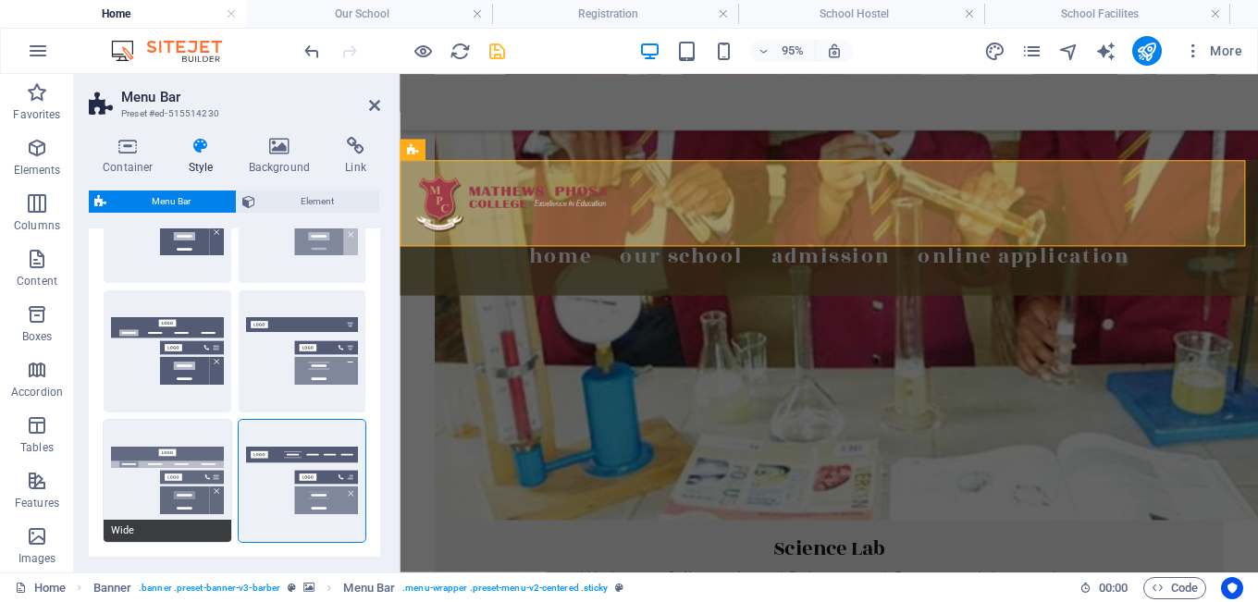
select select "link-special-font"
select select
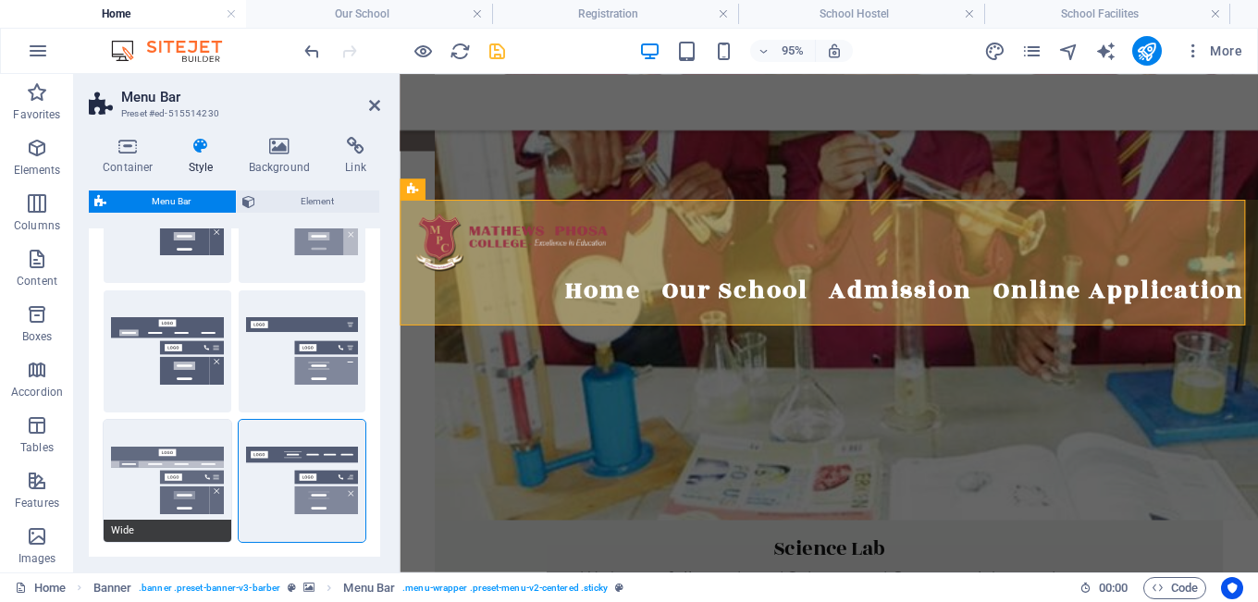
click at [183, 454] on button "Wide" at bounding box center [168, 481] width 128 height 122
type input "0"
type input "2"
select select "hover_box_bottom"
type input "2"
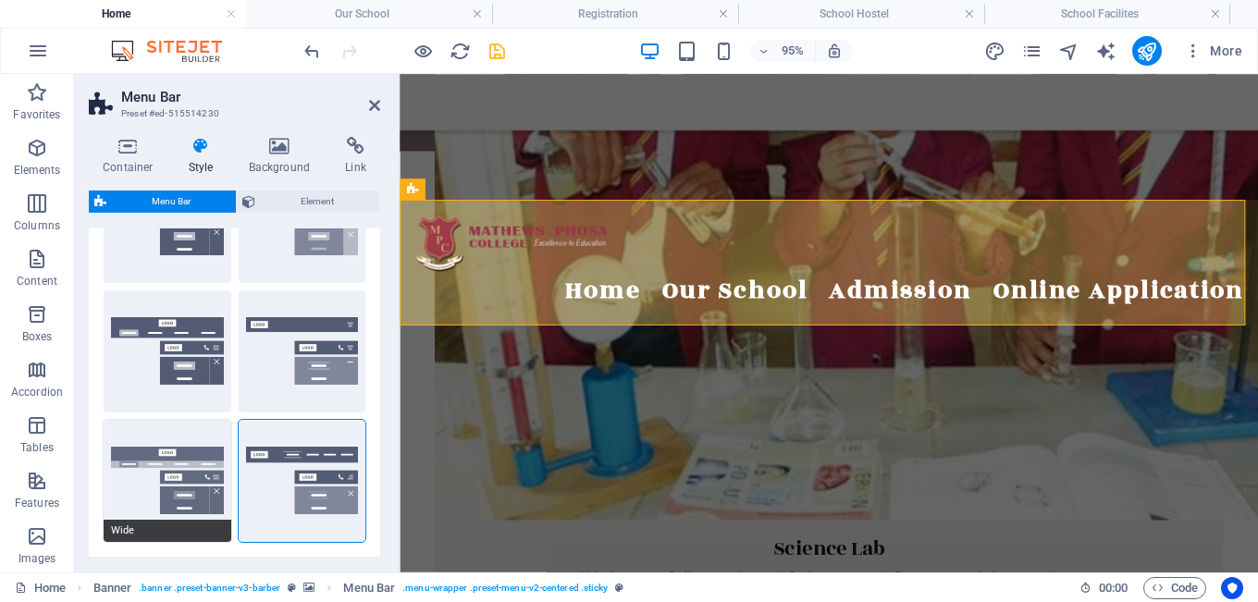
type input "1"
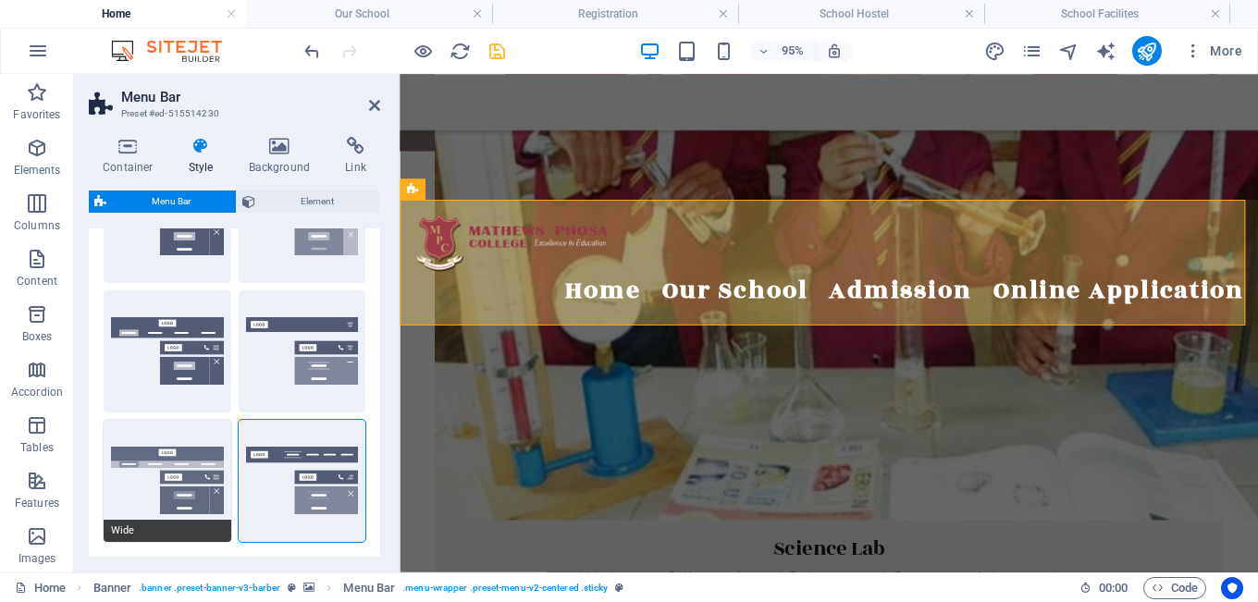
select select "link-default-font"
select select "px"
select select
type input "0"
select select "link-default-font"
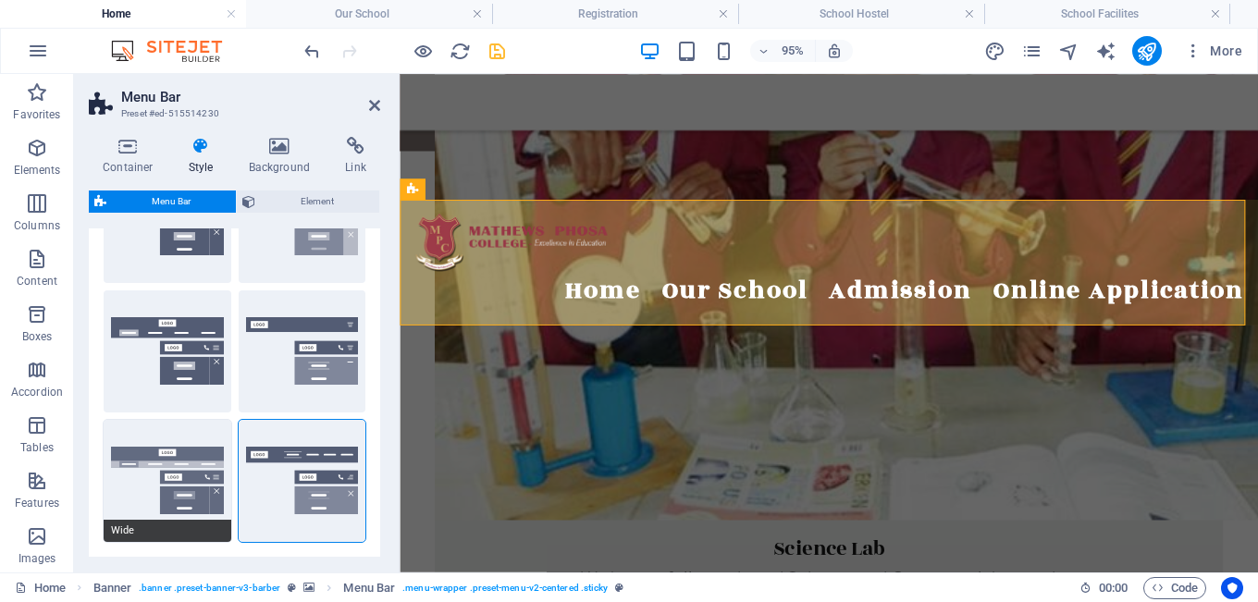
select select
select select "link-special-font"
select select
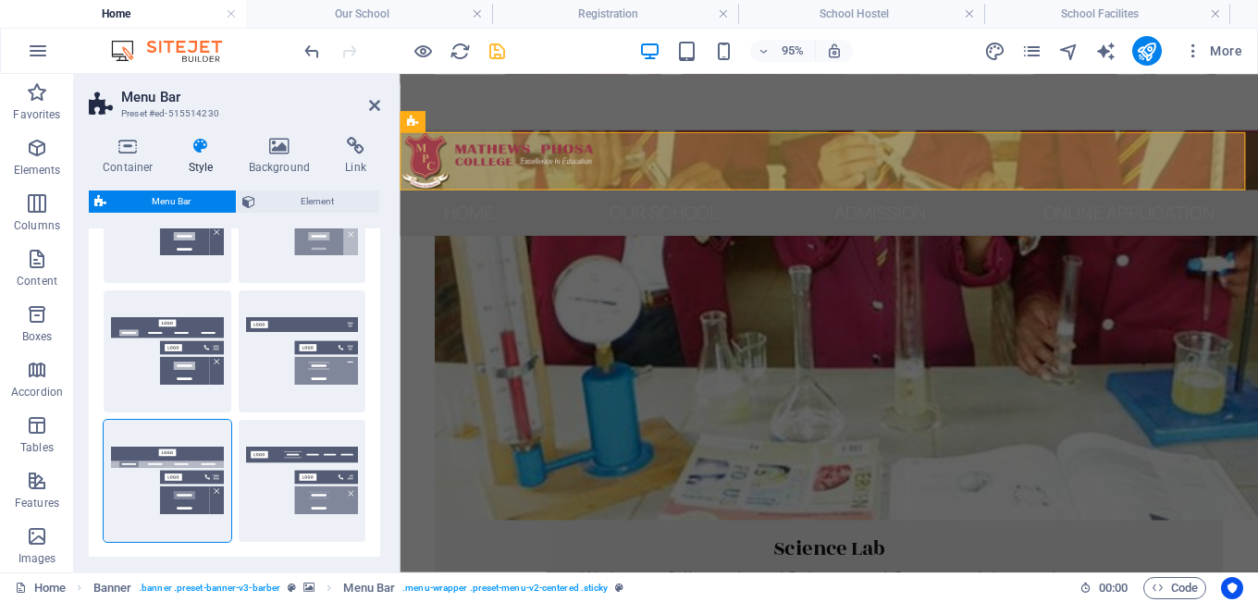
drag, startPoint x: 749, startPoint y: 381, endPoint x: 535, endPoint y: 174, distance: 297.5
click at [213, 160] on h4 "Style" at bounding box center [205, 156] width 60 height 39
drag, startPoint x: 375, startPoint y: 316, endPoint x: 373, endPoint y: 387, distance: 71.2
click at [373, 387] on div "Border Centered Default Fixed Loki Trigger Wide XXL" at bounding box center [234, 287] width 291 height 540
click at [297, 198] on span "Element" at bounding box center [317, 201] width 113 height 22
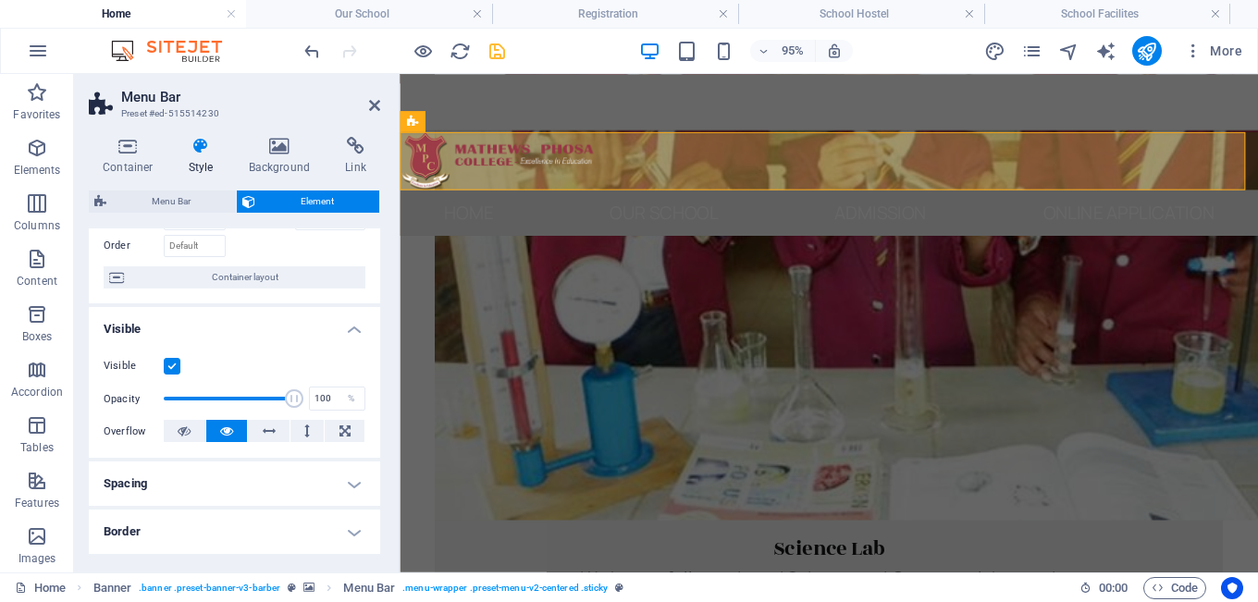
scroll to position [101, 0]
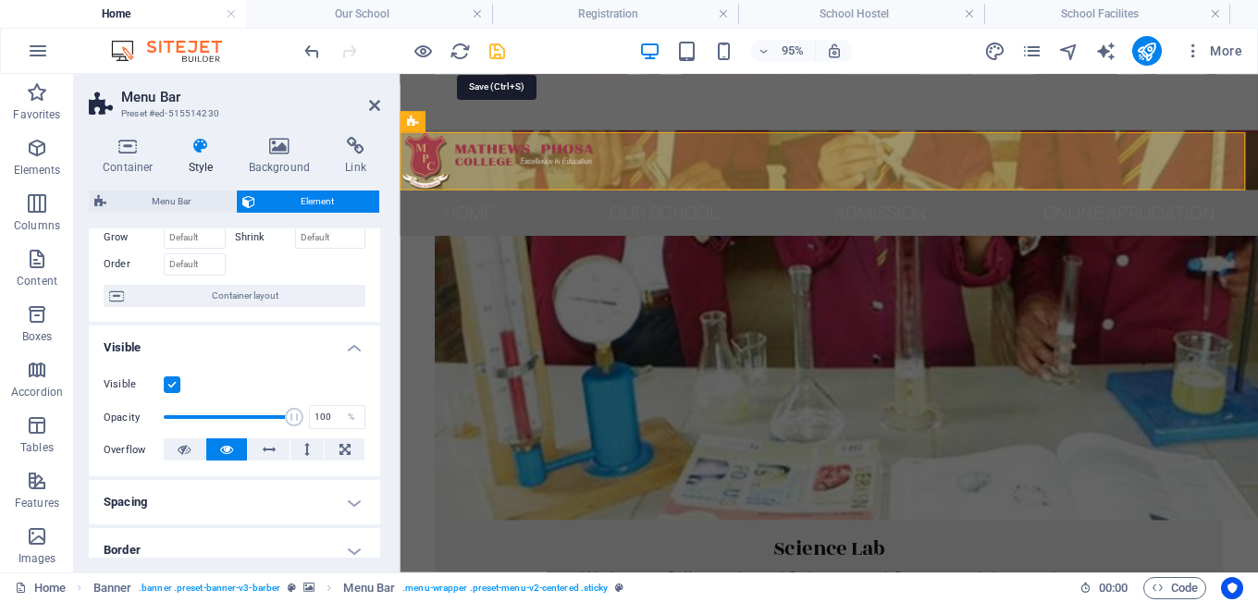
click at [499, 50] on icon "save" at bounding box center [496, 51] width 21 height 21
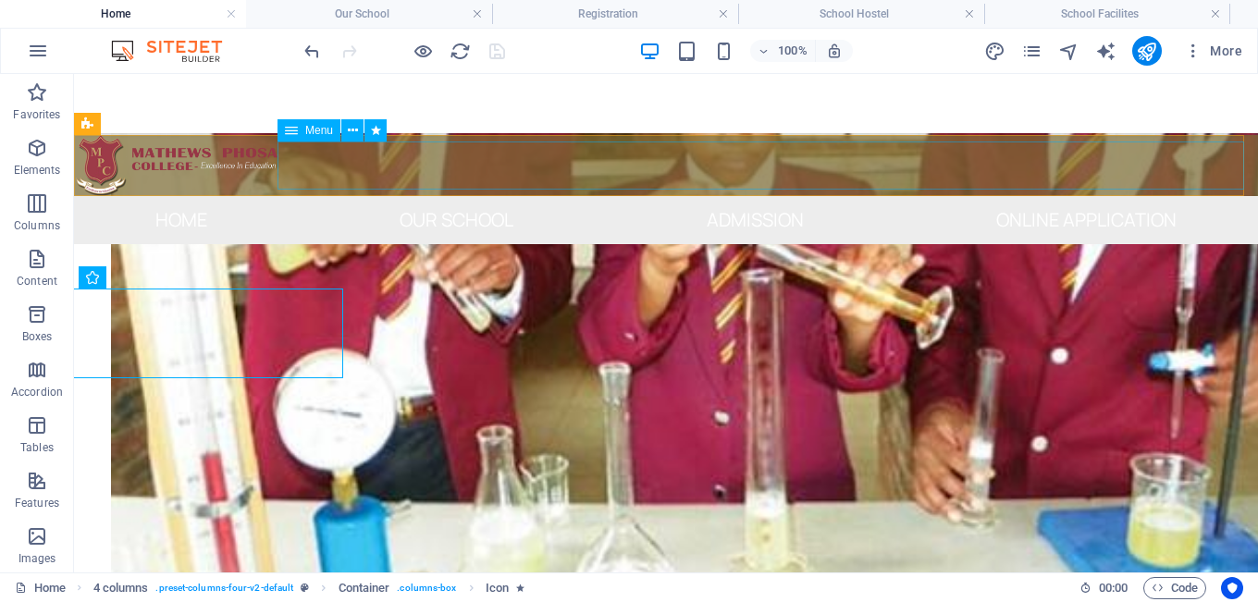
click at [449, 196] on nav "Home Our School Director's Massege Our Story Our Vision Our Mission Admission A…" at bounding box center [666, 220] width 1184 height 48
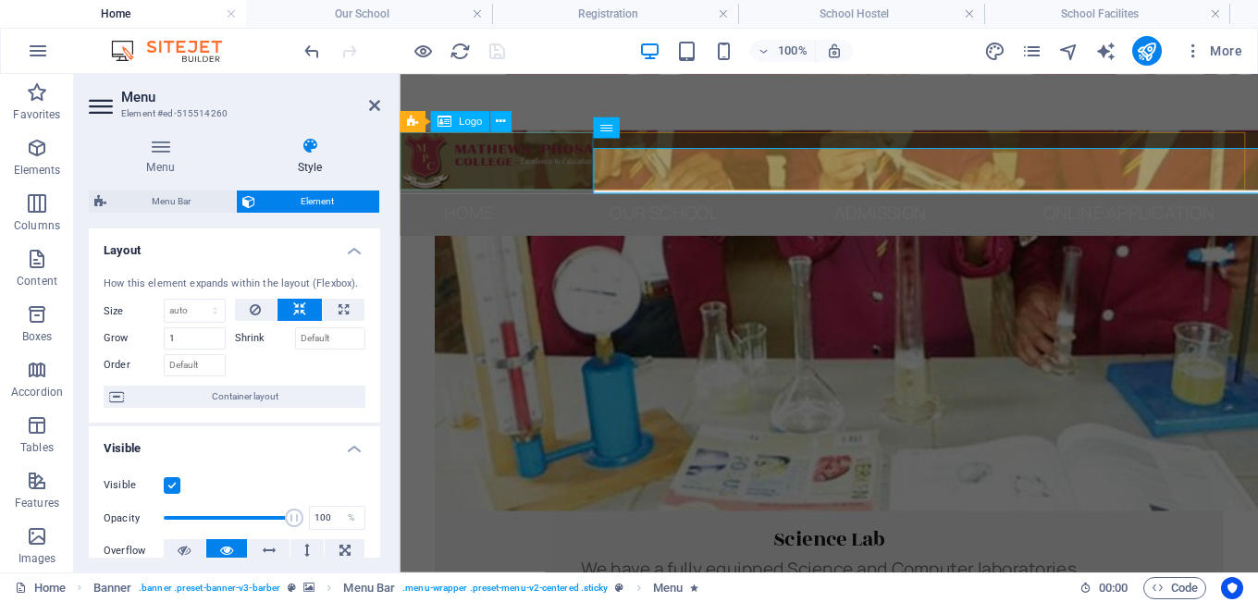
scroll to position [1315, 0]
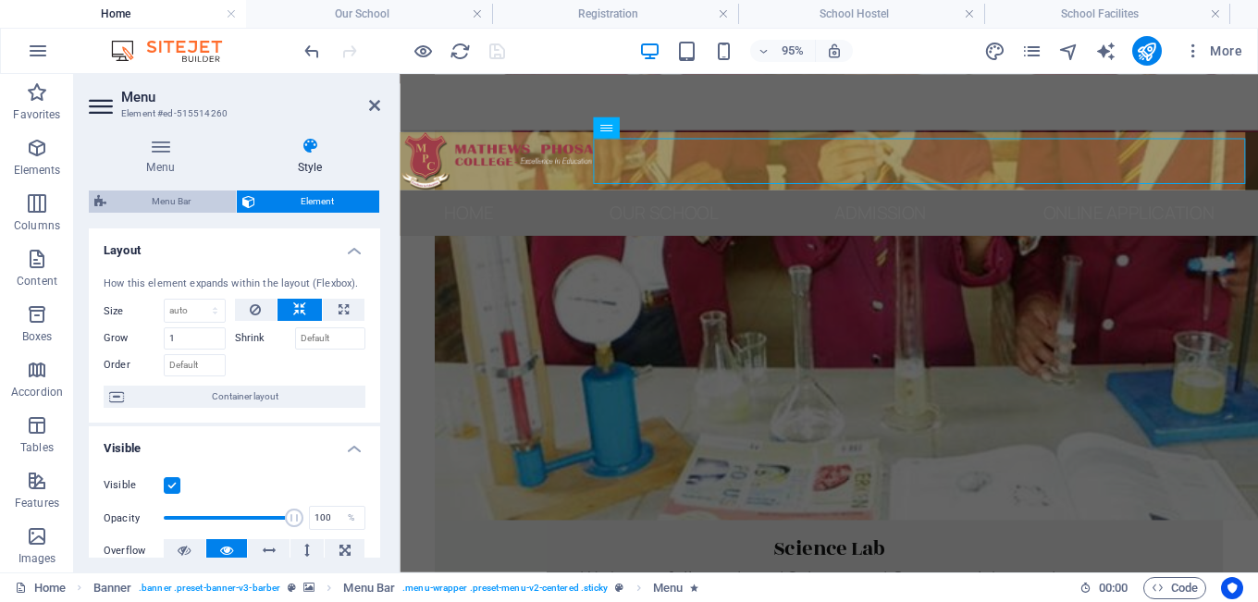
click at [180, 200] on span "Menu Bar" at bounding box center [171, 201] width 118 height 22
select select "rem"
select select "hover_box_bottom"
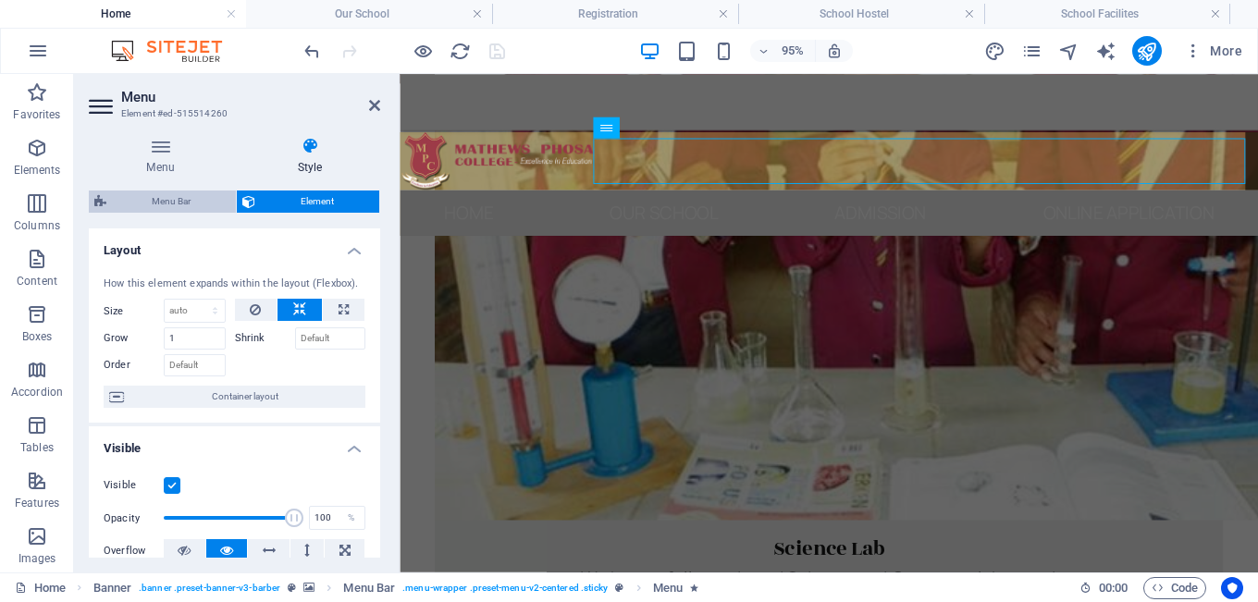
select select "px"
select select "rem"
select select "link-special-font"
select select "rem"
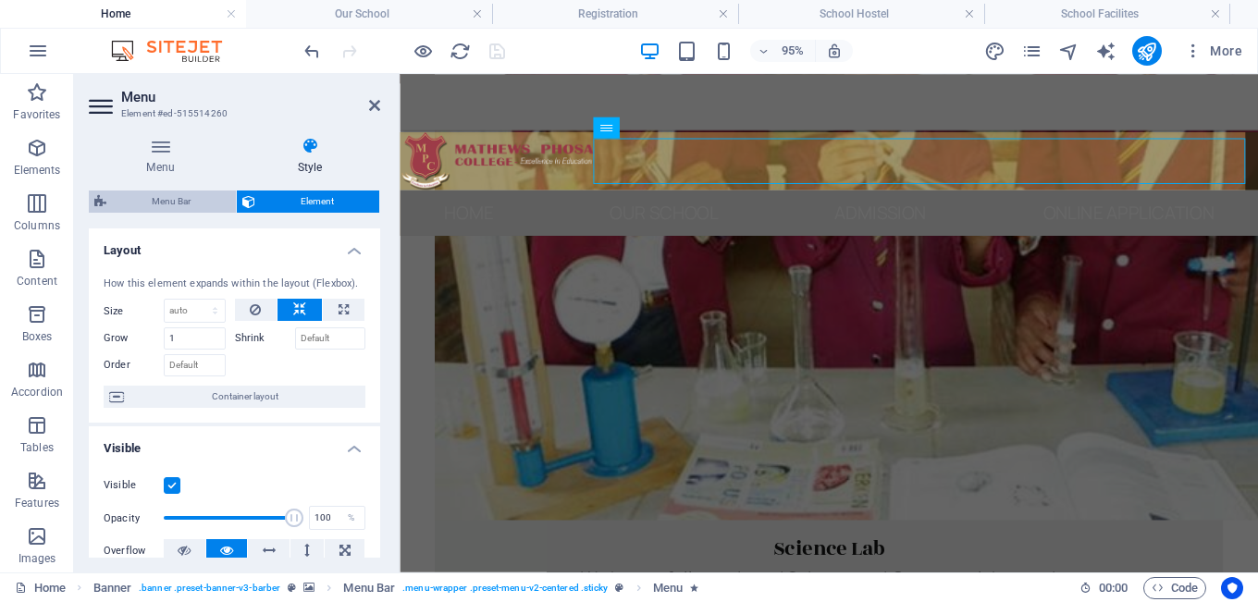
select select
select select "px"
select select "preset-menu-v2-centered"
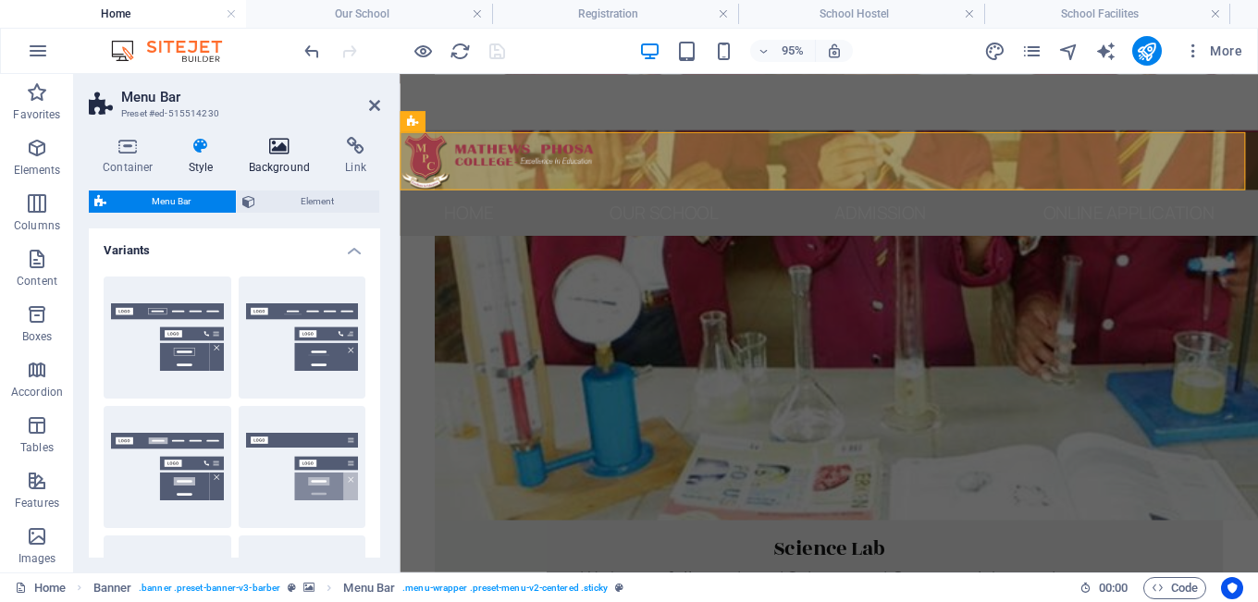
click at [269, 168] on h4 "Background" at bounding box center [283, 156] width 97 height 39
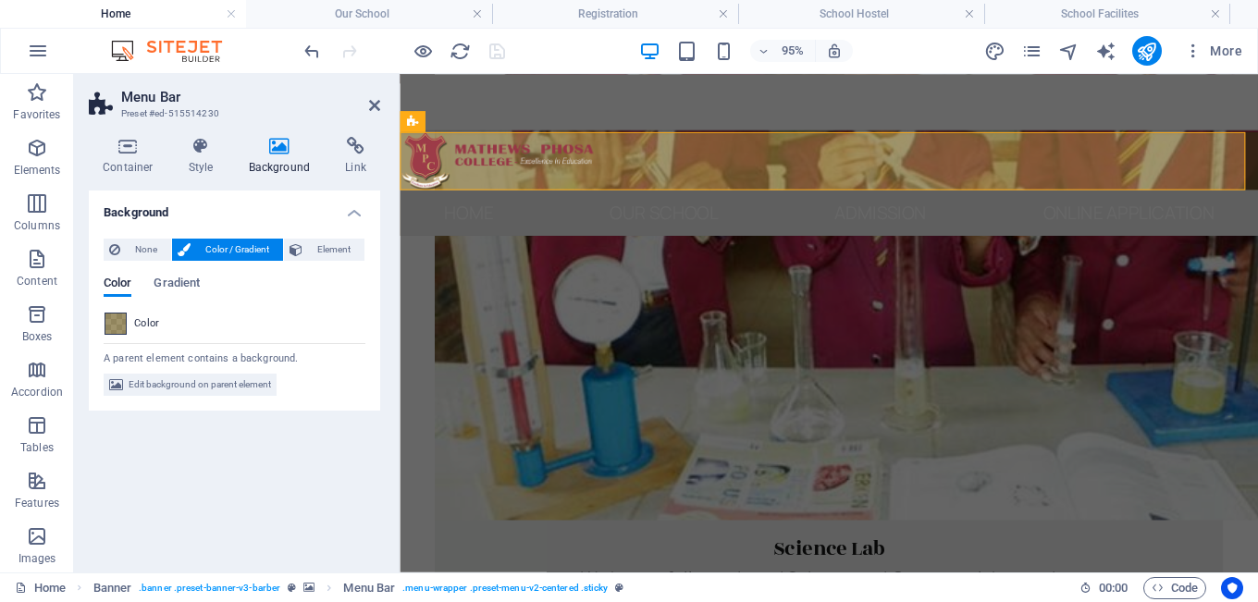
click at [107, 325] on span at bounding box center [115, 323] width 20 height 20
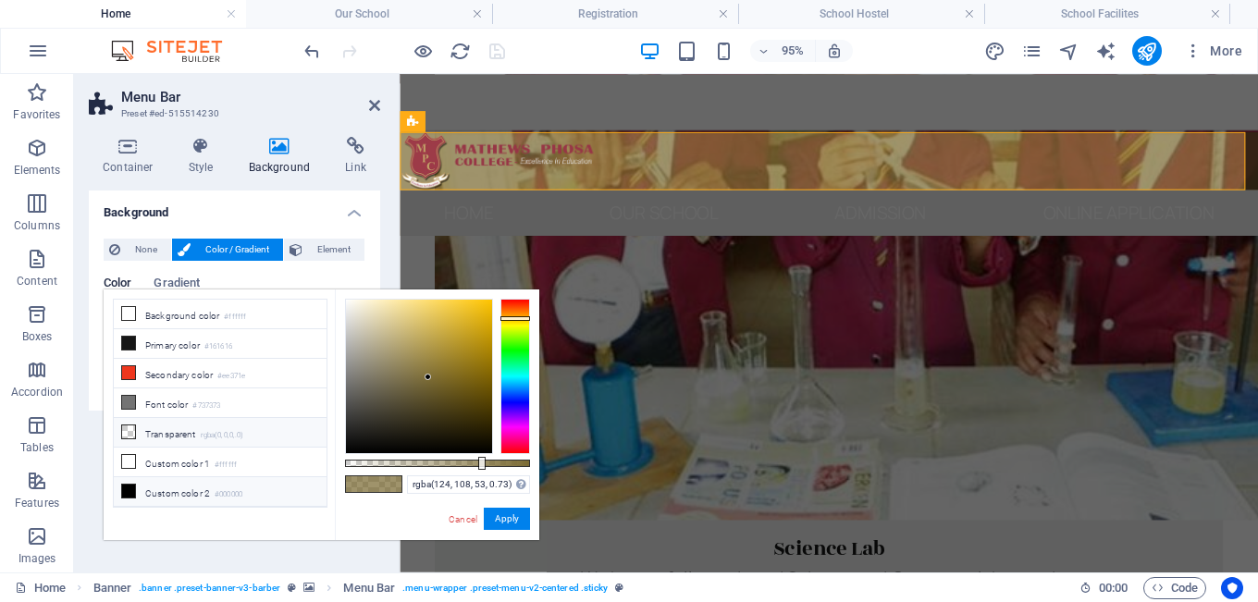
click at [135, 433] on span at bounding box center [128, 431] width 15 height 15
type input "rgba(0, 0, 0, 0)"
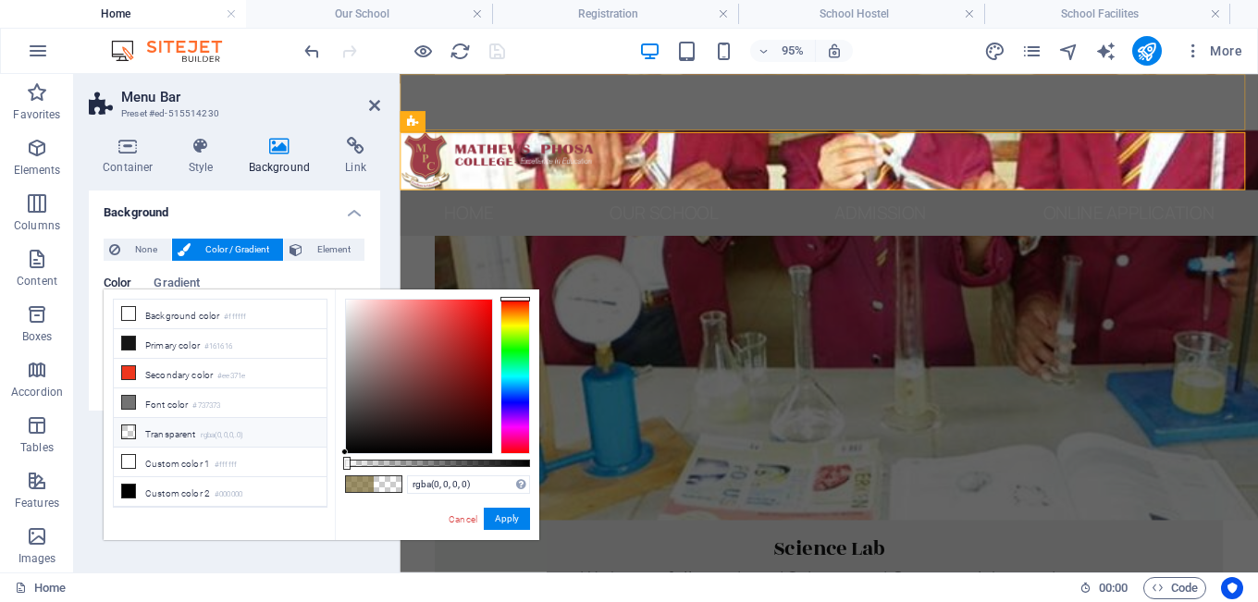
click at [852, 93] on div at bounding box center [850, 103] width 903 height 59
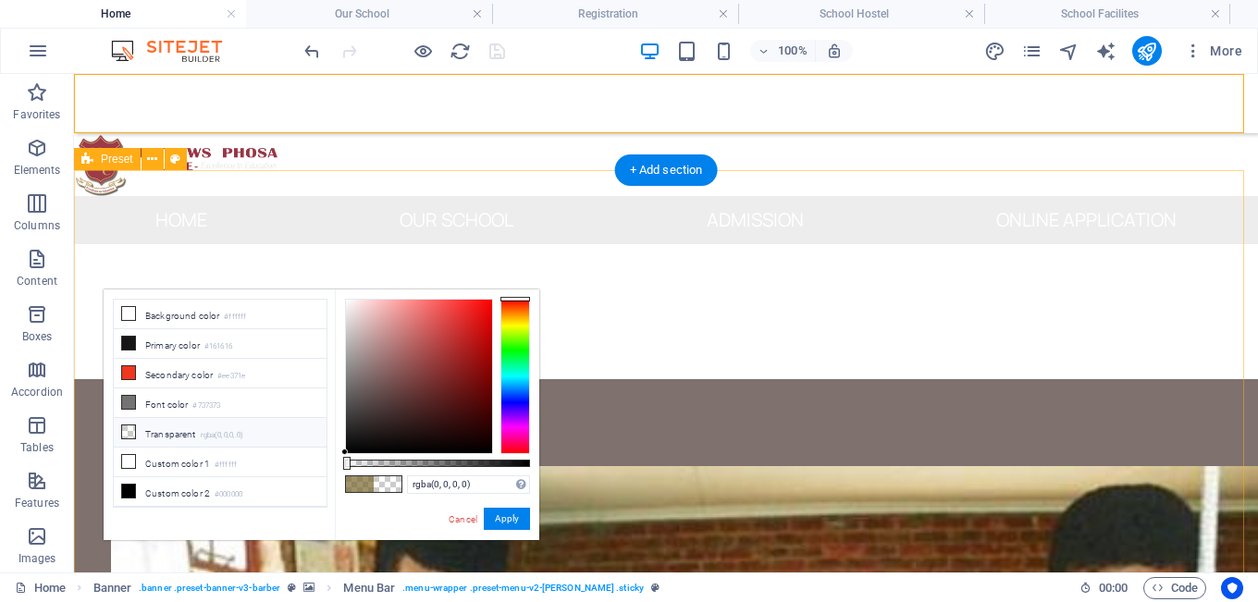
scroll to position [474, 0]
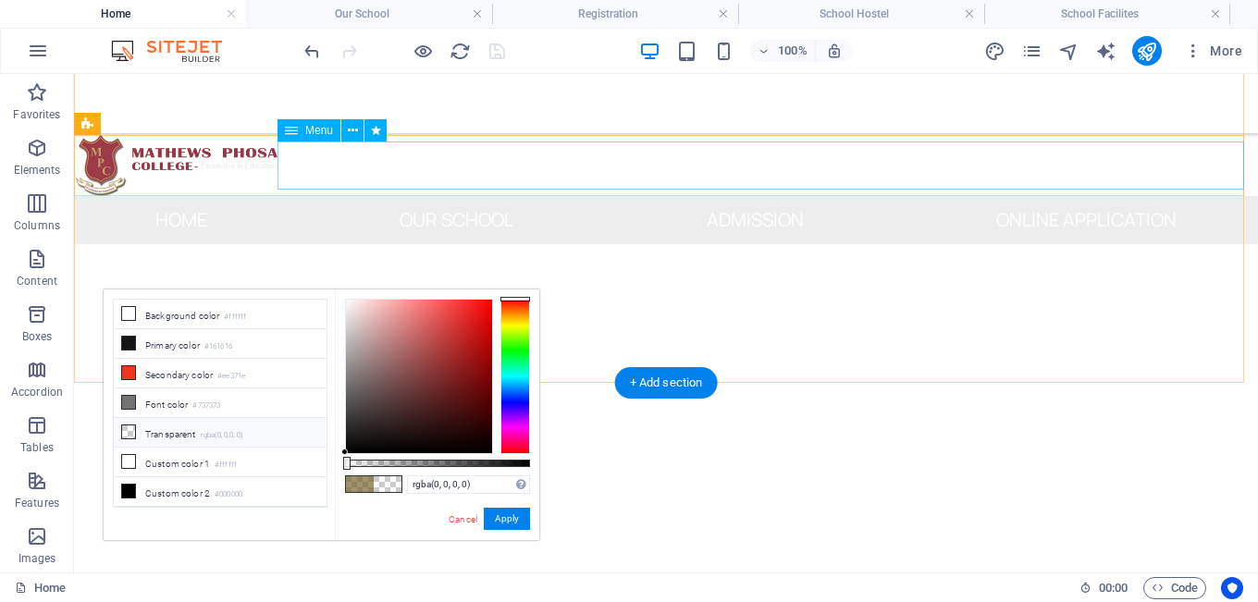
click at [281, 196] on nav "Home Our School Director's Massege Our Story Our Vision Our Mission Admission A…" at bounding box center [666, 220] width 1184 height 48
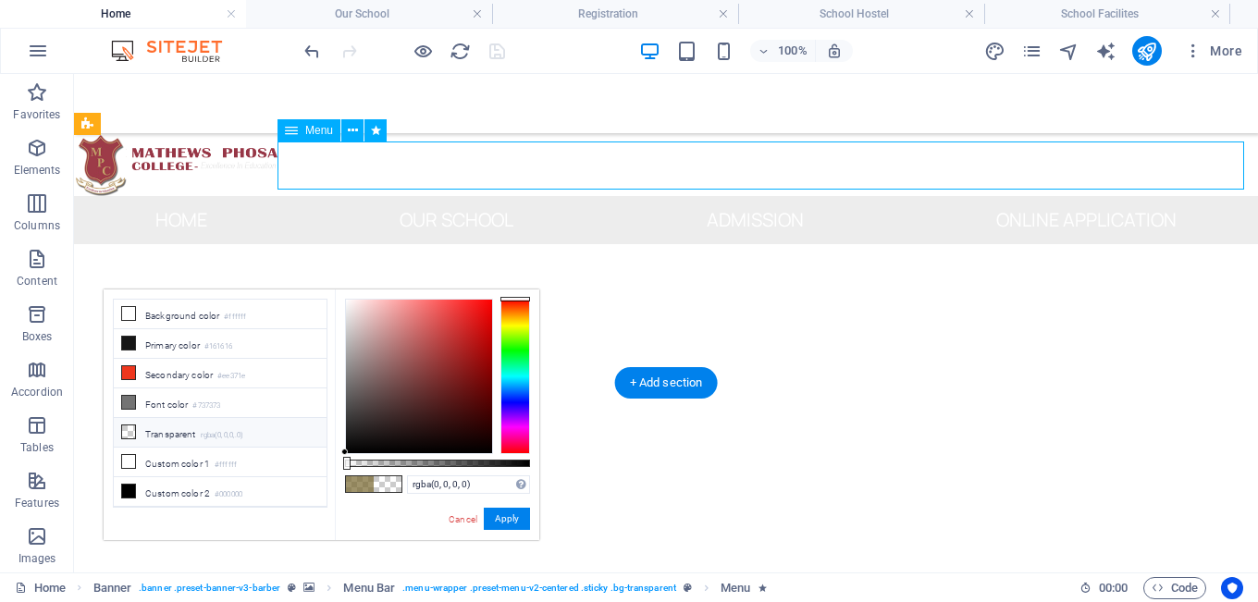
click at [281, 196] on nav "Home Our School Director's Massege Our Story Our Vision Our Mission Admission A…" at bounding box center [666, 220] width 1184 height 48
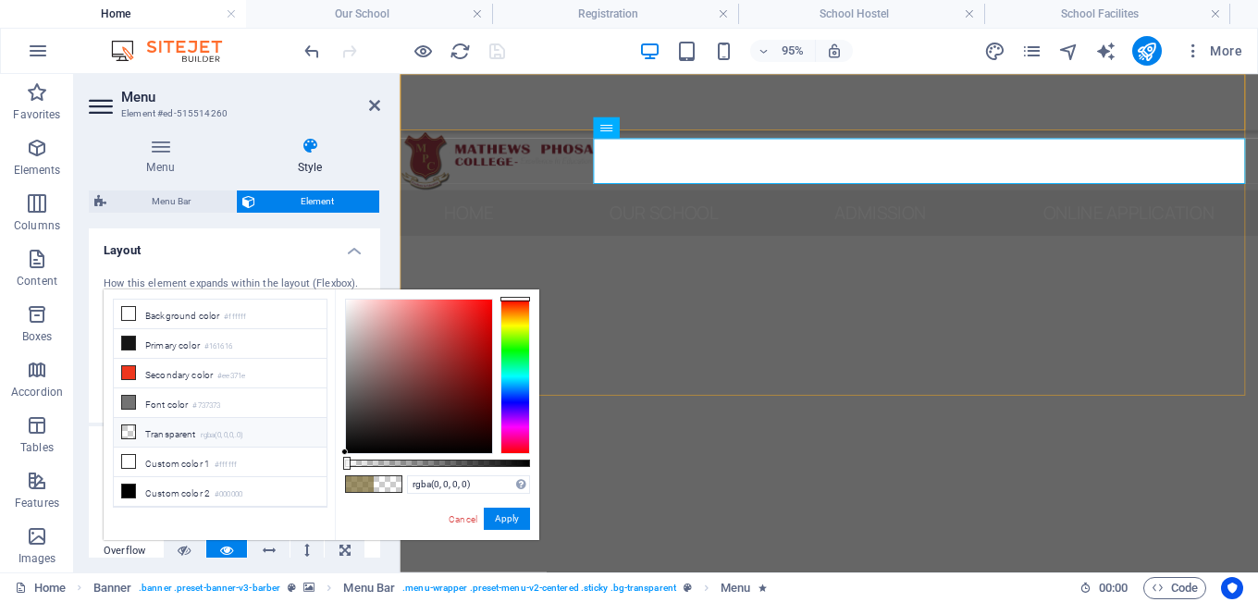
click at [873, 113] on div at bounding box center [850, 103] width 903 height 59
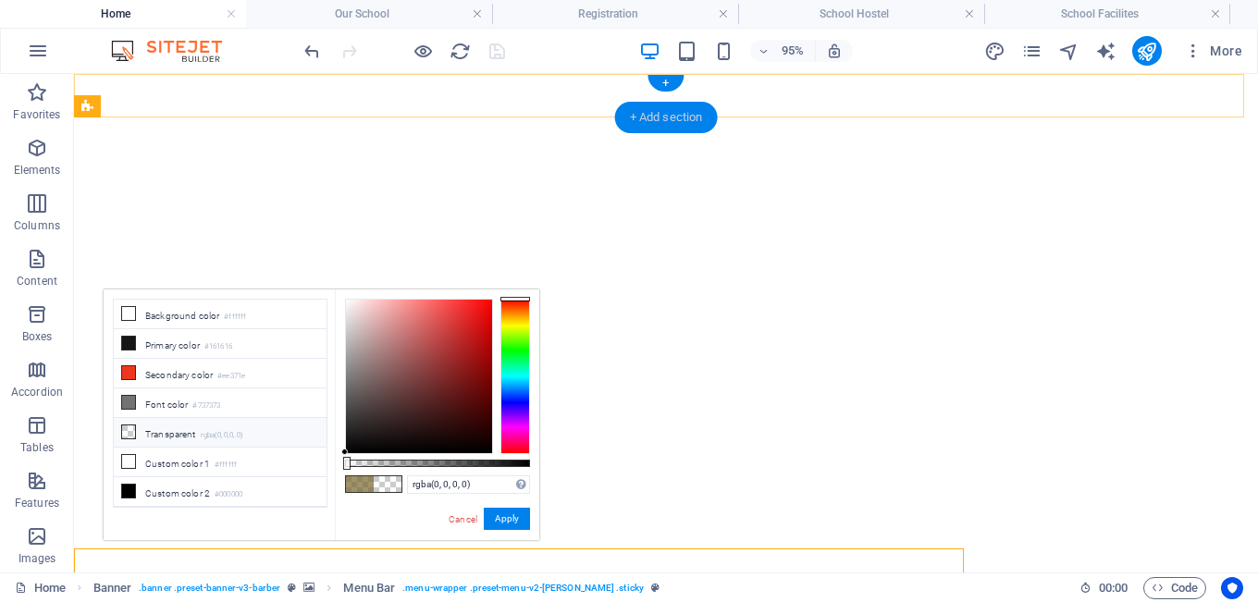
scroll to position [0, 0]
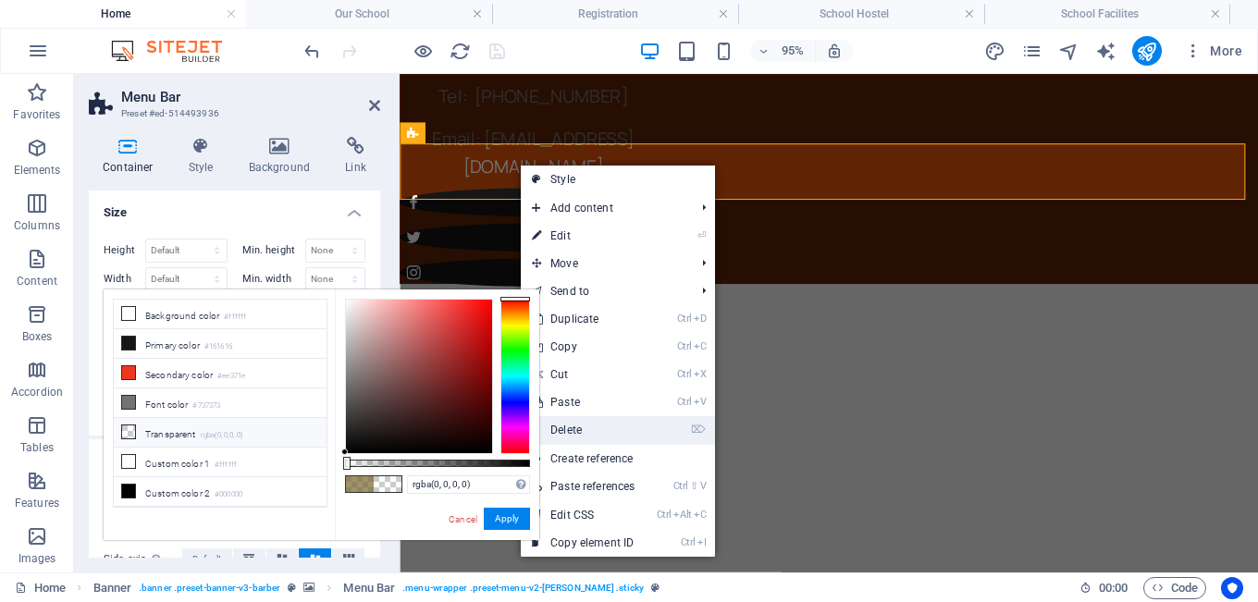
click at [567, 424] on link "⌦ Delete" at bounding box center [583, 430] width 125 height 28
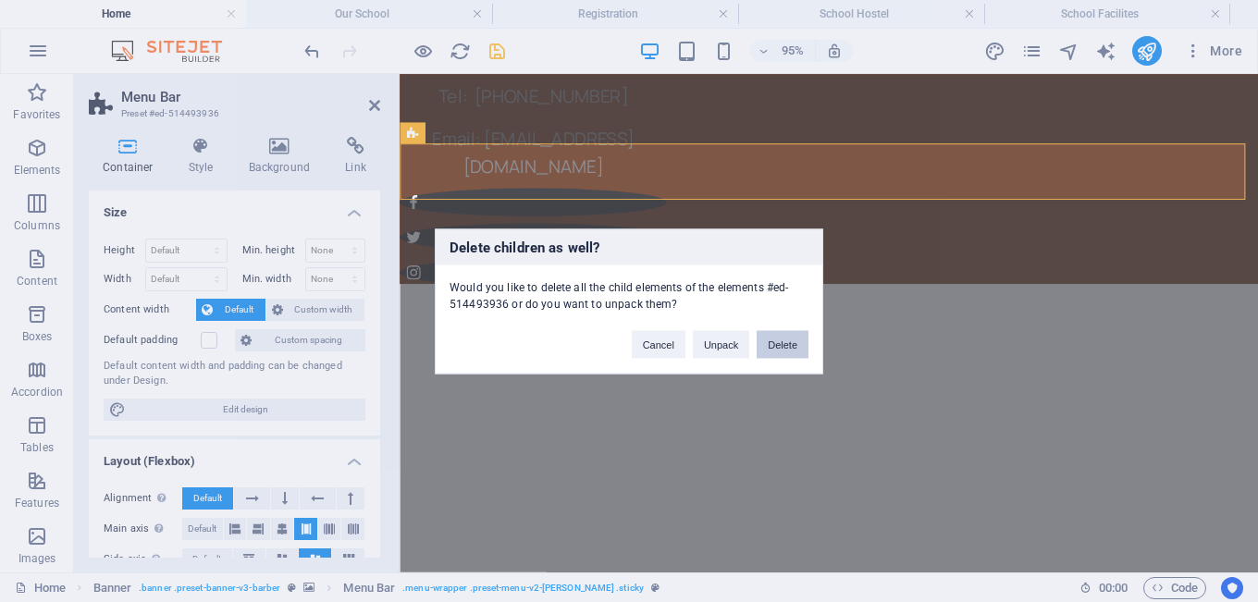
click at [783, 343] on button "Delete" at bounding box center [782, 344] width 52 height 28
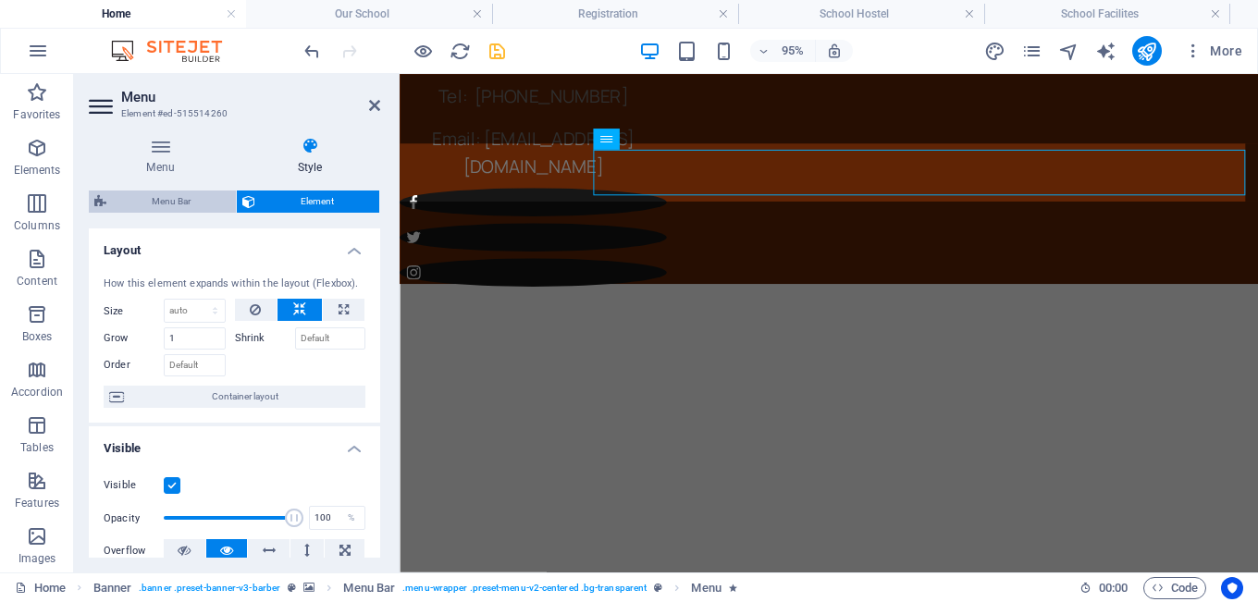
click at [165, 207] on span "Menu Bar" at bounding box center [171, 201] width 118 height 22
select select "rem"
select select "hover_box_bottom"
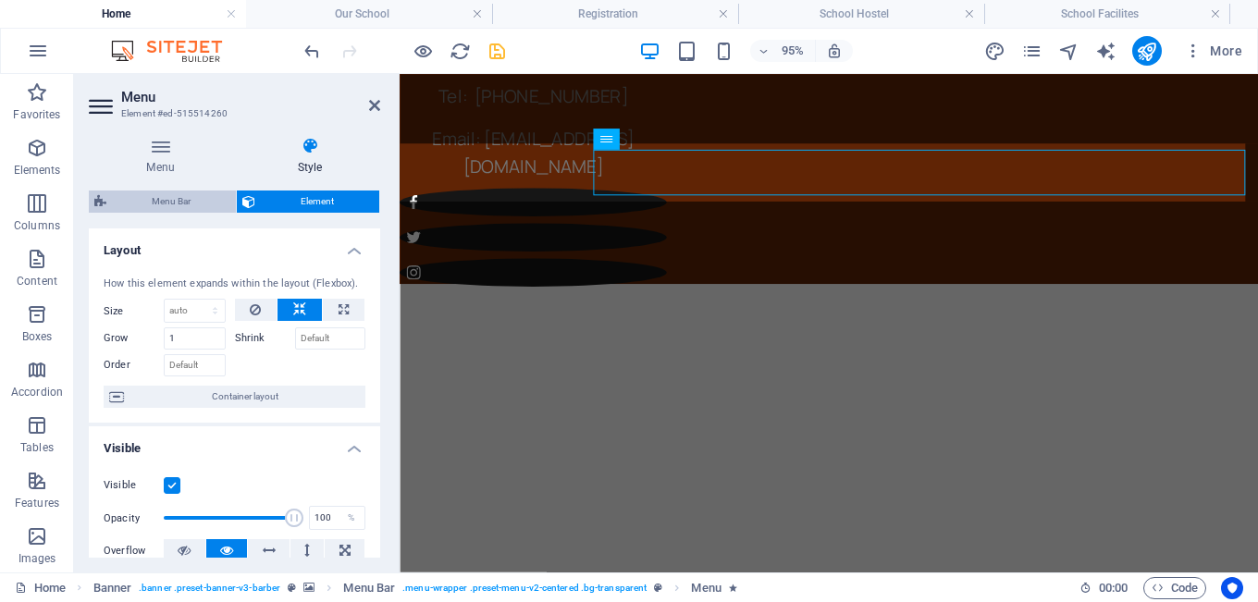
select select "px"
select select "rem"
select select "link-special-font"
select select "rem"
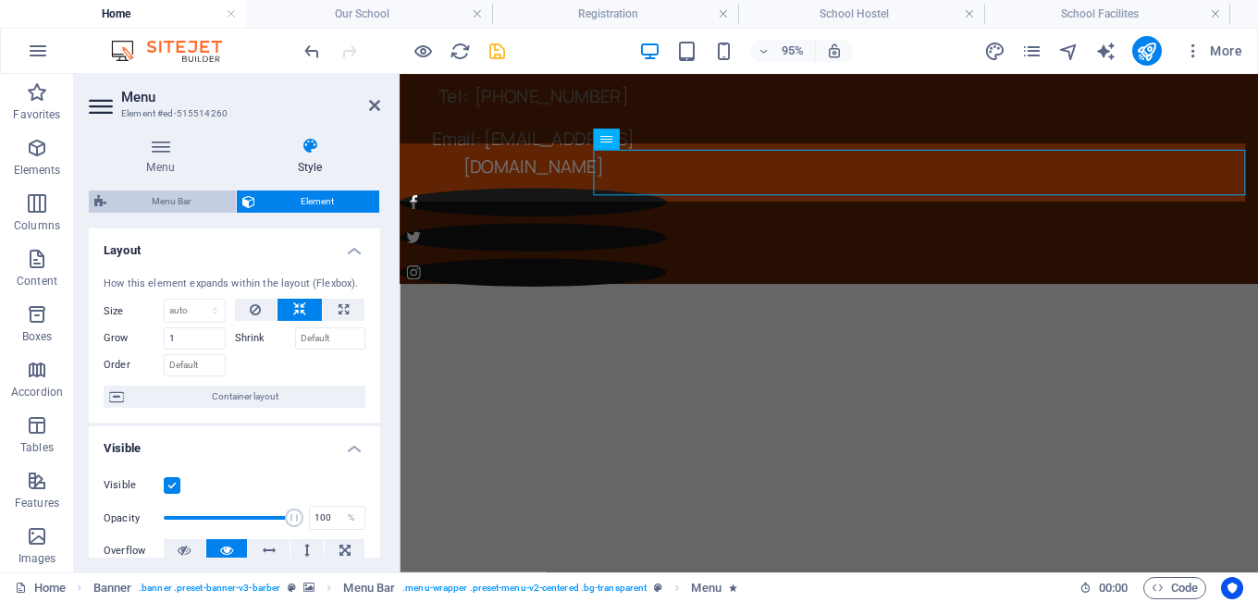
select select
select select "px"
select select "preset-menu-v2-centered"
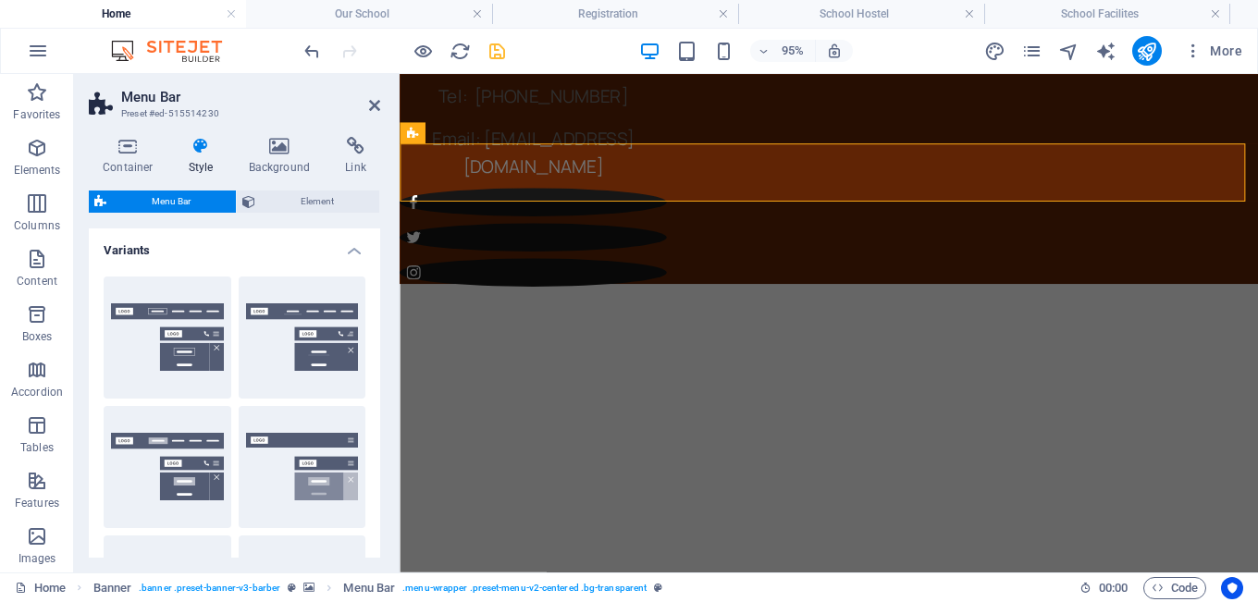
click at [350, 254] on h4 "Variants" at bounding box center [234, 244] width 291 height 33
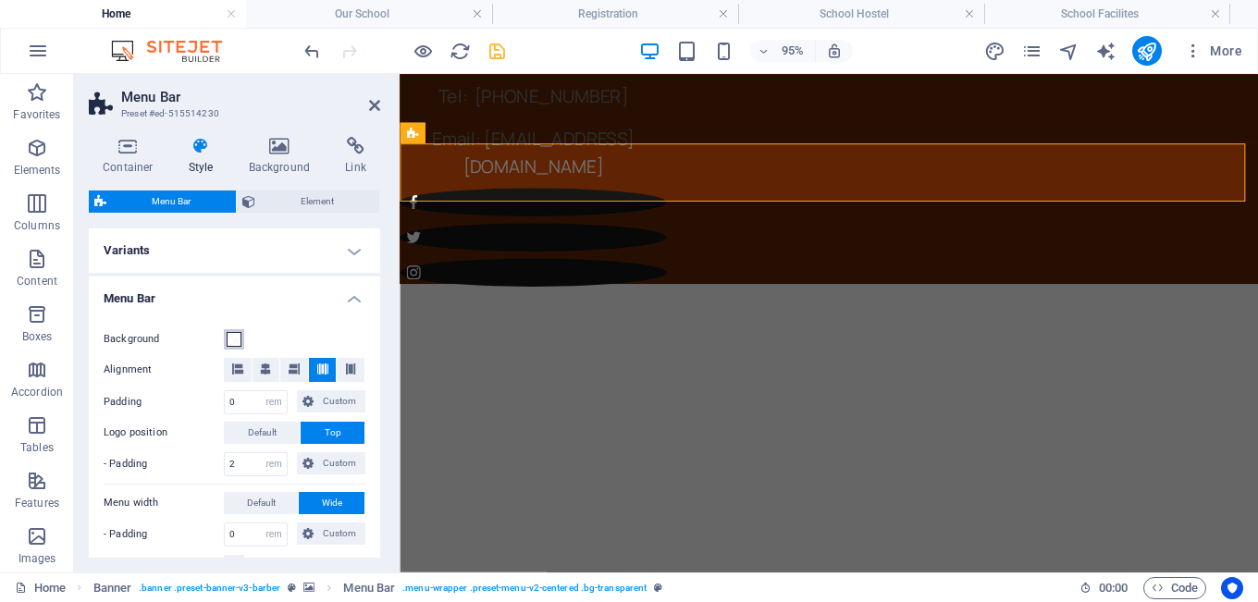
click at [231, 343] on span at bounding box center [234, 339] width 15 height 15
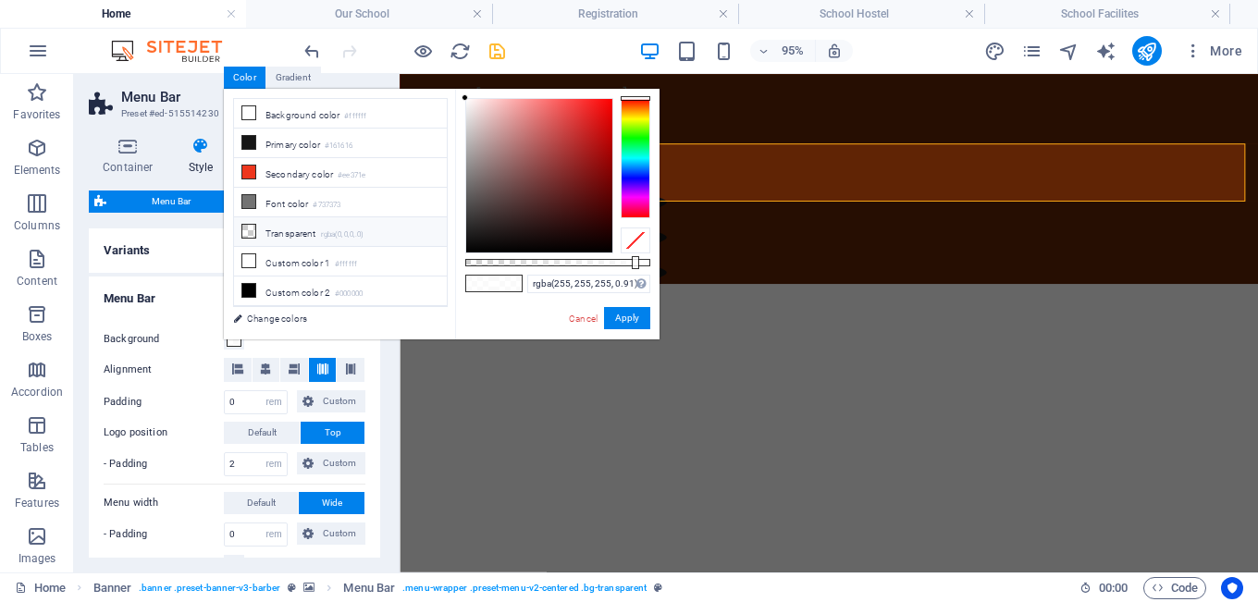
click at [284, 228] on li "Transparent rgba(0,0,0,.0)" at bounding box center [340, 232] width 213 height 30
type input "rgba(0, 0, 0, 0)"
click at [631, 321] on button "Apply" at bounding box center [627, 318] width 46 height 22
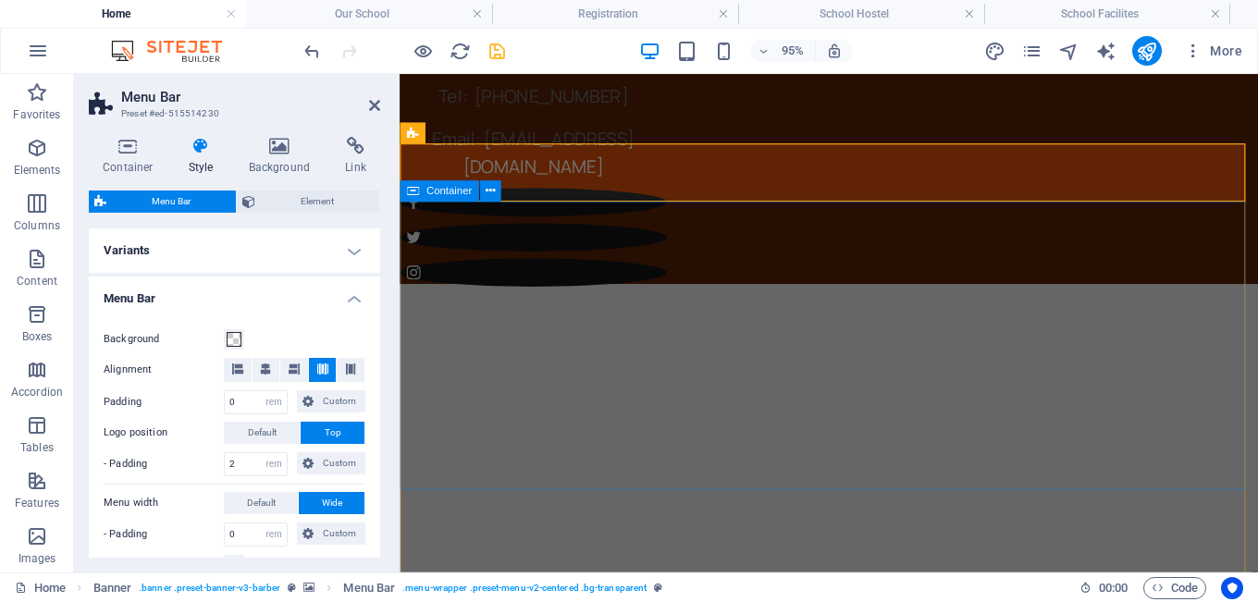
drag, startPoint x: 546, startPoint y: 236, endPoint x: 781, endPoint y: 228, distance: 235.0
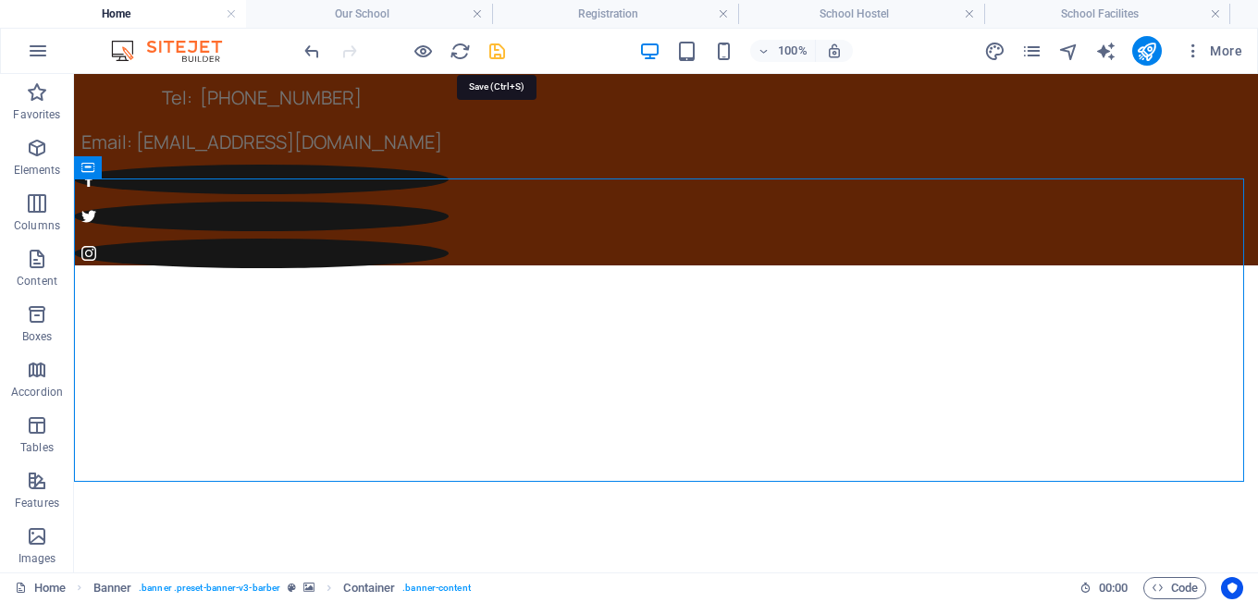
click at [504, 54] on icon "save" at bounding box center [496, 51] width 21 height 21
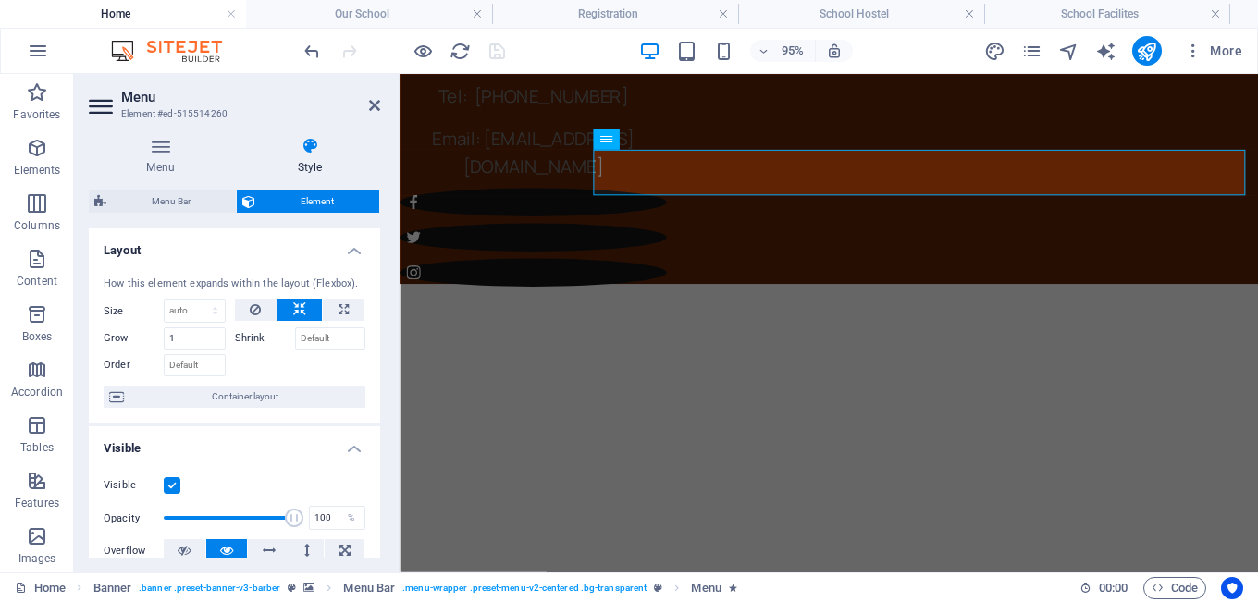
drag, startPoint x: 377, startPoint y: 366, endPoint x: 13, endPoint y: 169, distance: 414.2
click at [160, 168] on h4 "Menu" at bounding box center [164, 156] width 151 height 39
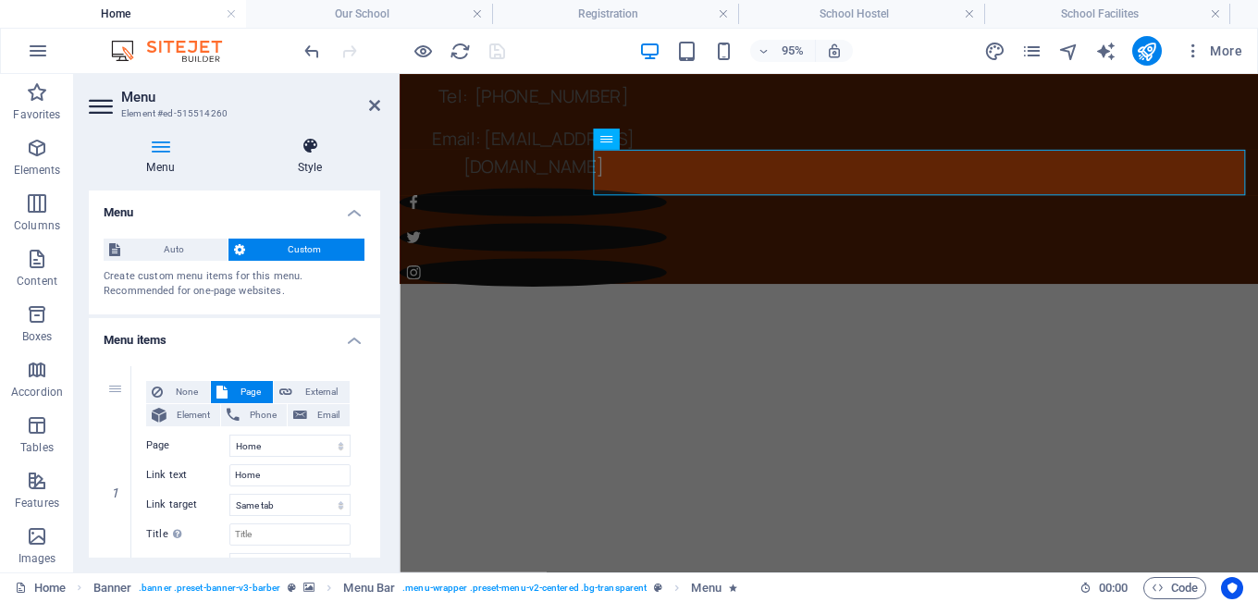
click at [318, 162] on h4 "Style" at bounding box center [309, 156] width 141 height 39
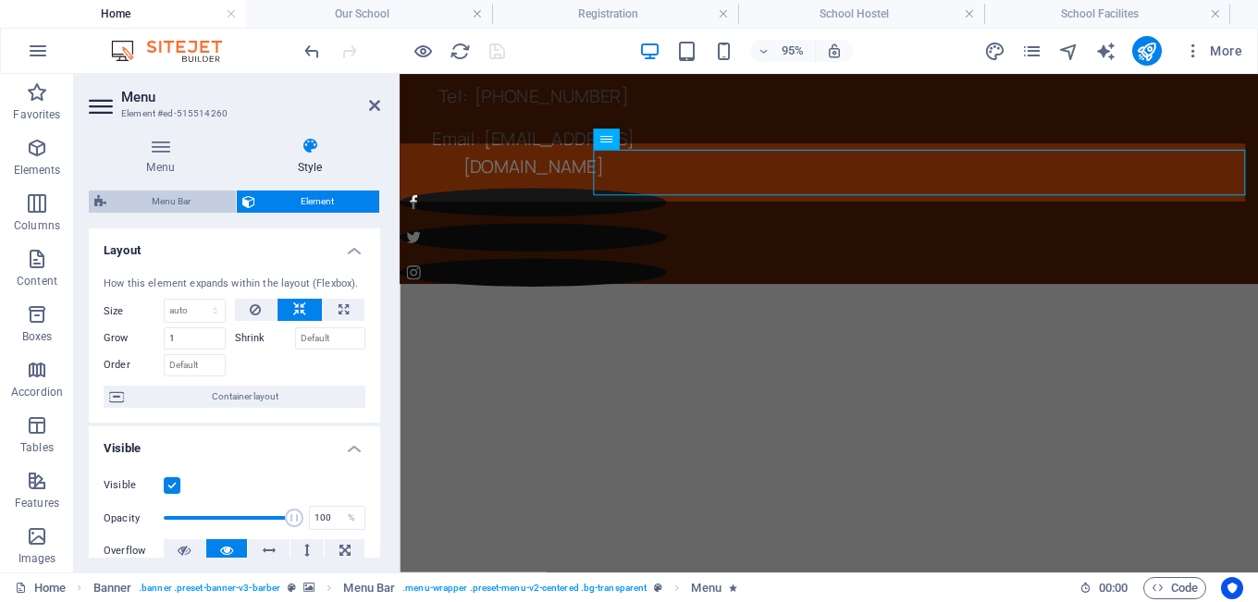
click at [200, 204] on span "Menu Bar" at bounding box center [171, 201] width 118 height 22
select select "rem"
select select "hover_box_bottom"
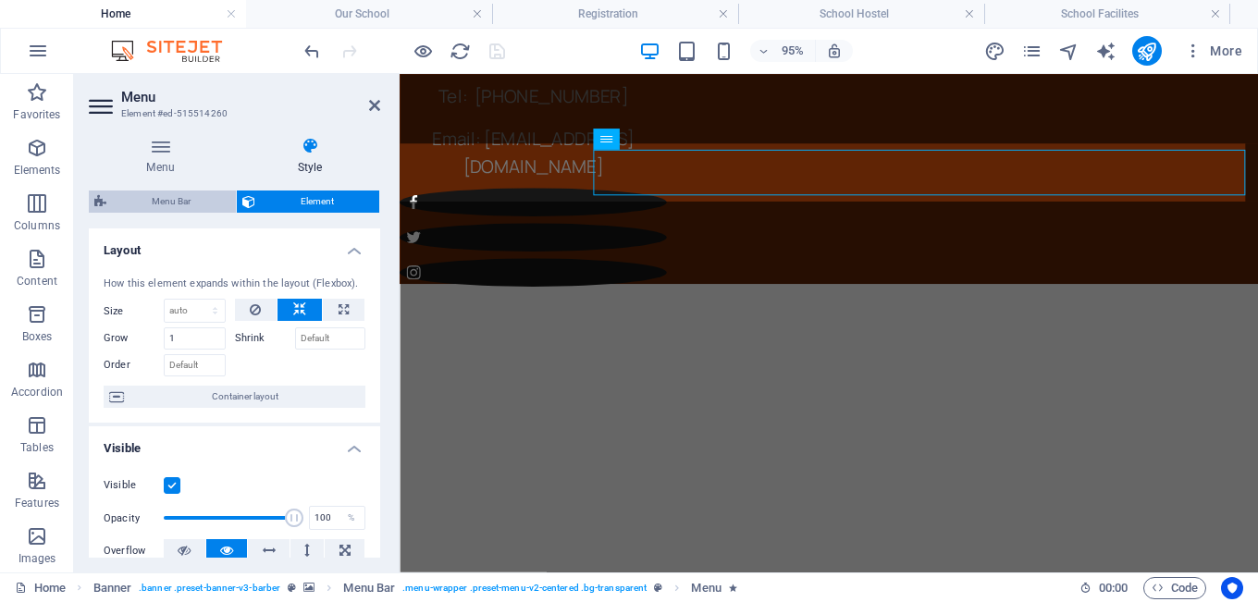
select select "px"
select select "rem"
select select "link-special-font"
select select "rem"
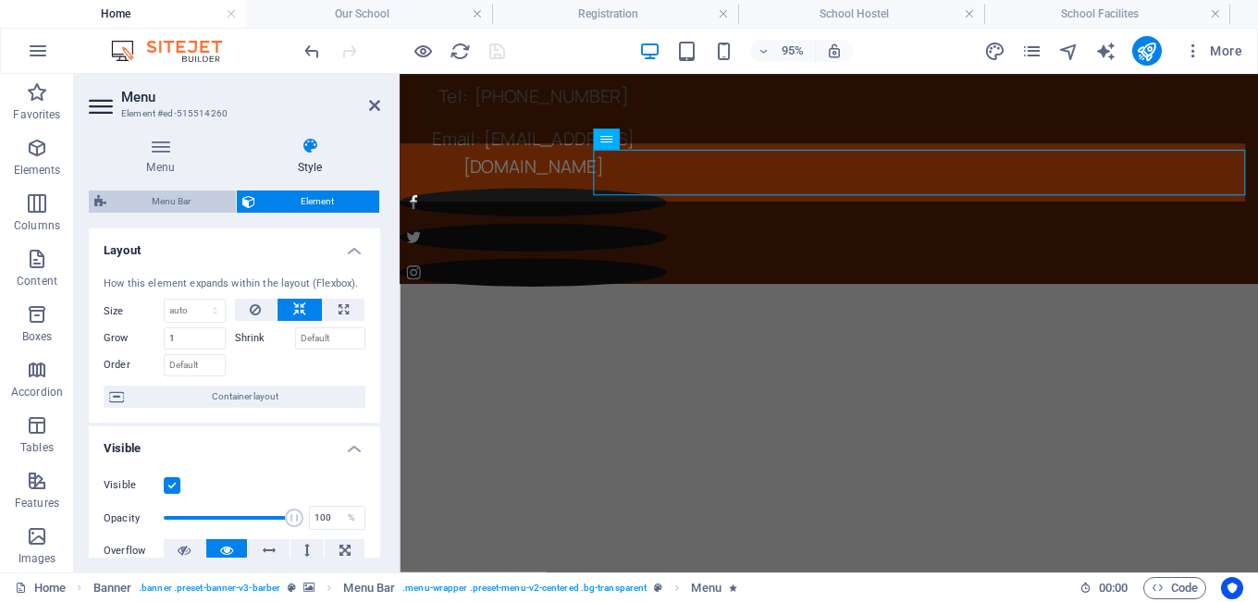
select select
select select "px"
select select "preset-menu-v2-centered"
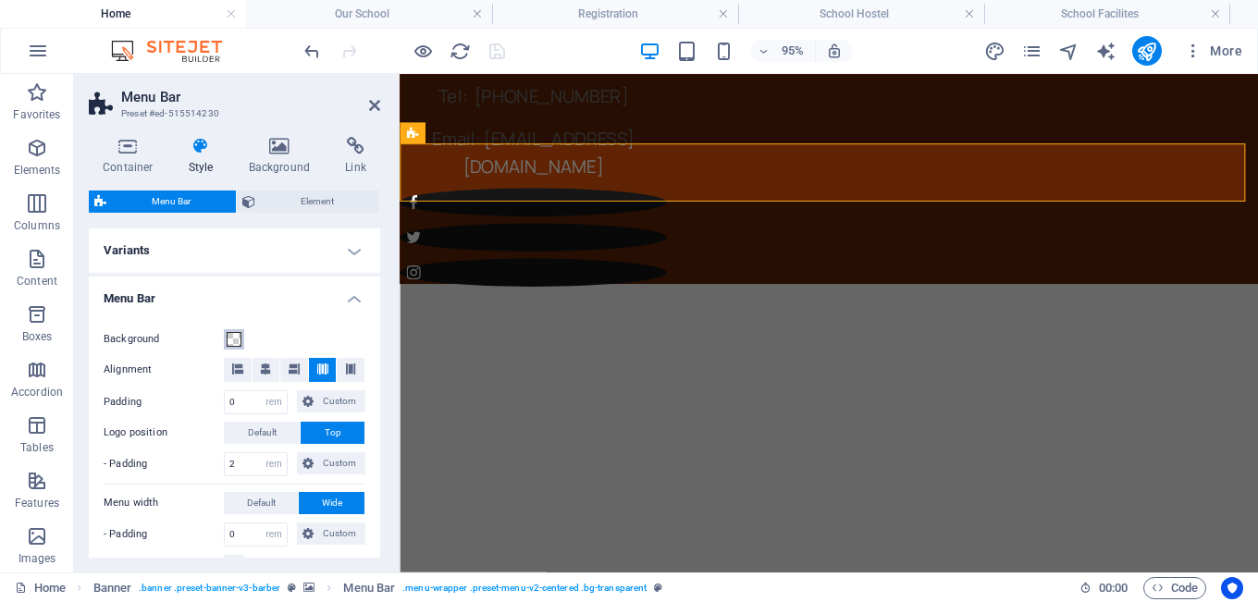
click at [235, 342] on span at bounding box center [234, 339] width 15 height 15
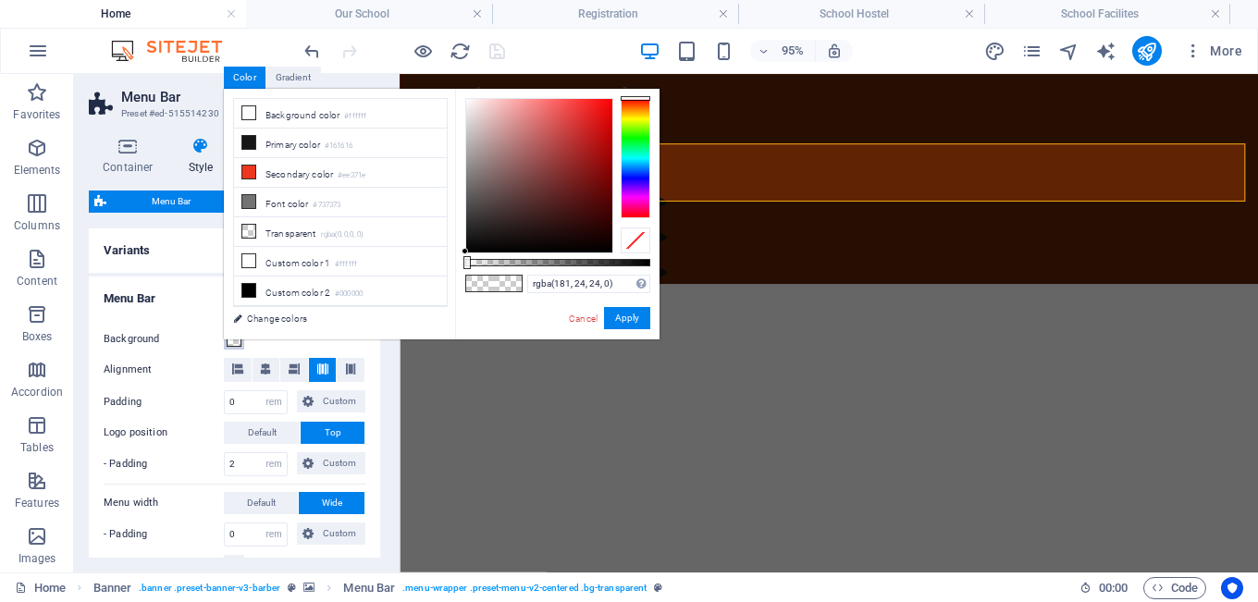
click at [592, 142] on div at bounding box center [539, 176] width 146 height 154
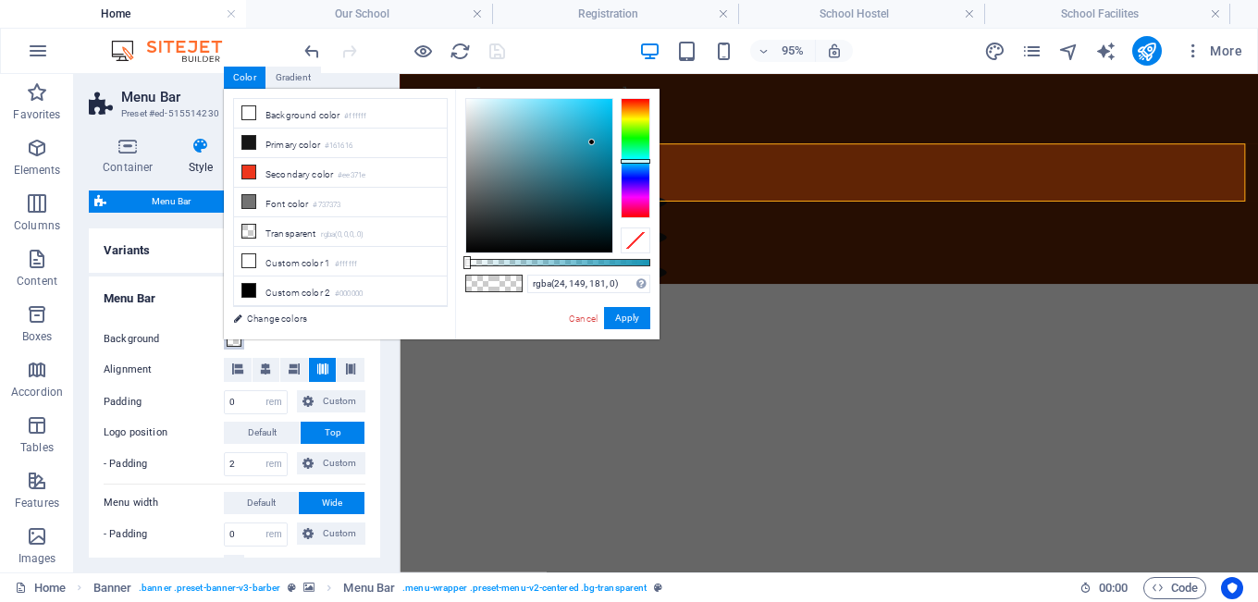
click at [626, 161] on div at bounding box center [635, 158] width 30 height 120
click at [596, 199] on div at bounding box center [539, 176] width 146 height 154
type input "rgba(3, 68, 84, 0)"
click at [606, 201] on div at bounding box center [539, 176] width 146 height 154
click at [620, 316] on button "Apply" at bounding box center [627, 318] width 46 height 22
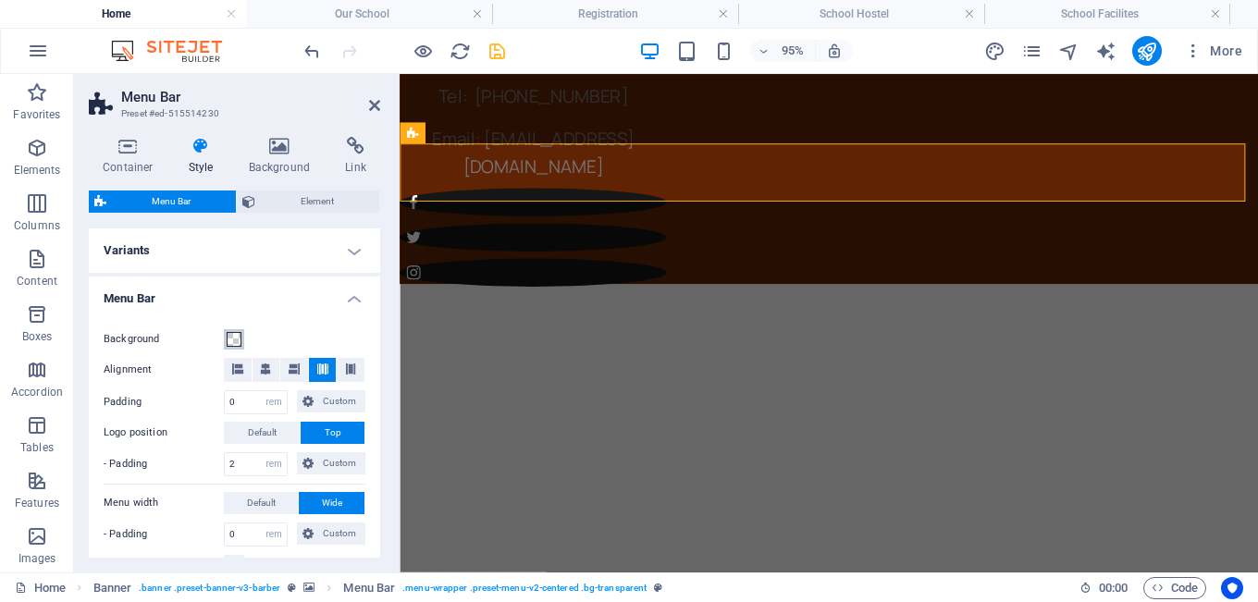
click at [234, 344] on span at bounding box center [234, 339] width 15 height 15
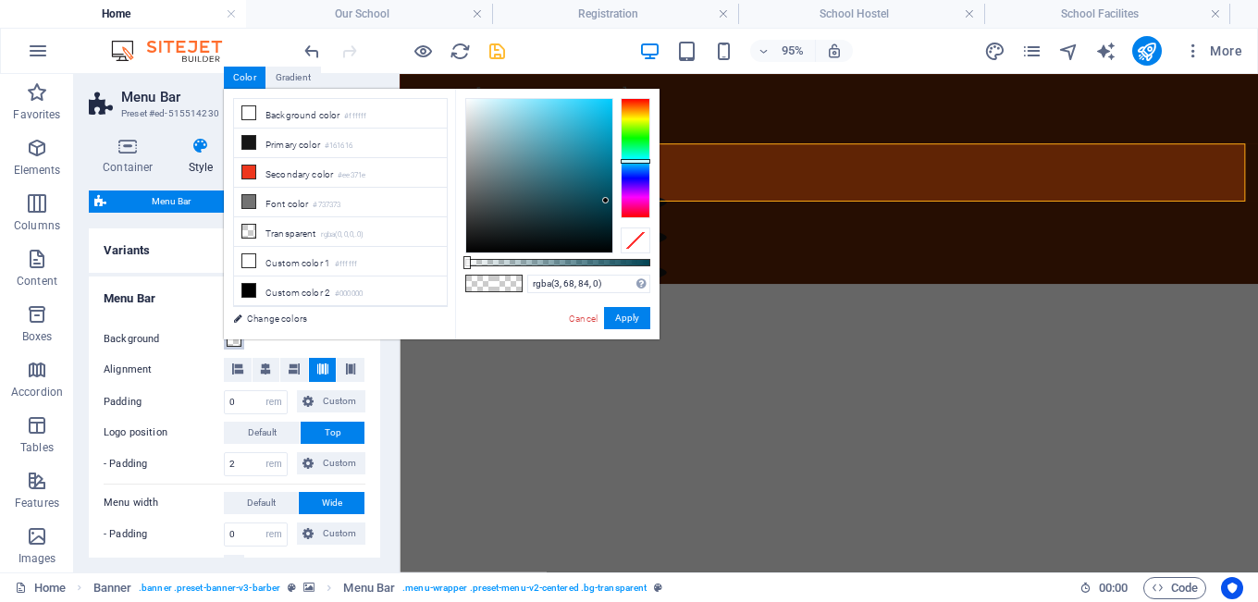
select select
click at [578, 262] on div at bounding box center [557, 262] width 185 height 7
click at [607, 263] on div at bounding box center [557, 262] width 185 height 7
type input "rgba(3, 68, 84, 0.895)"
click at [631, 263] on div at bounding box center [557, 262] width 185 height 7
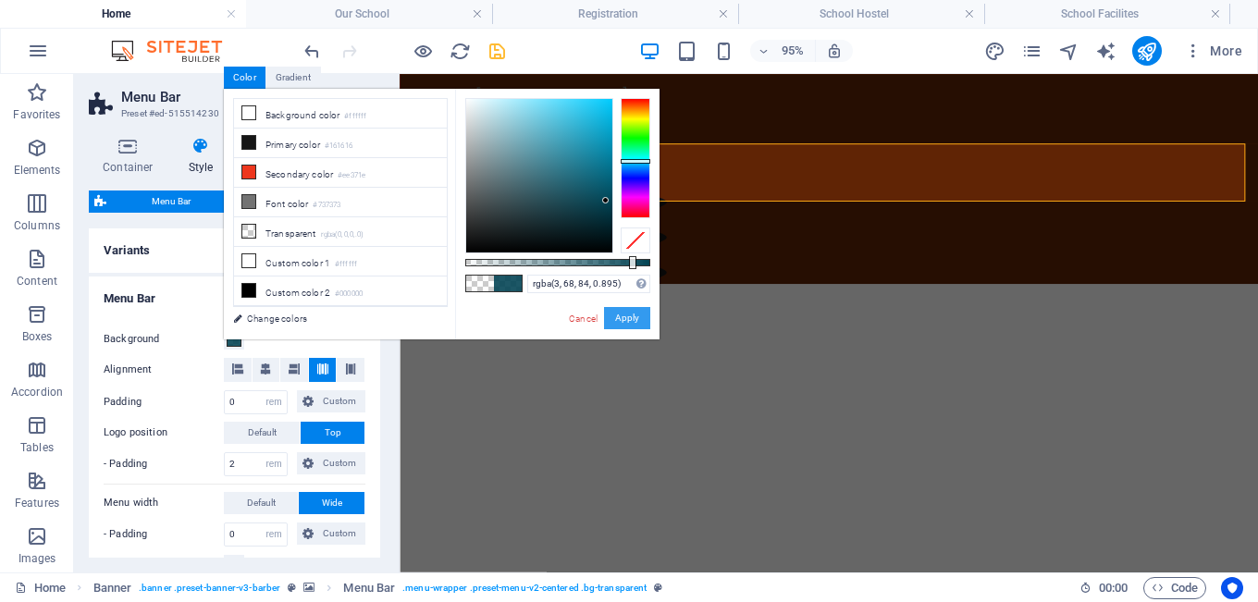
click at [632, 320] on button "Apply" at bounding box center [627, 318] width 46 height 22
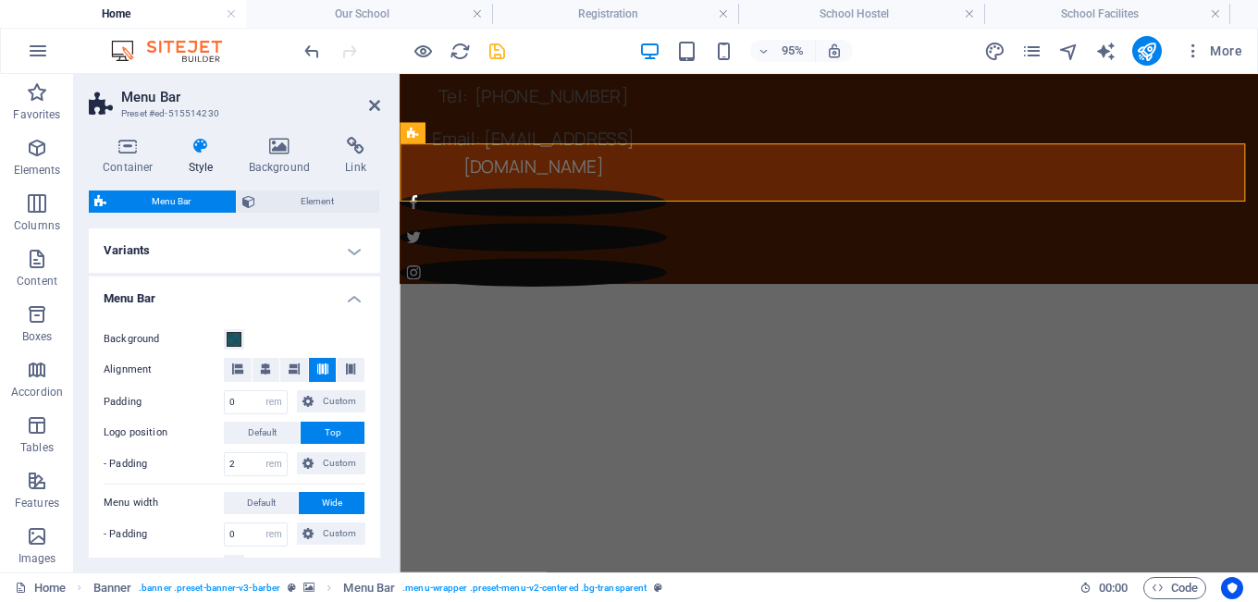
select select
click at [502, 44] on icon "save" at bounding box center [496, 51] width 21 height 21
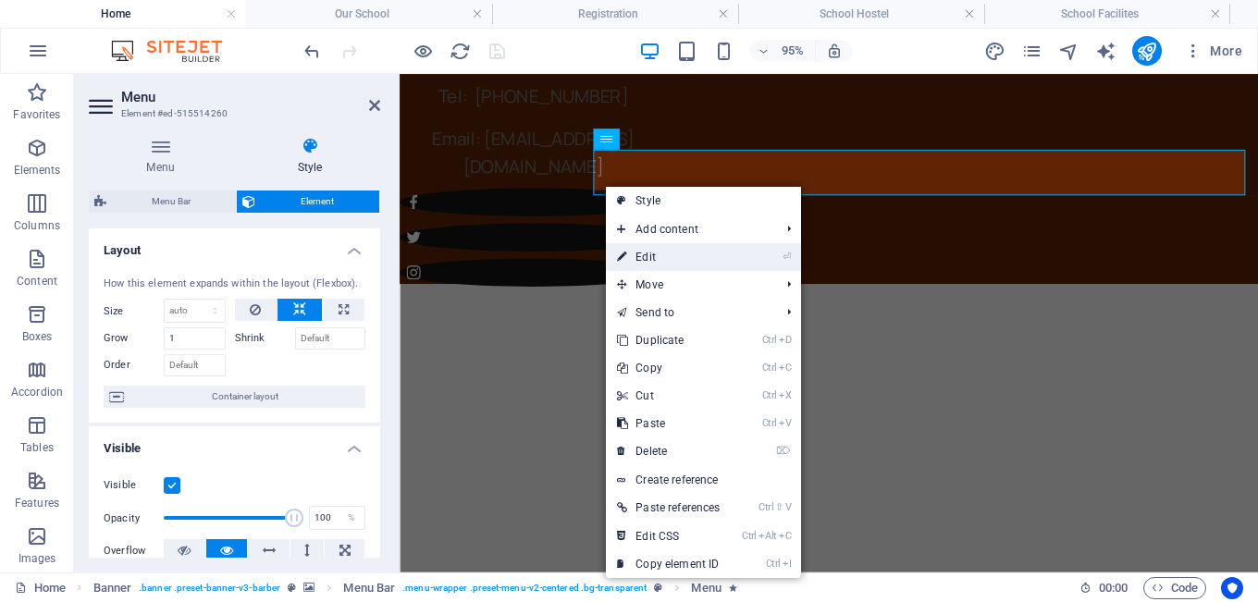
click at [657, 252] on link "⏎ Edit" at bounding box center [668, 257] width 125 height 28
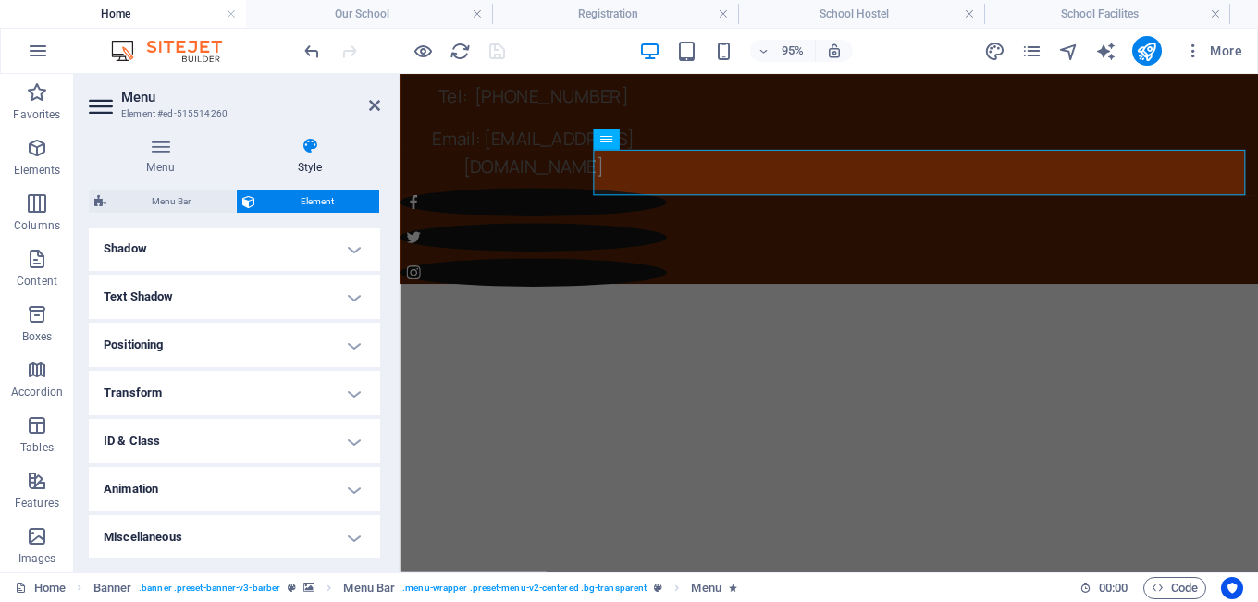
scroll to position [452, 0]
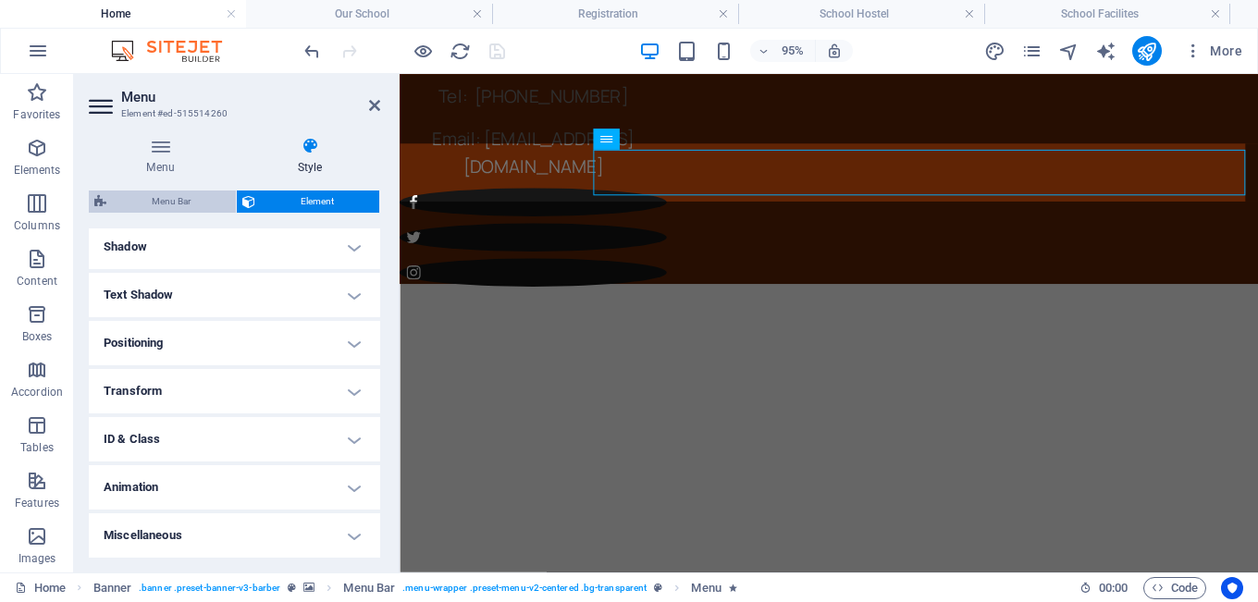
click at [183, 198] on span "Menu Bar" at bounding box center [171, 201] width 118 height 22
select select "rem"
select select "hover_box_bottom"
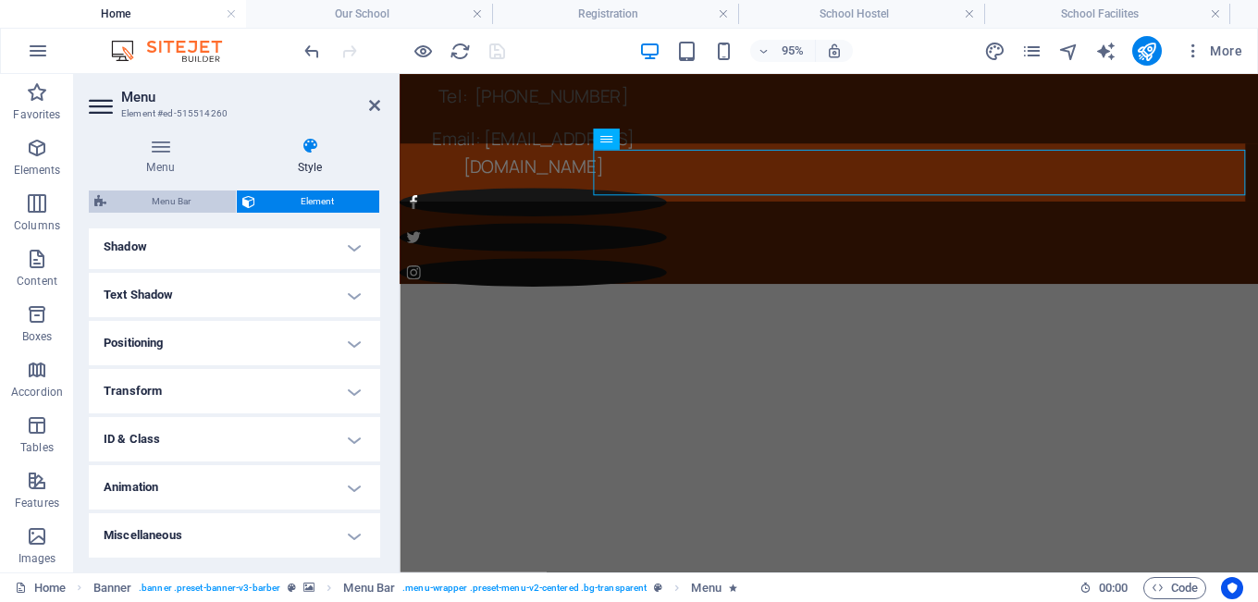
select select "px"
select select "rem"
select select "link-special-font"
select select "rem"
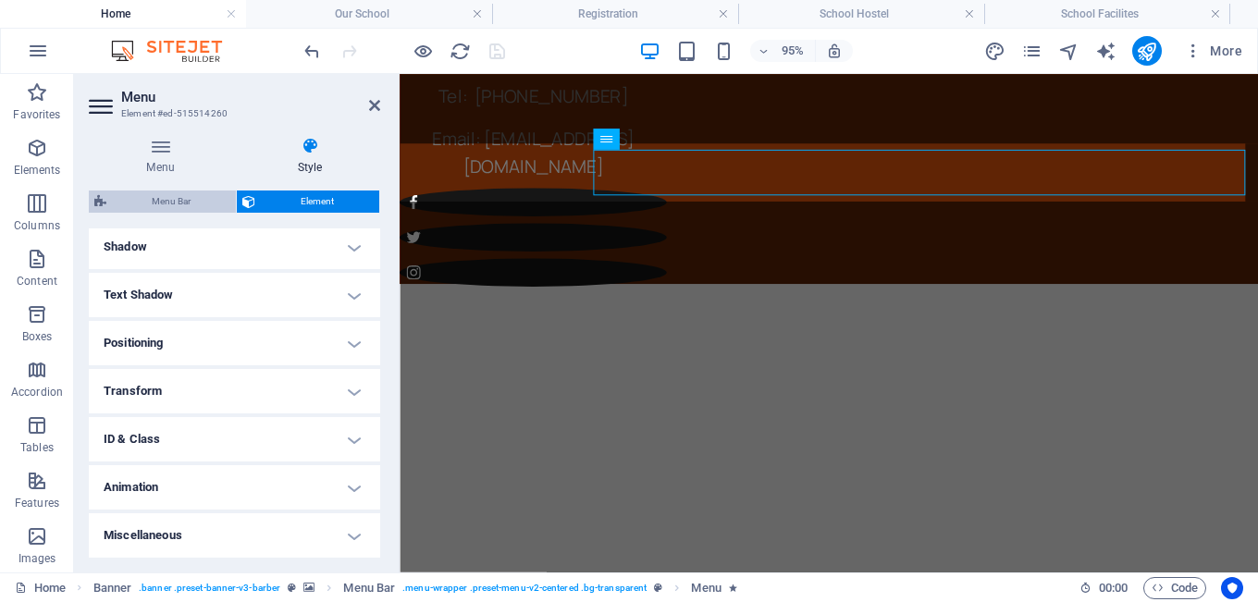
select select
select select "px"
select select "preset-menu-v2-centered"
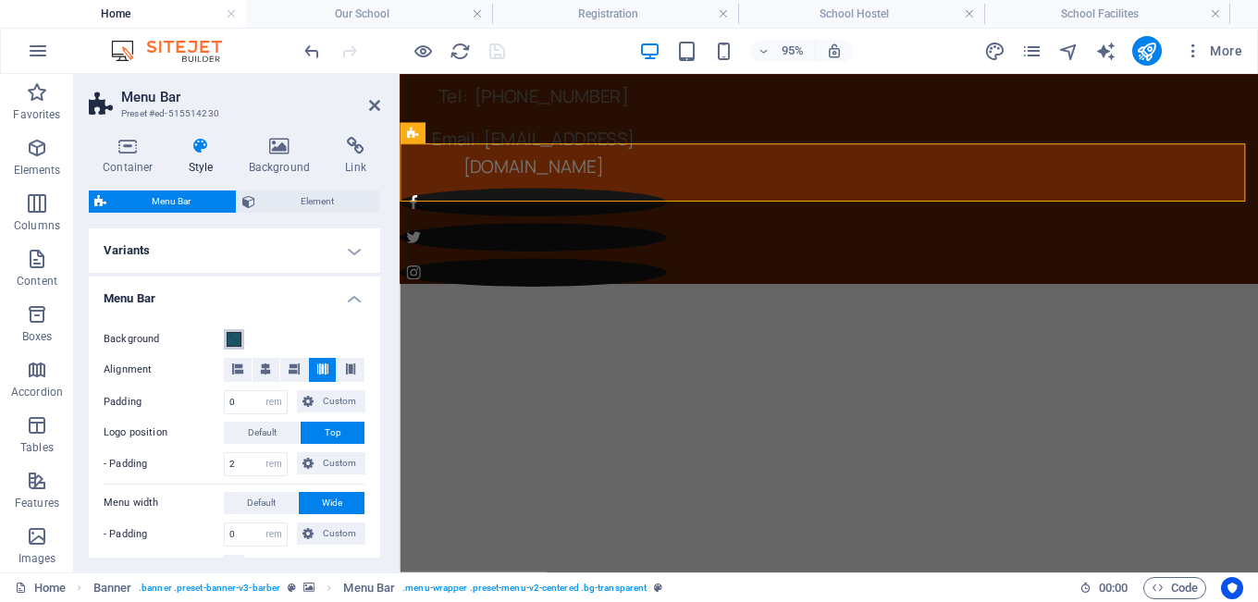
click at [233, 344] on span at bounding box center [234, 339] width 15 height 15
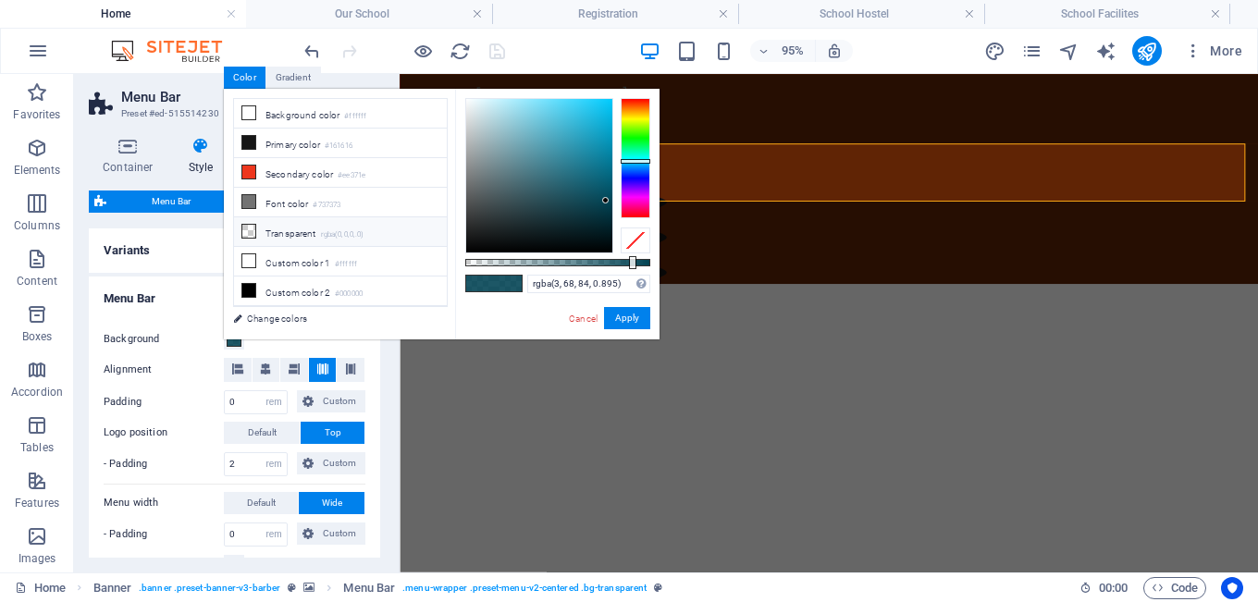
click at [283, 233] on li "Transparent rgba(0,0,0,.0)" at bounding box center [340, 232] width 213 height 30
type input "rgba(0, 0, 0, 0)"
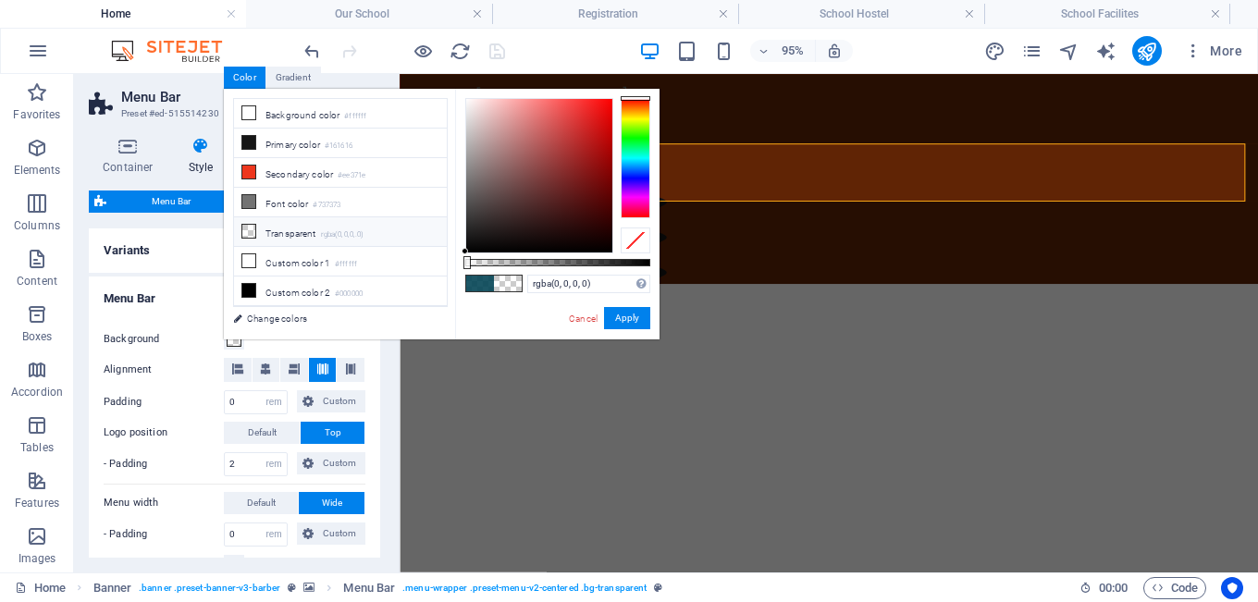
click at [182, 323] on div "Background Alignment Padding 0 px rem % vh vw Custom Custom 0 px rem % vh vw 0 …" at bounding box center [234, 452] width 299 height 285
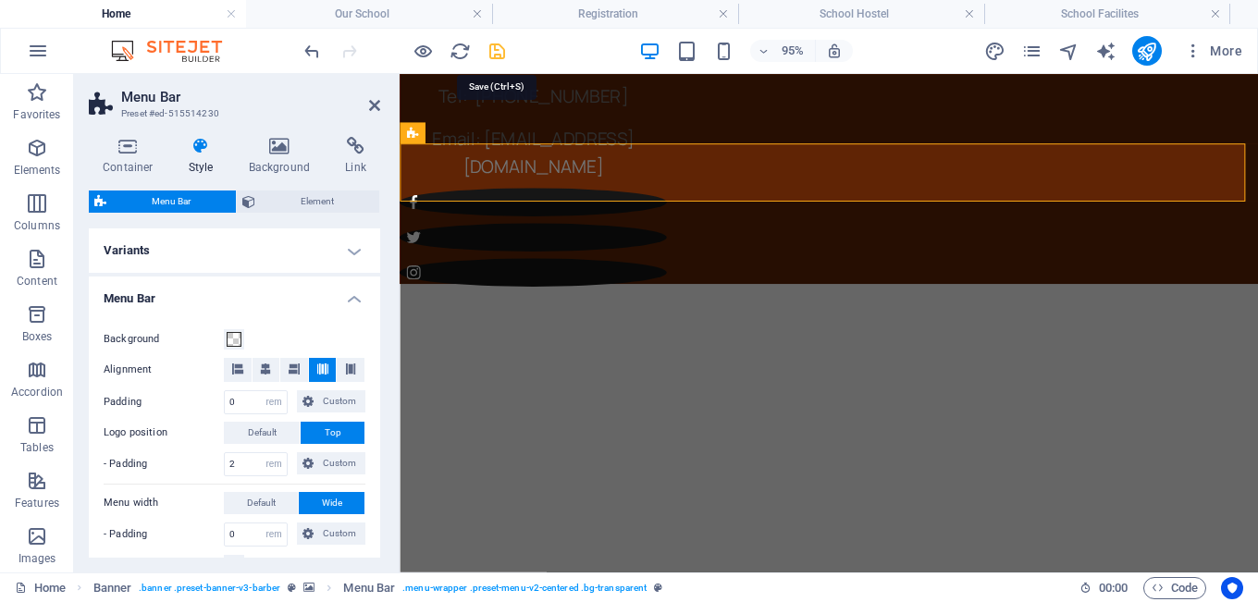
click at [497, 47] on icon "save" at bounding box center [496, 51] width 21 height 21
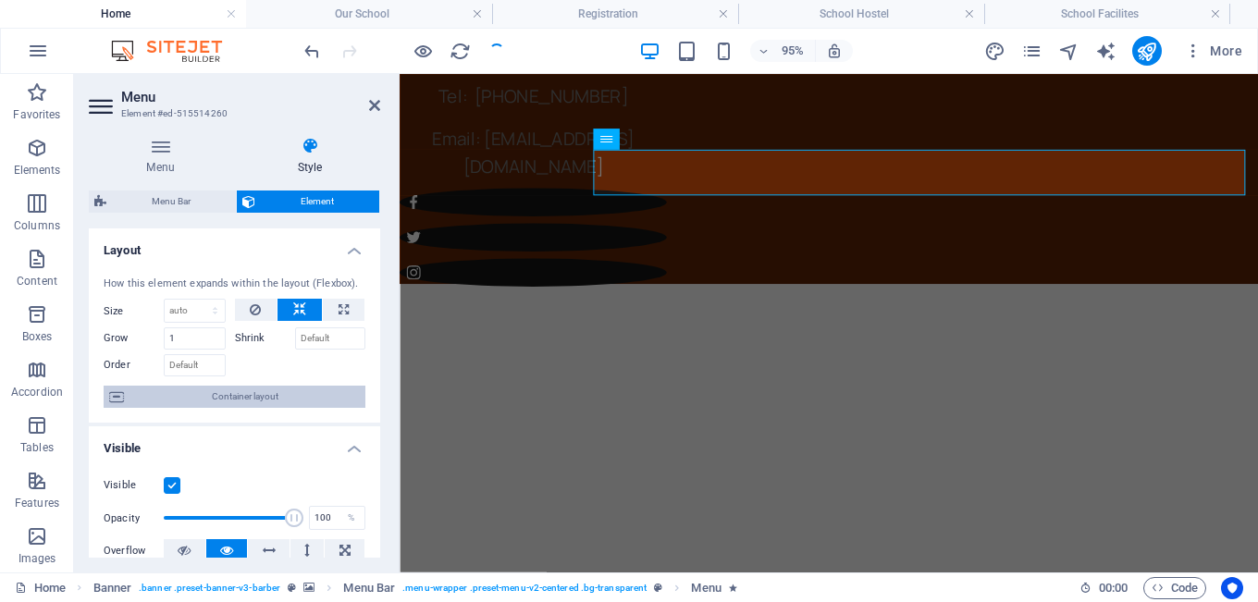
click at [120, 395] on icon at bounding box center [116, 397] width 15 height 22
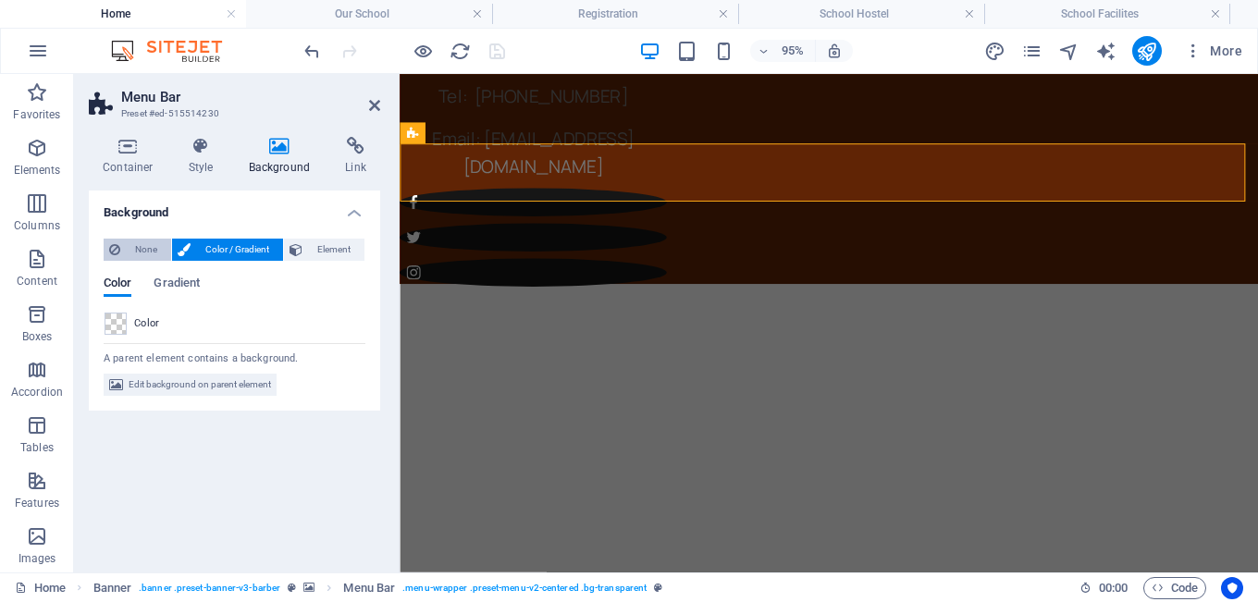
click at [133, 246] on span "None" at bounding box center [146, 250] width 40 height 22
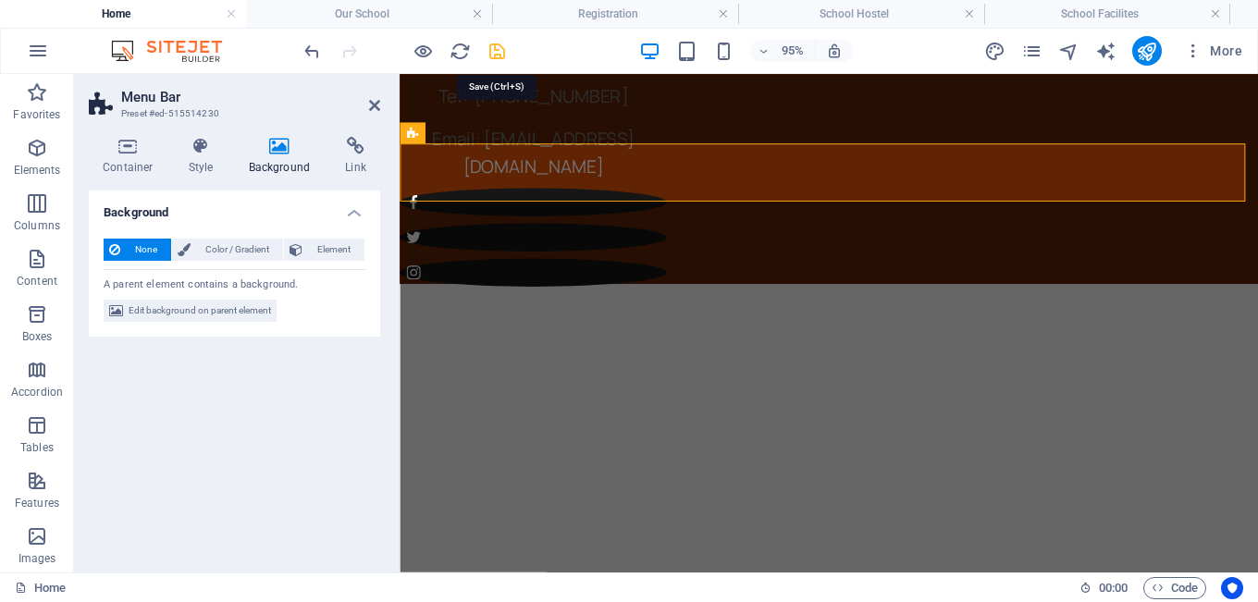
click at [498, 46] on icon "save" at bounding box center [496, 51] width 21 height 21
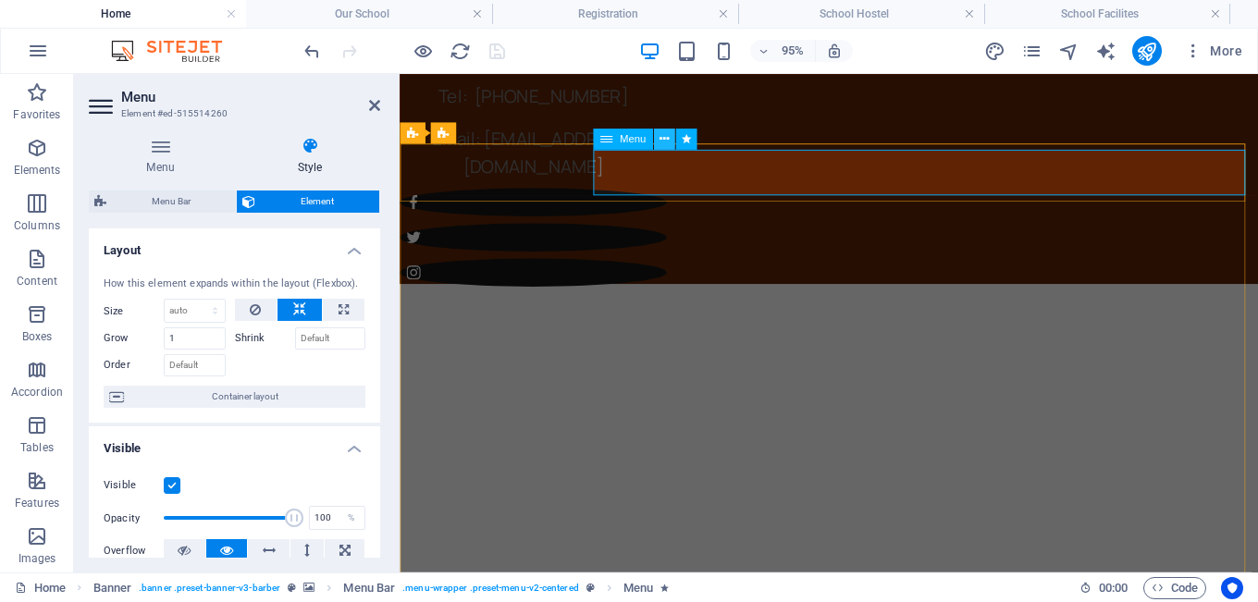
click at [669, 138] on icon at bounding box center [663, 138] width 9 height 18
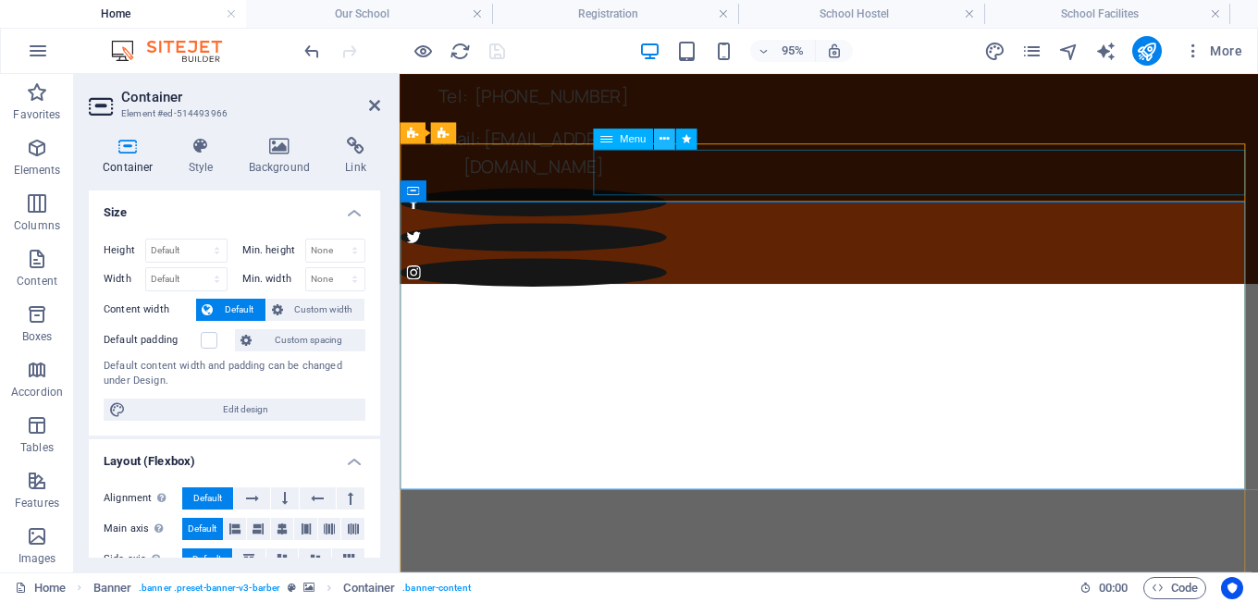
click at [666, 138] on icon at bounding box center [663, 138] width 9 height 18
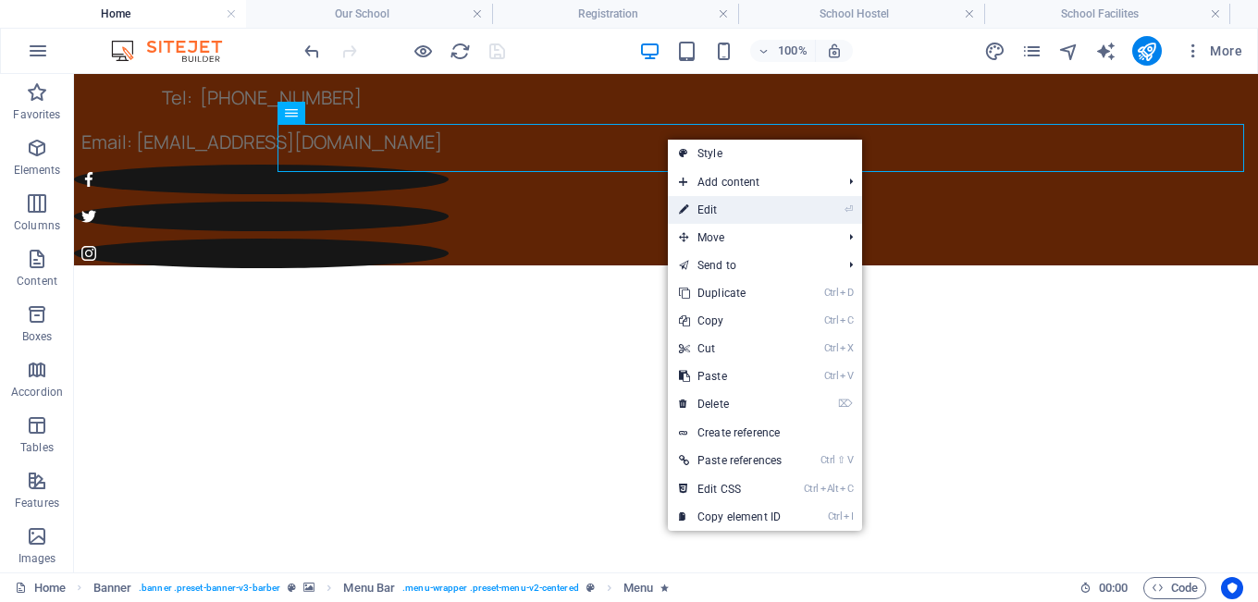
click at [724, 207] on link "⏎ Edit" at bounding box center [730, 210] width 125 height 28
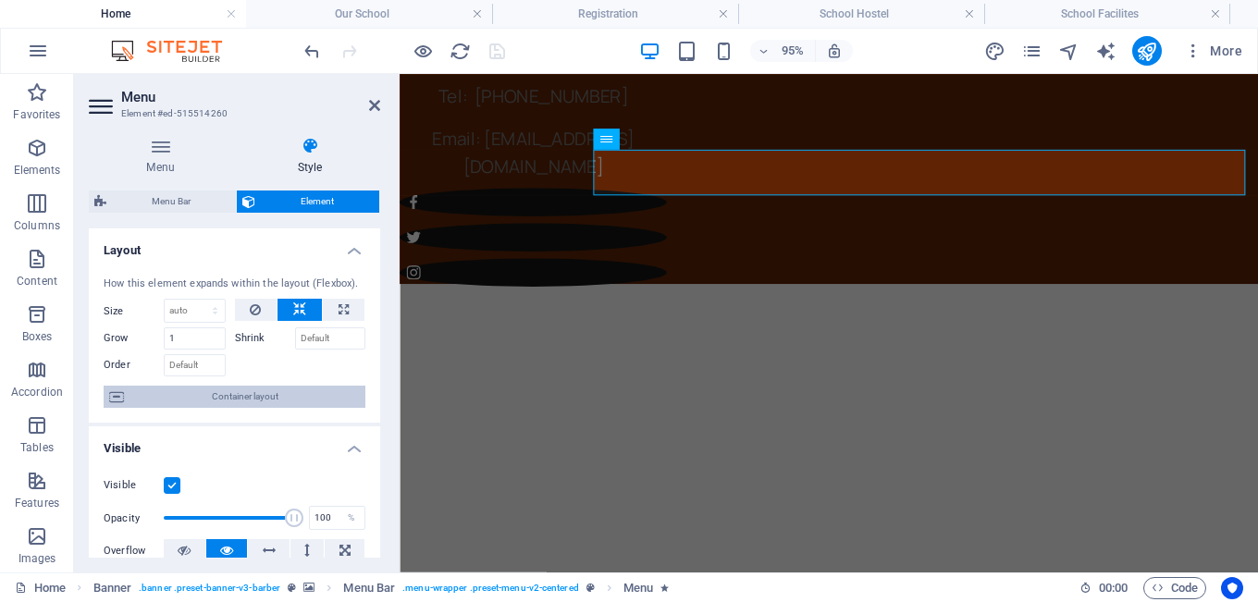
click at [291, 396] on span "Container layout" at bounding box center [244, 397] width 230 height 22
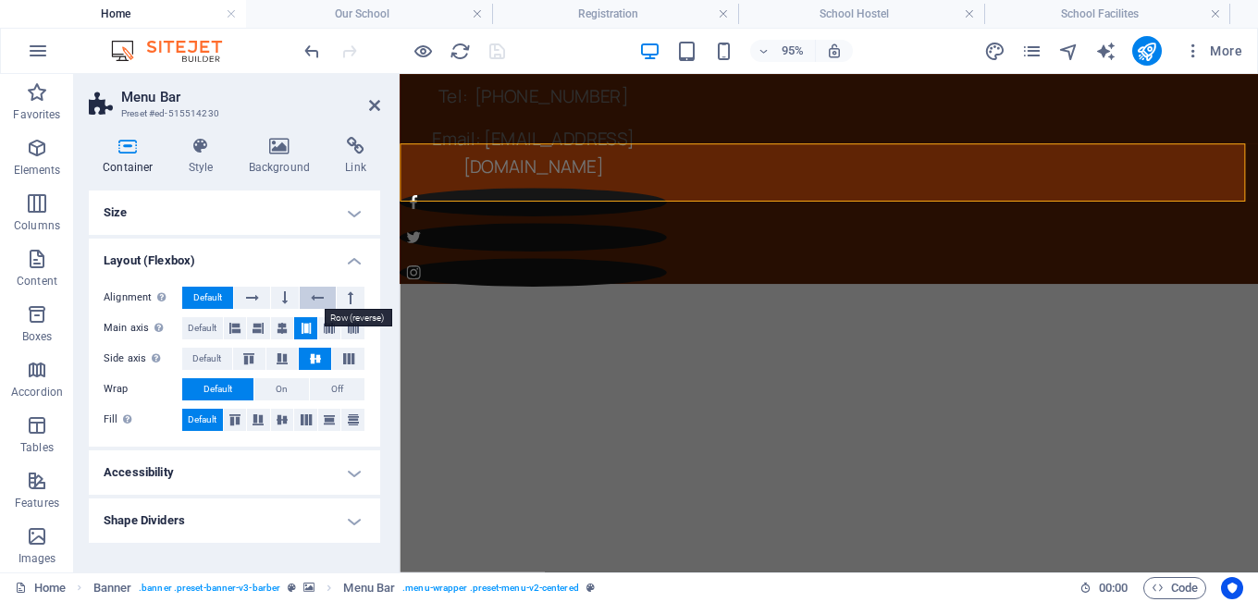
click at [320, 301] on icon at bounding box center [317, 298] width 13 height 22
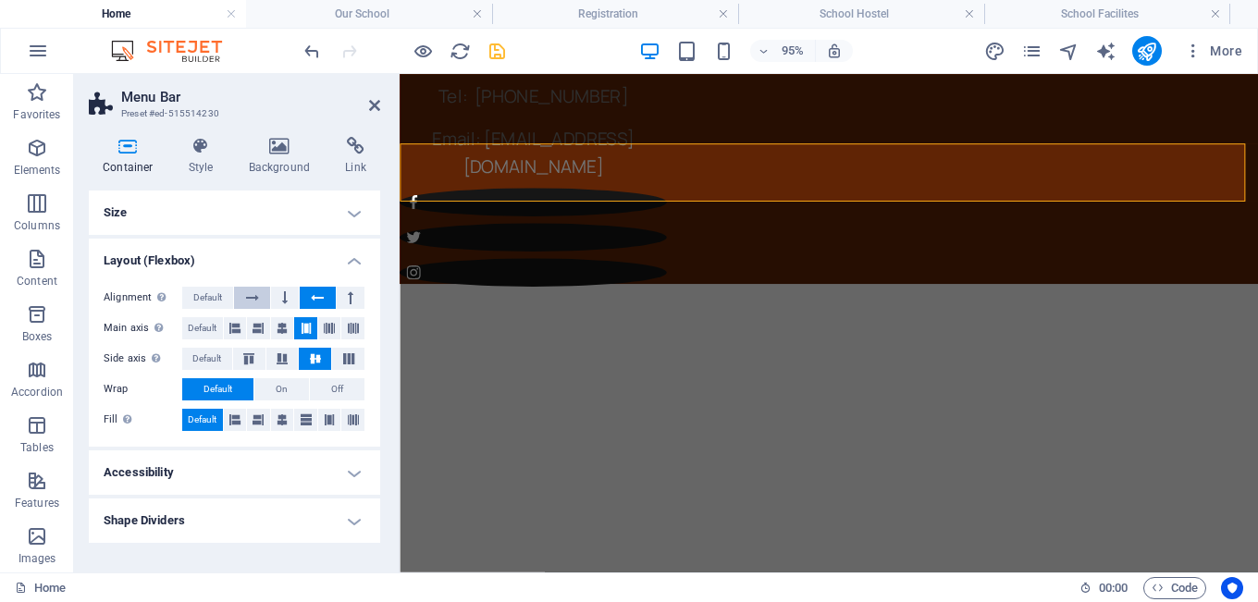
click at [261, 296] on button at bounding box center [251, 298] width 35 height 22
click at [280, 296] on button at bounding box center [285, 298] width 28 height 22
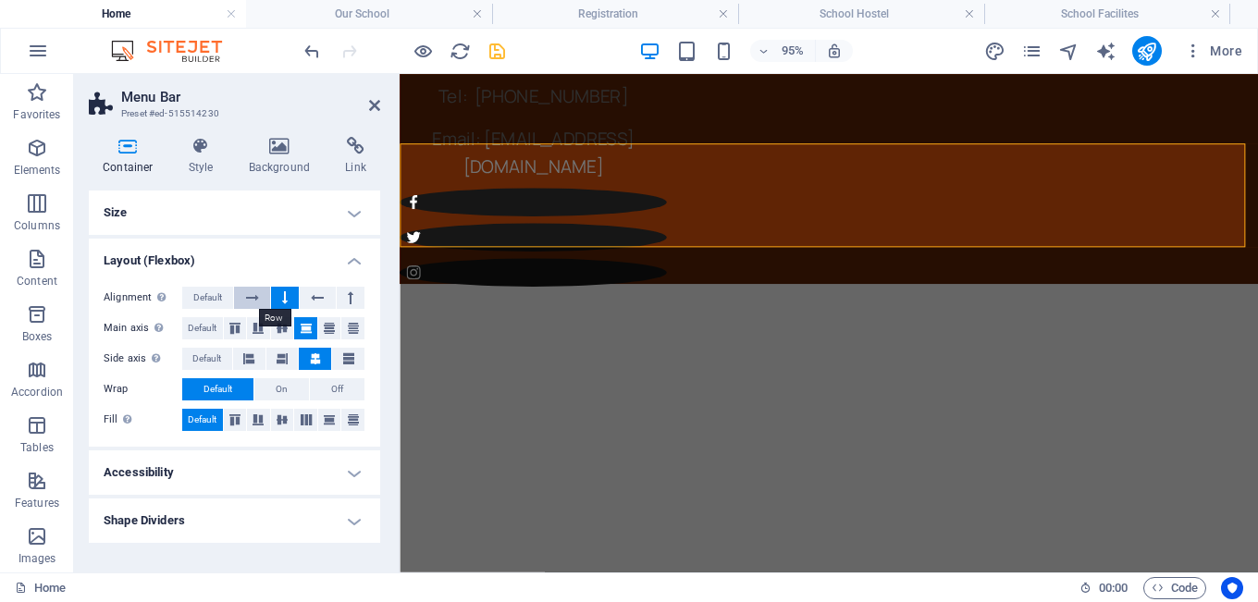
click at [247, 301] on icon at bounding box center [252, 298] width 13 height 22
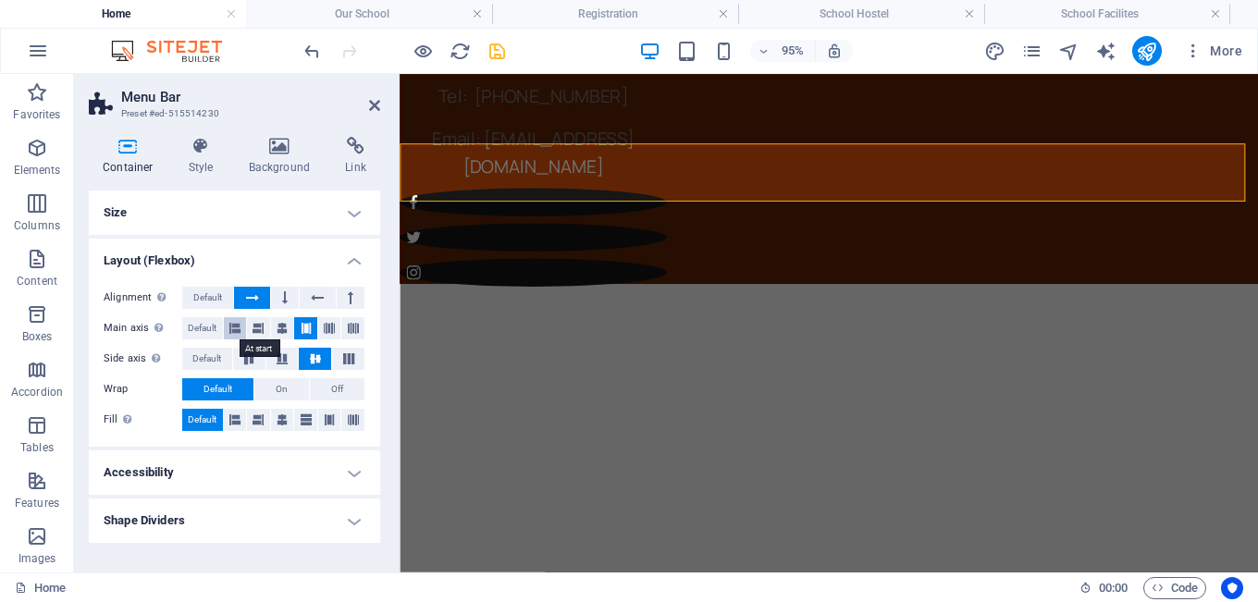
click at [240, 329] on icon at bounding box center [234, 328] width 11 height 22
click at [286, 329] on icon at bounding box center [281, 328] width 11 height 22
